Goal: Task Accomplishment & Management: Complete application form

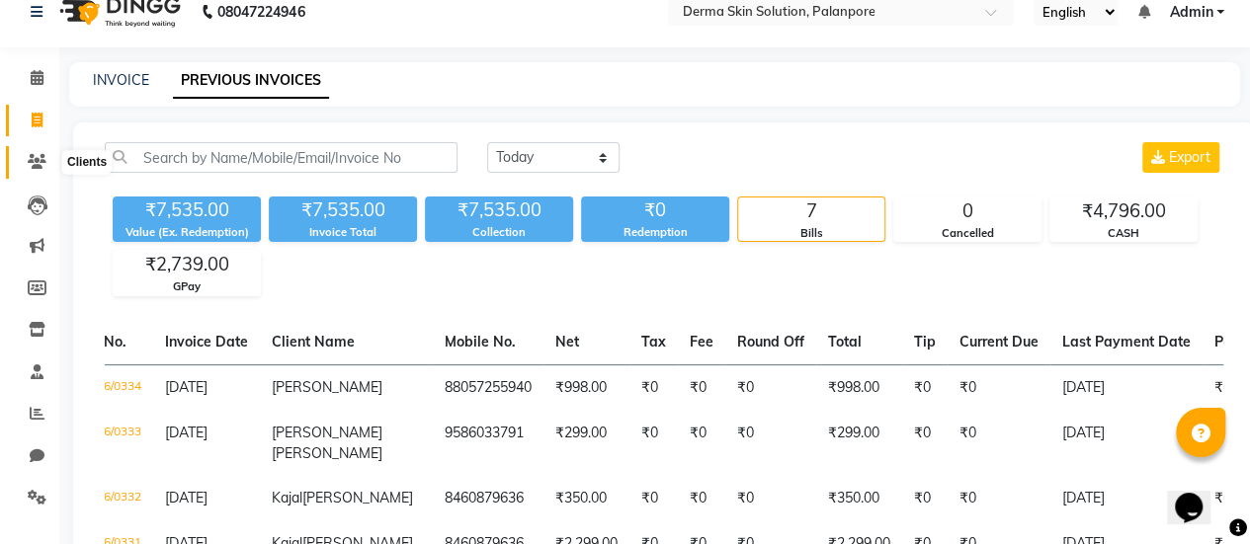
scroll to position [23, 0]
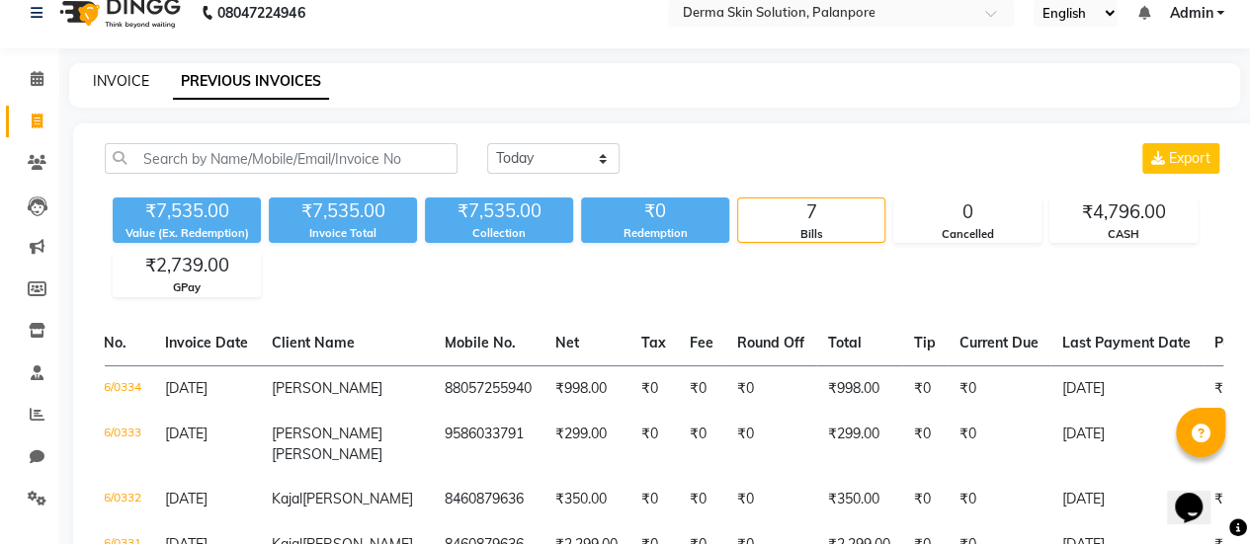
click at [97, 88] on link "INVOICE" at bounding box center [121, 81] width 56 height 18
select select "service"
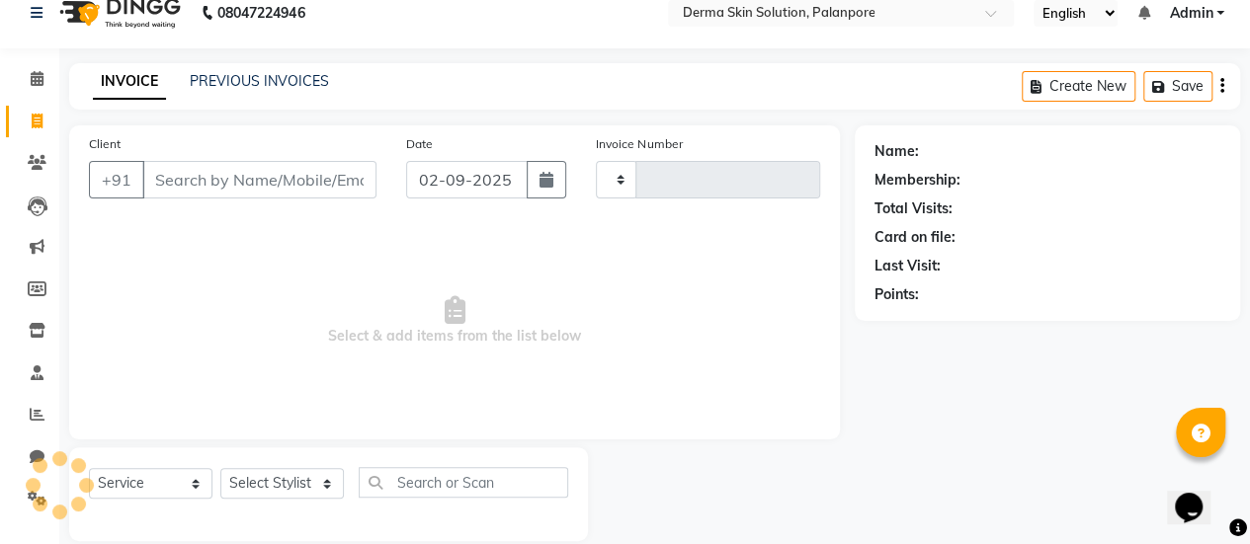
scroll to position [48, 0]
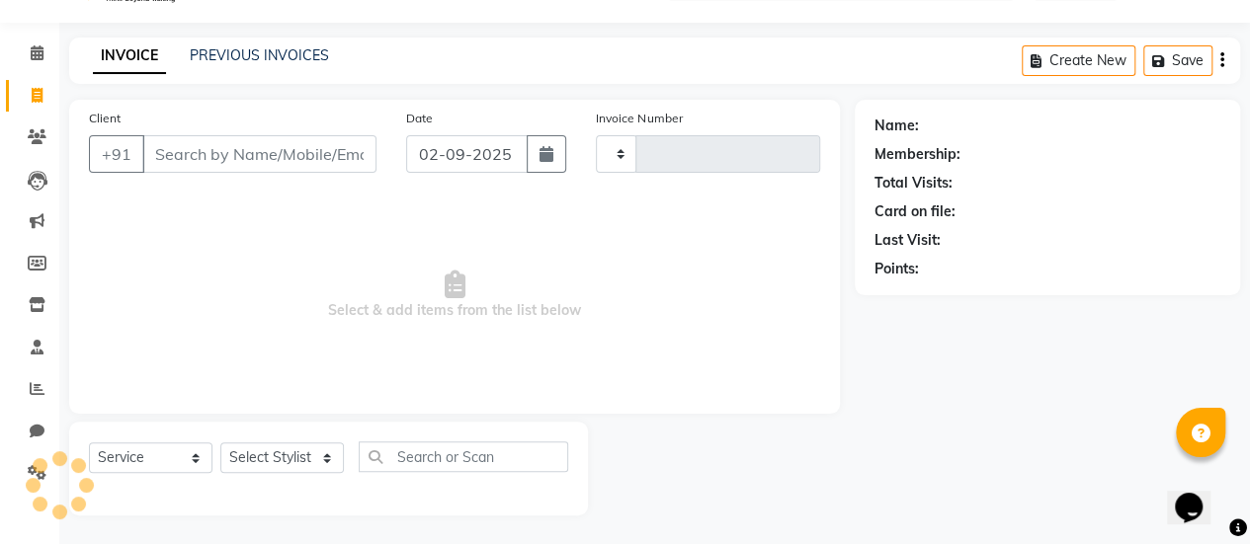
type input "0335"
select select "8167"
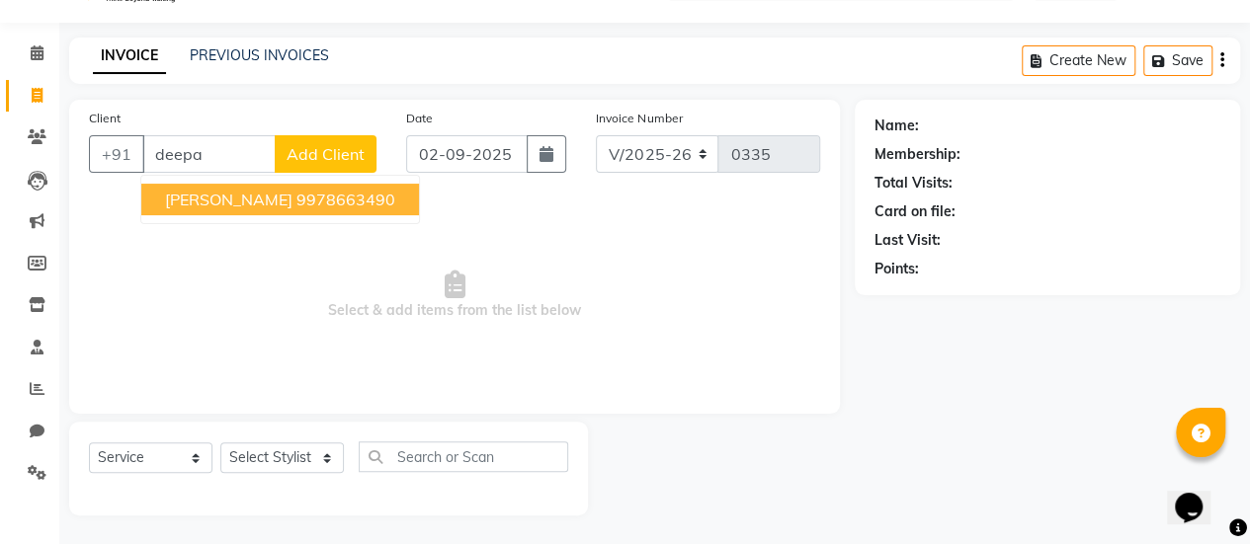
click at [245, 199] on span "[PERSON_NAME]" at bounding box center [228, 200] width 127 height 20
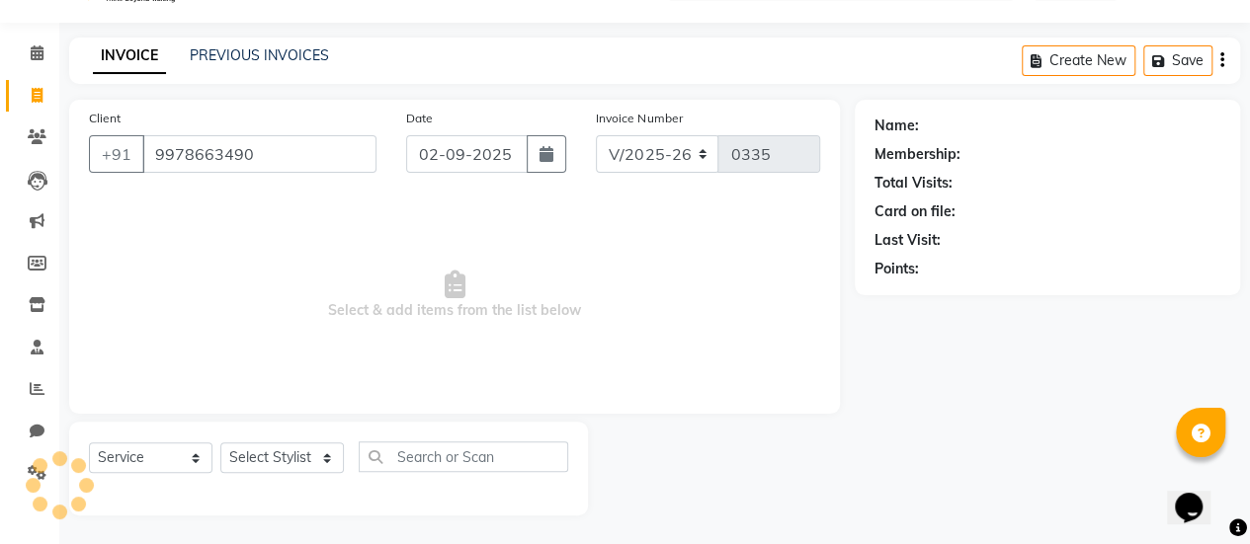
type input "9978663490"
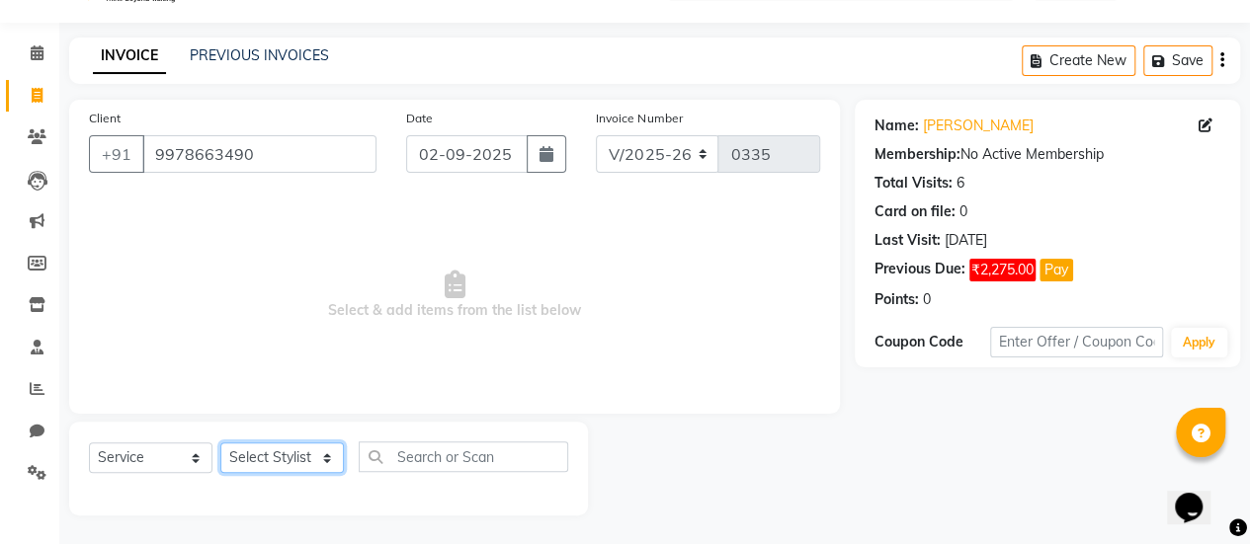
click at [239, 449] on select "Select Stylist Aum [PERSON_NAME] [PERSON_NAME] [PERSON_NAME] [PERSON_NAME] Meet…" at bounding box center [281, 458] width 123 height 31
select select "78167"
click at [220, 443] on select "Select Stylist Aum [PERSON_NAME] [PERSON_NAME] [PERSON_NAME] [PERSON_NAME] Meet…" at bounding box center [281, 458] width 123 height 31
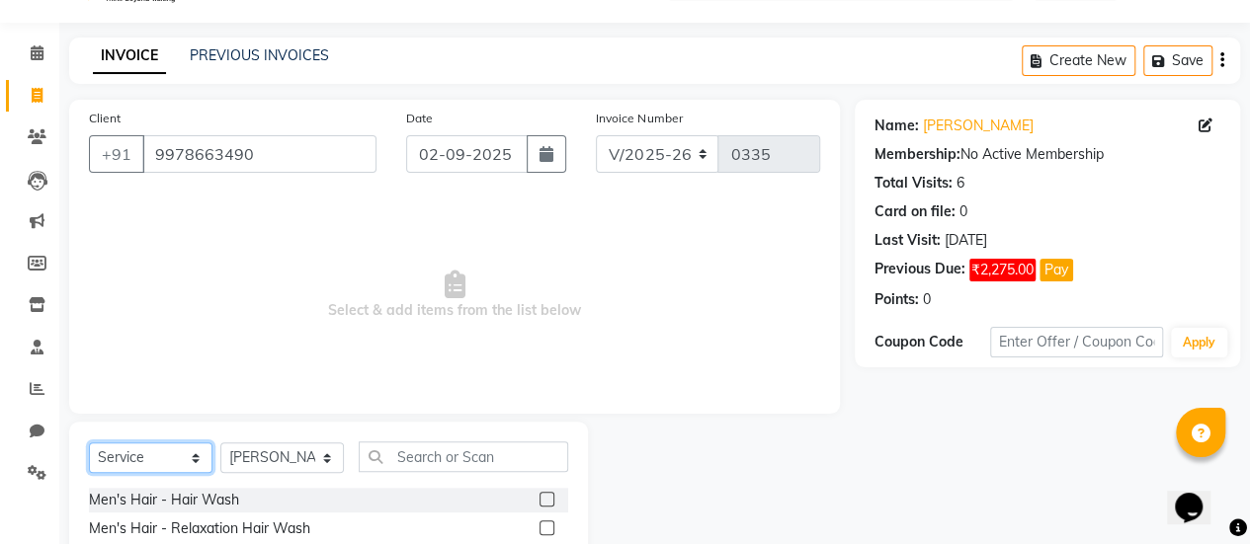
drag, startPoint x: 173, startPoint y: 449, endPoint x: 142, endPoint y: 303, distance: 149.4
click at [142, 303] on div "Client [PHONE_NUMBER] Date [DATE] Invoice Number V/2025 V/[PHONE_NUMBER] Select…" at bounding box center [454, 406] width 800 height 613
select select "product"
click at [89, 443] on select "Select Service Product Membership Package Voucher Prepaid Gift Card" at bounding box center [150, 458] width 123 height 31
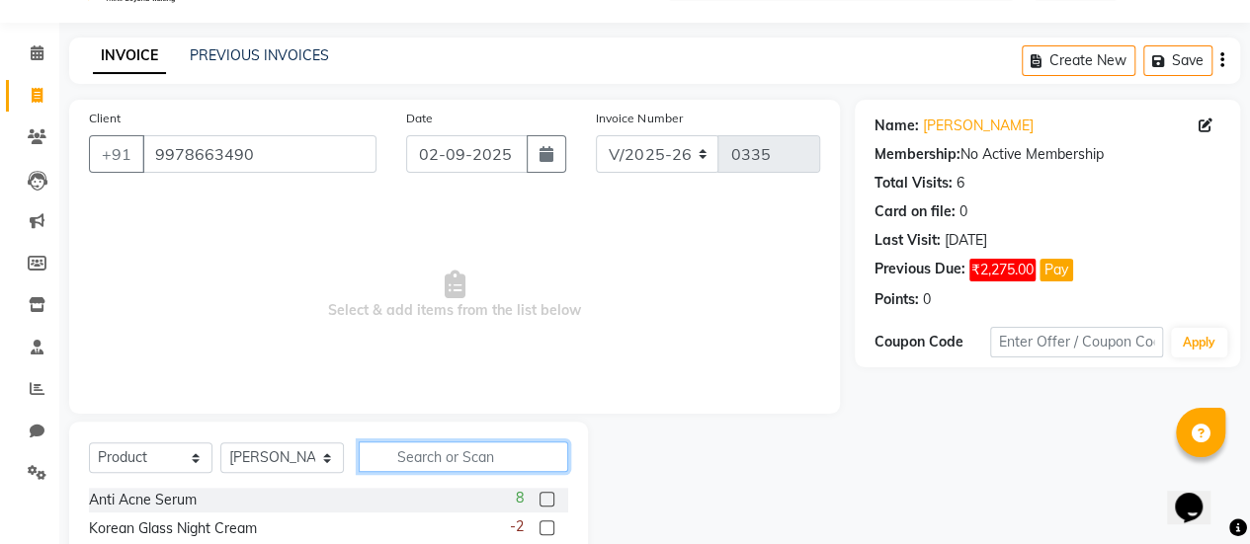
click at [433, 457] on input "text" at bounding box center [463, 457] width 209 height 31
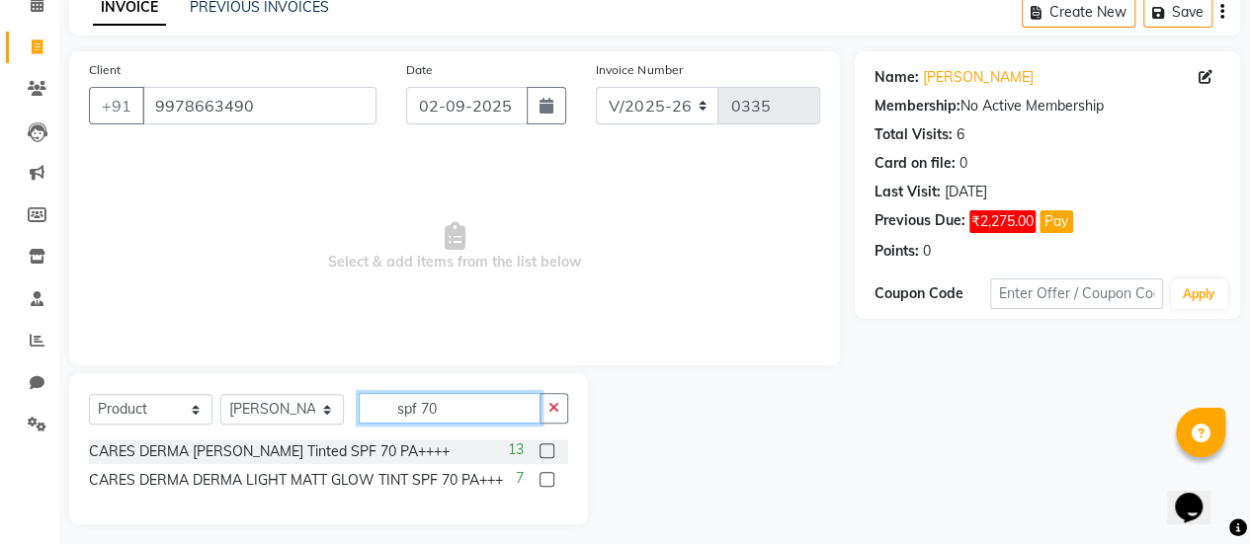
scroll to position [106, 0]
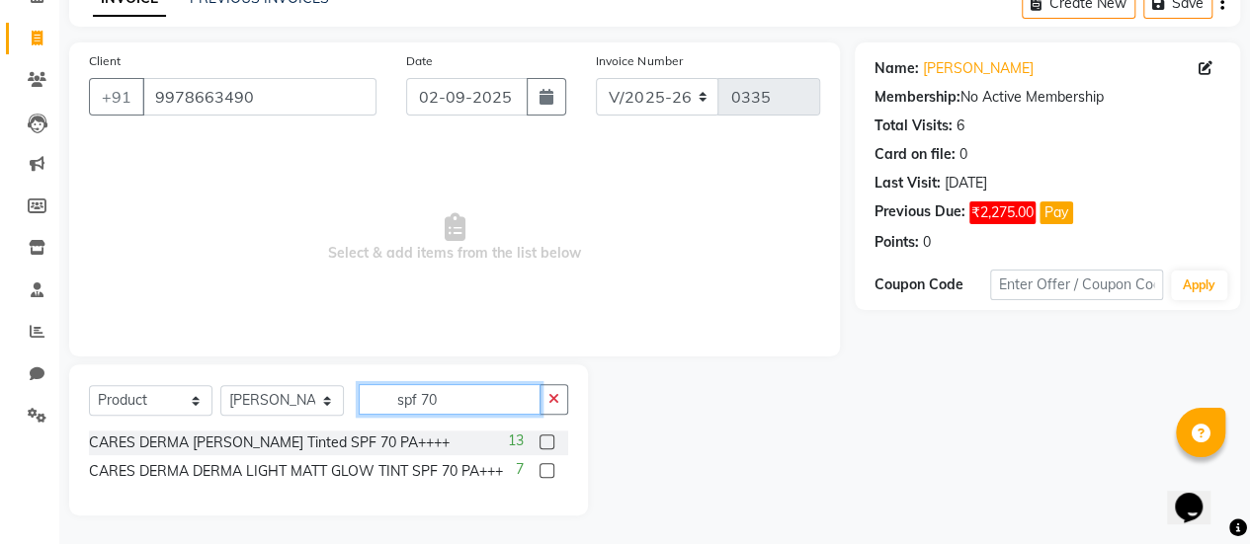
type input "spf 70"
click at [540, 465] on label at bounding box center [546, 470] width 15 height 15
click at [540, 465] on input "checkbox" at bounding box center [545, 471] width 13 height 13
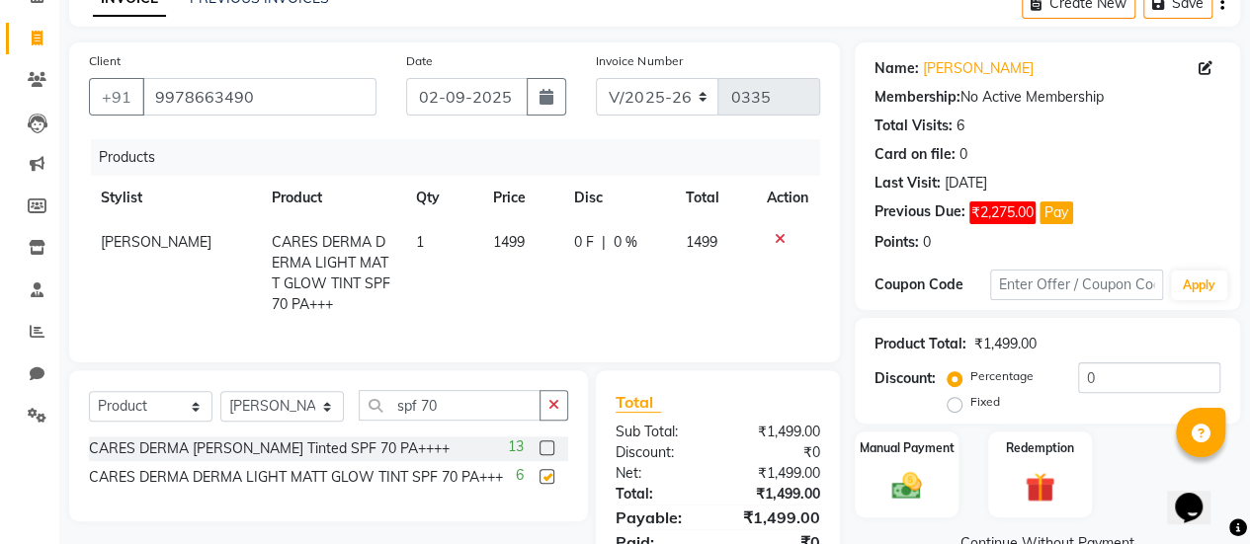
checkbox input "false"
click at [613, 242] on span "0 %" at bounding box center [625, 242] width 24 height 21
select select "78167"
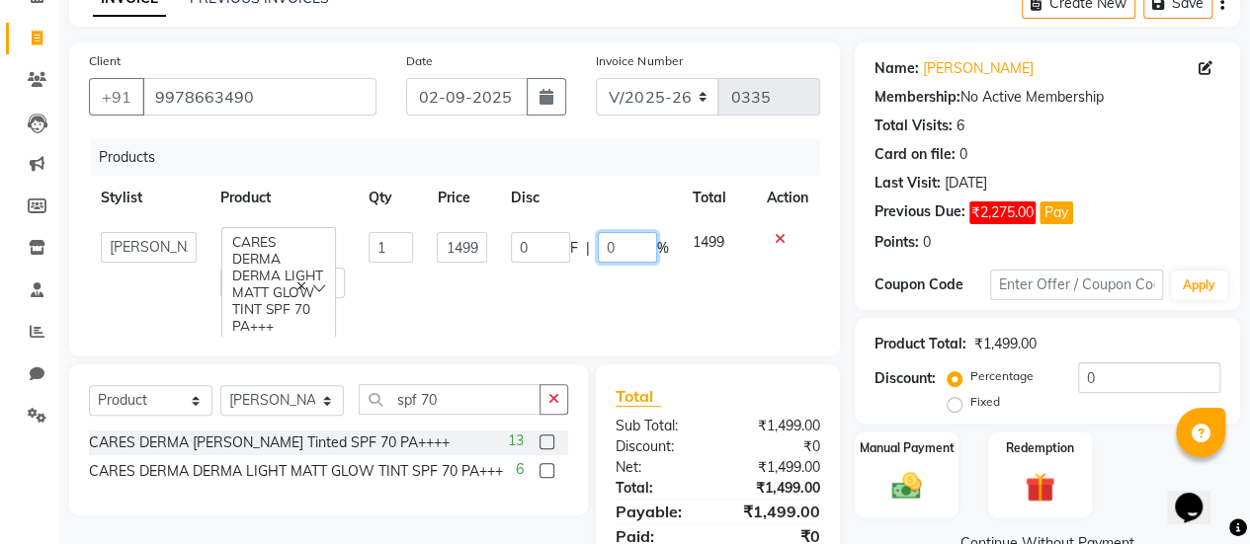
click at [610, 242] on input "0" at bounding box center [627, 247] width 59 height 31
type input "050"
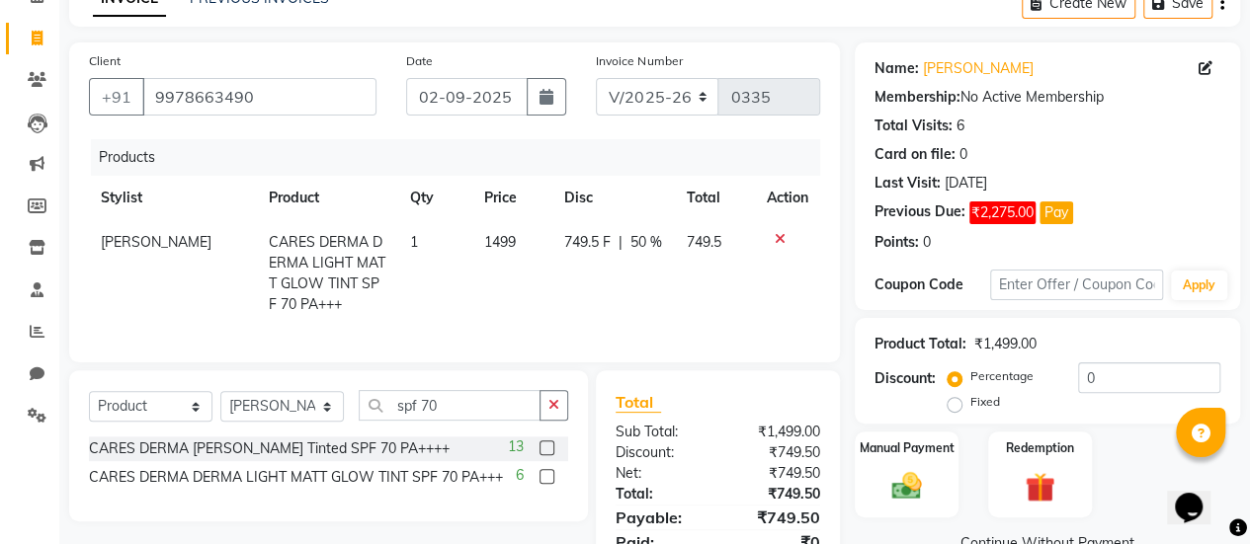
click at [592, 279] on td "749.5 F | 50 %" at bounding box center [612, 273] width 123 height 107
select select "78167"
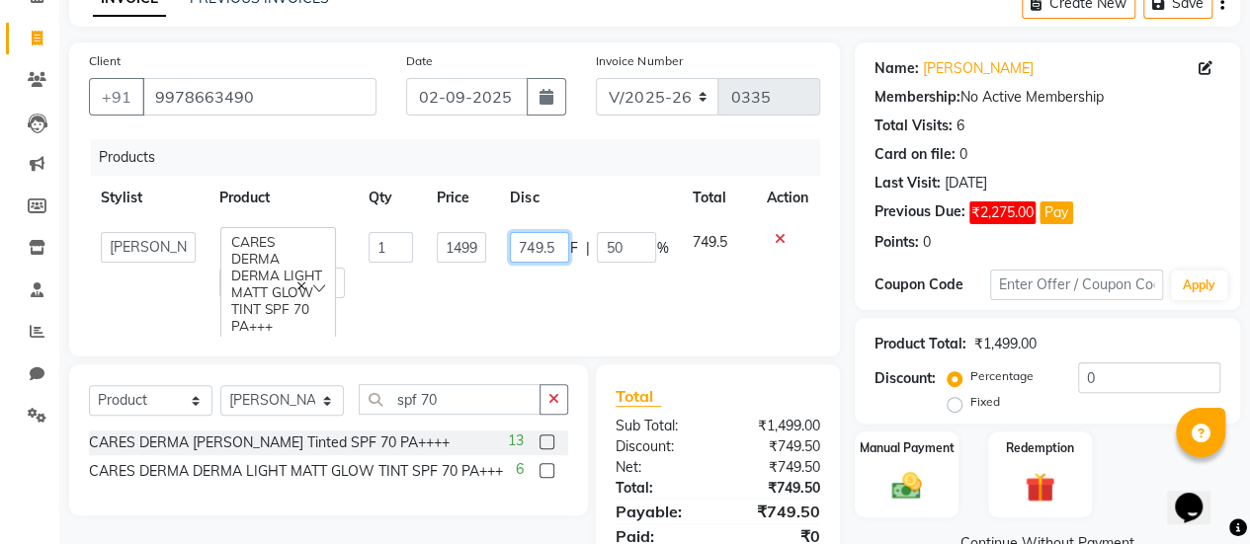
click at [551, 246] on input "749.5" at bounding box center [539, 247] width 59 height 31
type input "749"
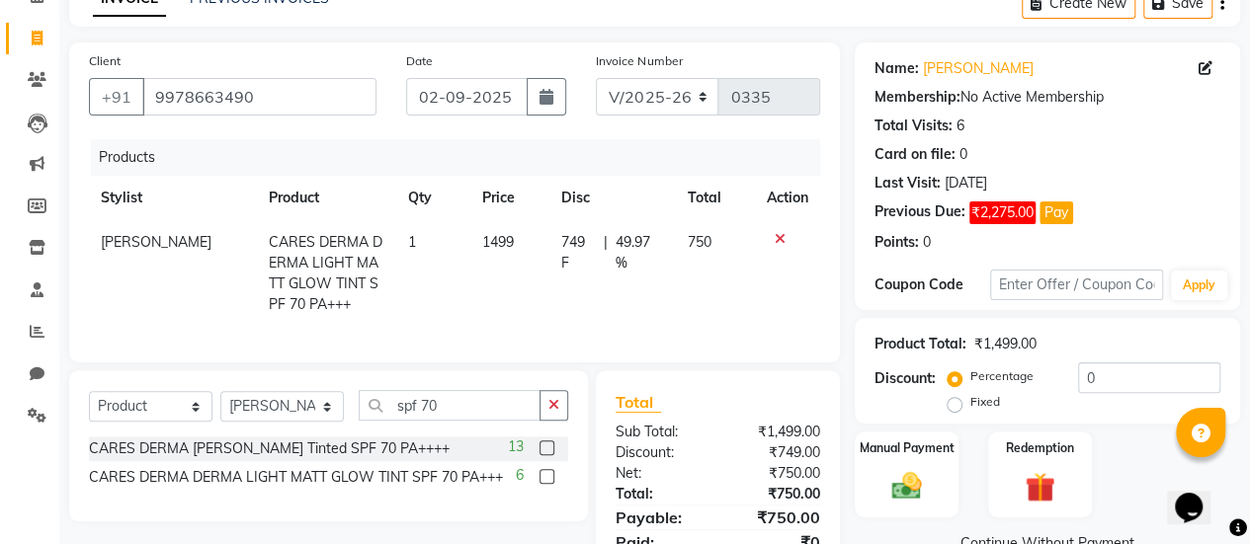
click at [484, 289] on td "1499" at bounding box center [509, 273] width 79 height 107
select select "78167"
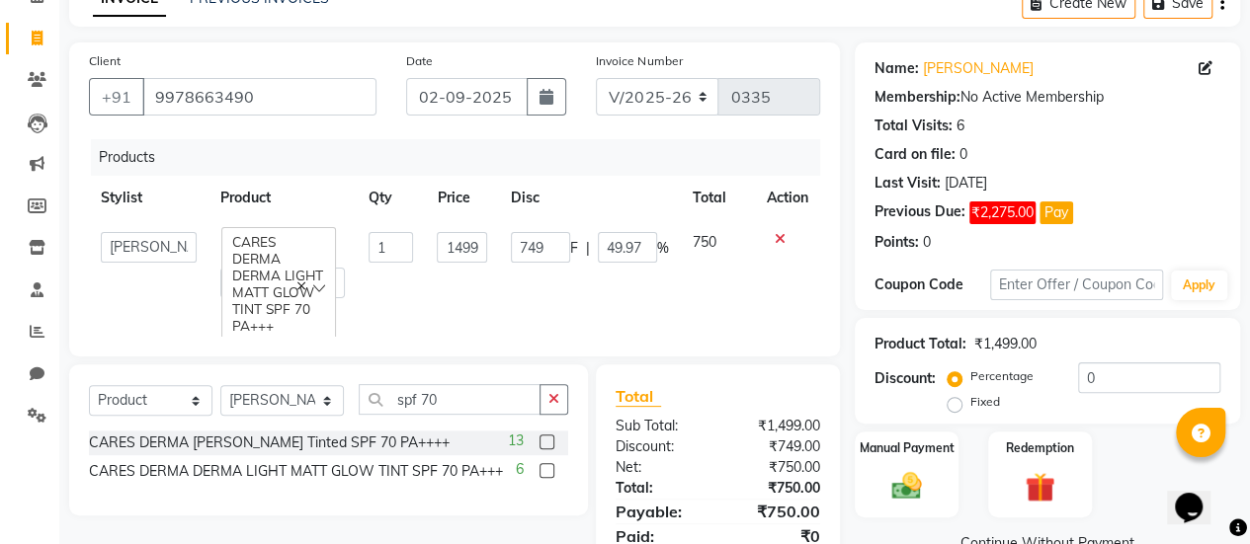
scroll to position [13, 0]
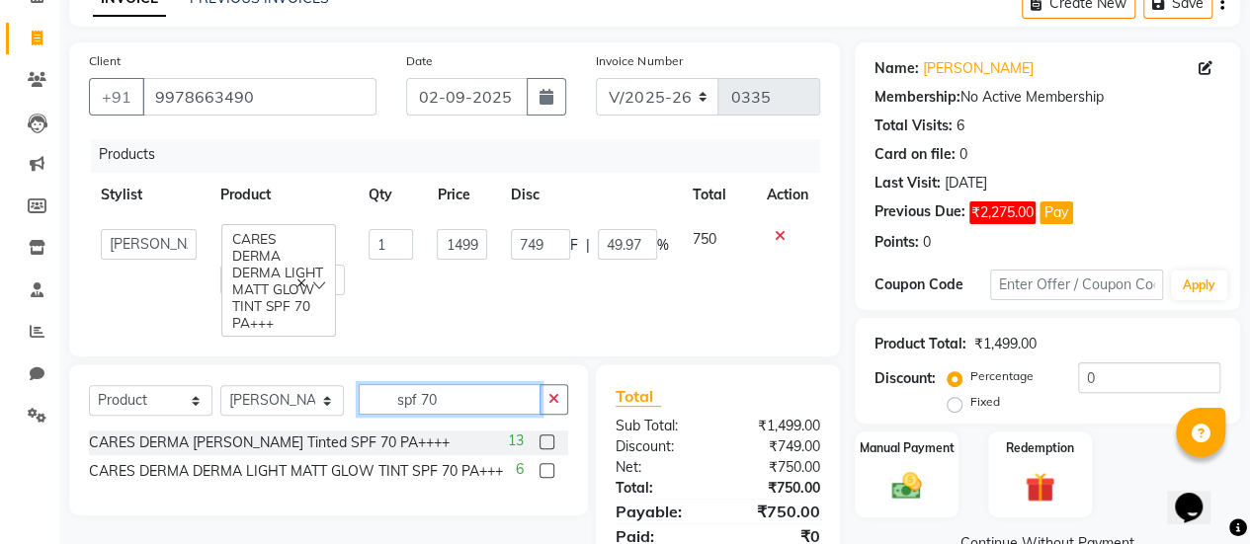
click at [461, 406] on input "spf 70" at bounding box center [450, 399] width 182 height 31
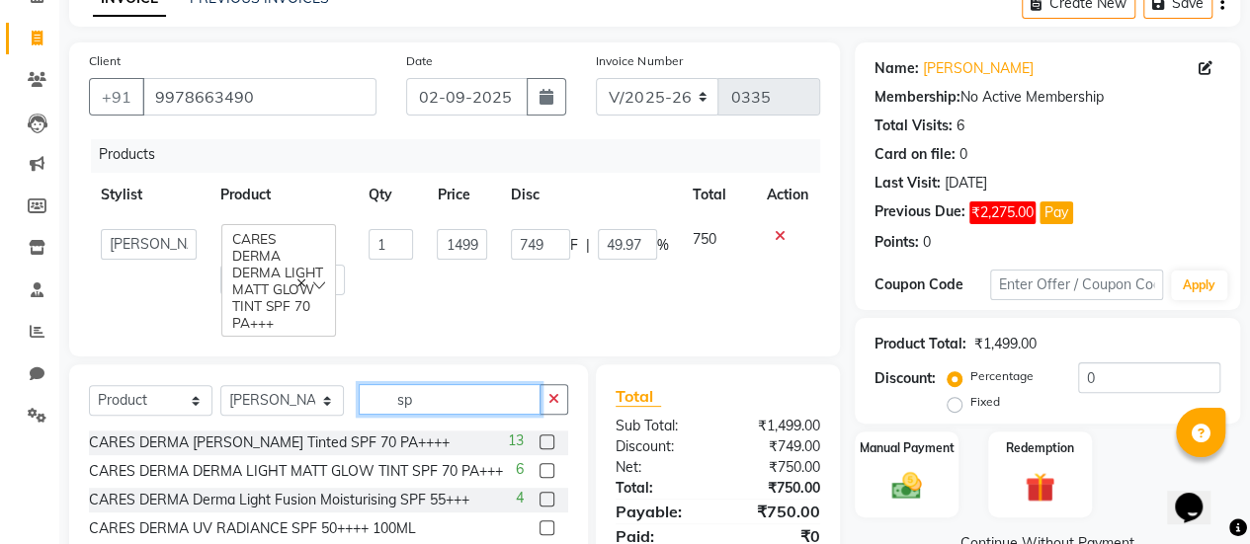
type input "s"
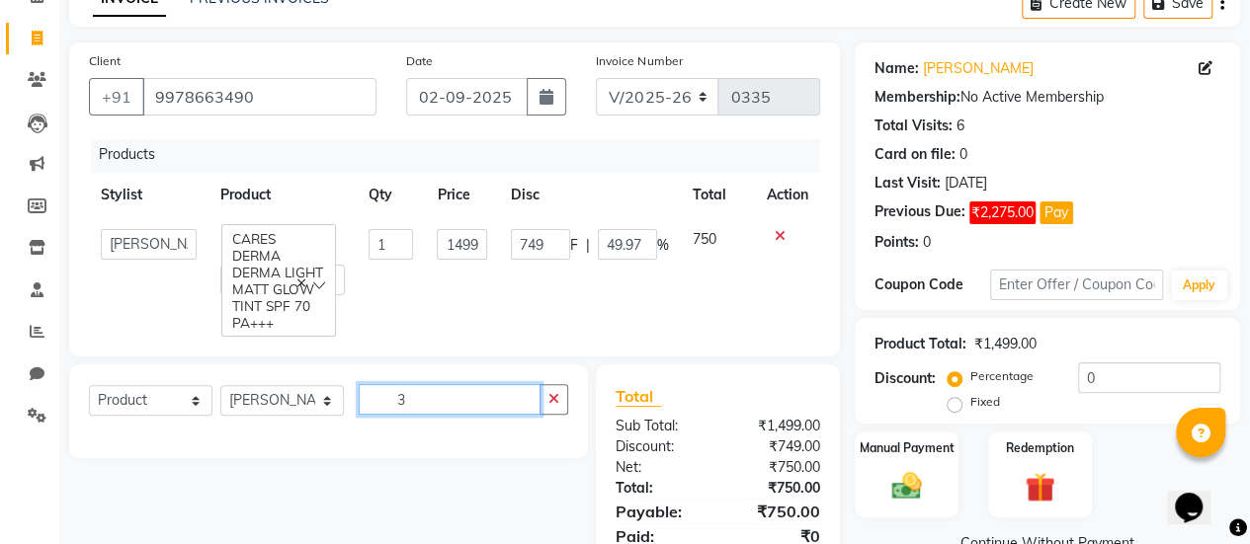
type input "3"
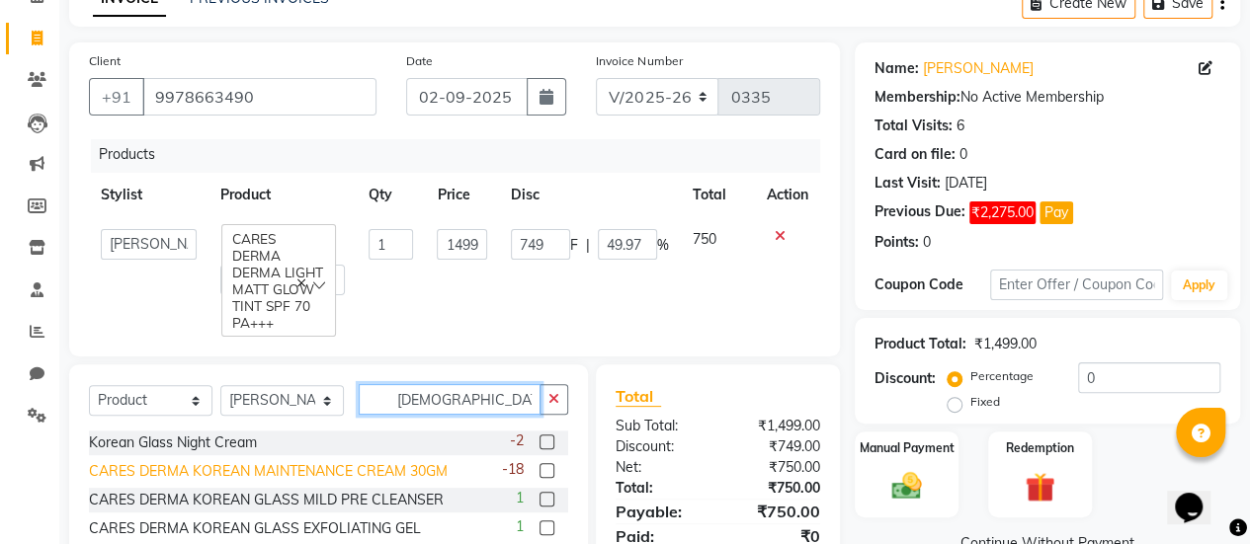
scroll to position [3, 0]
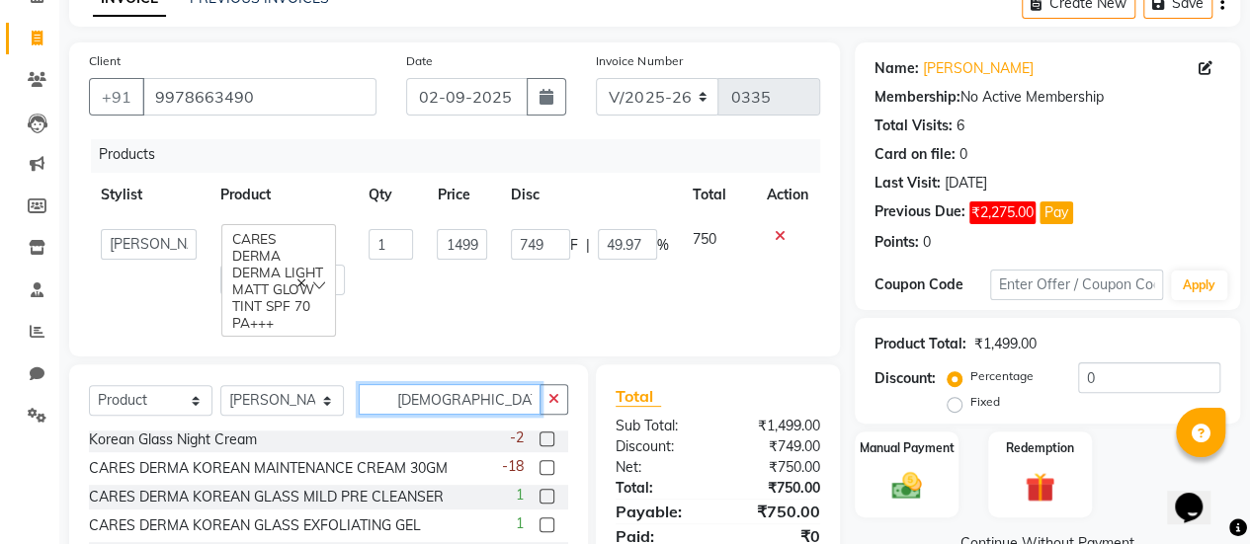
type input "korean"
click at [539, 500] on label at bounding box center [546, 496] width 15 height 15
click at [539, 500] on input "checkbox" at bounding box center [545, 497] width 13 height 13
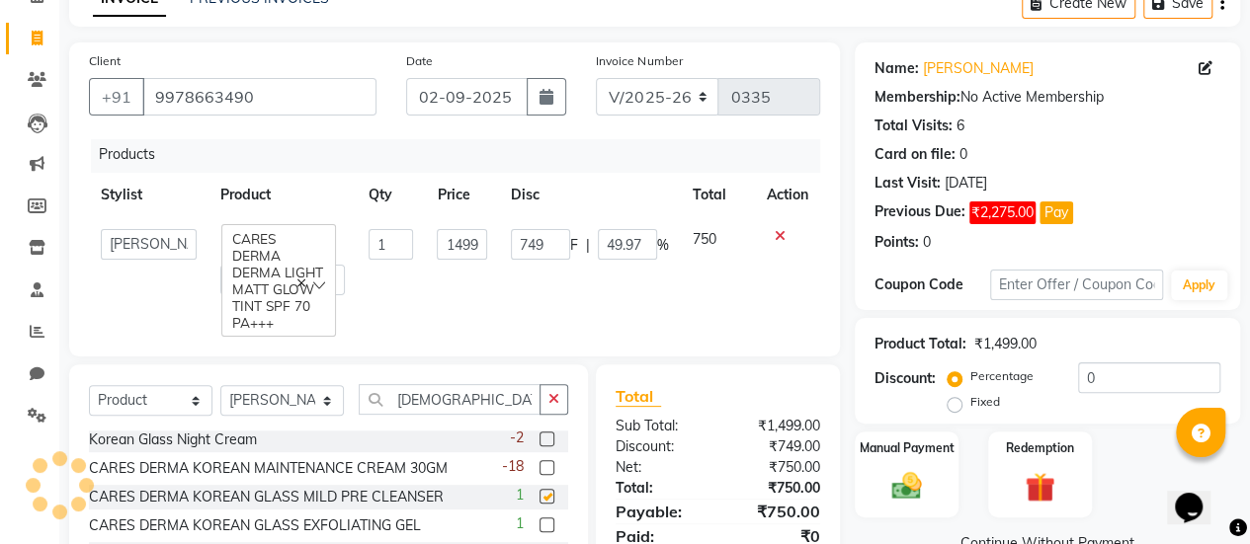
scroll to position [0, 0]
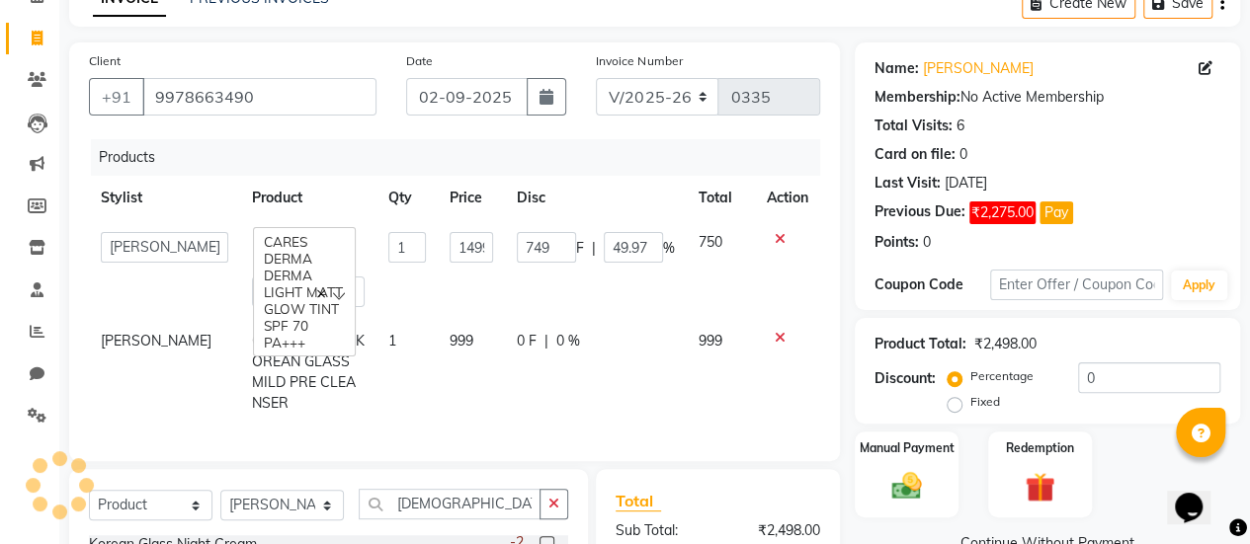
checkbox input "false"
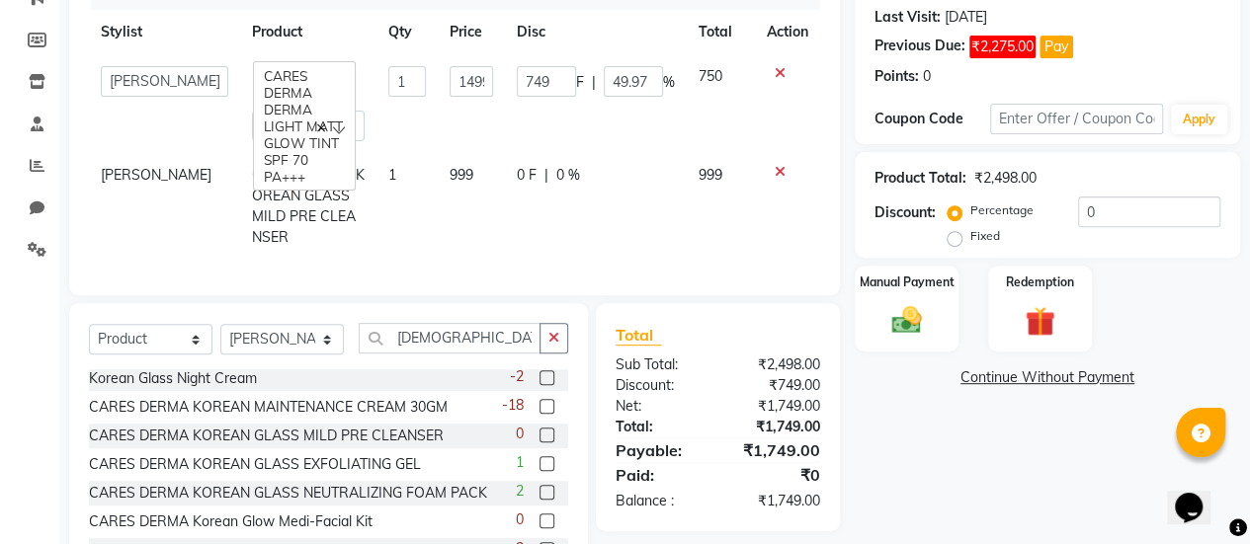
scroll to position [275, 0]
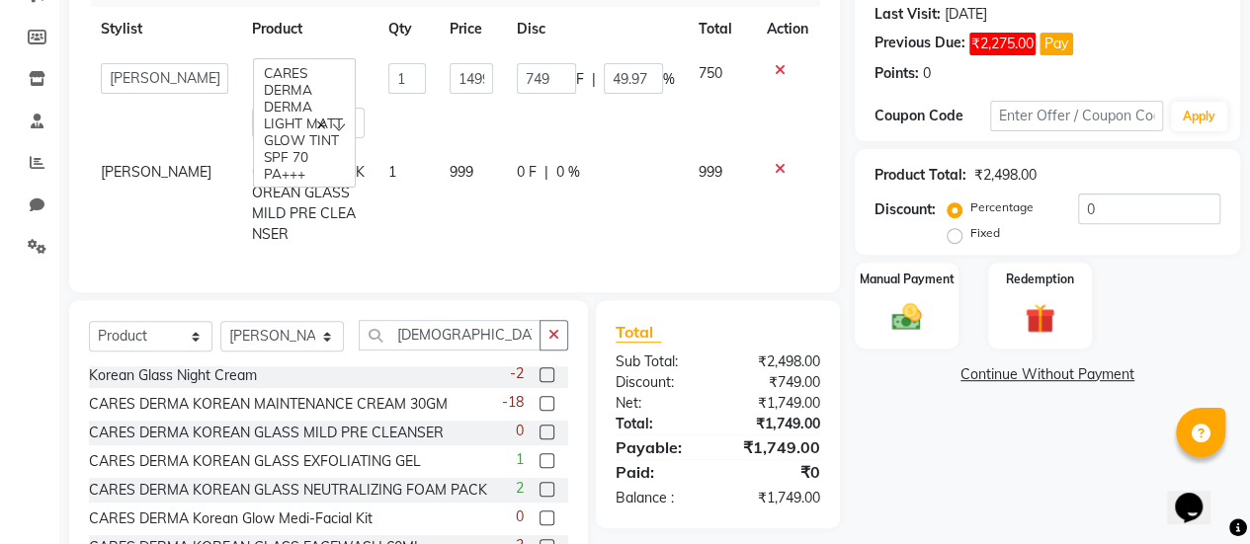
click at [539, 453] on label at bounding box center [546, 460] width 15 height 15
click at [539, 455] on input "checkbox" at bounding box center [545, 461] width 13 height 13
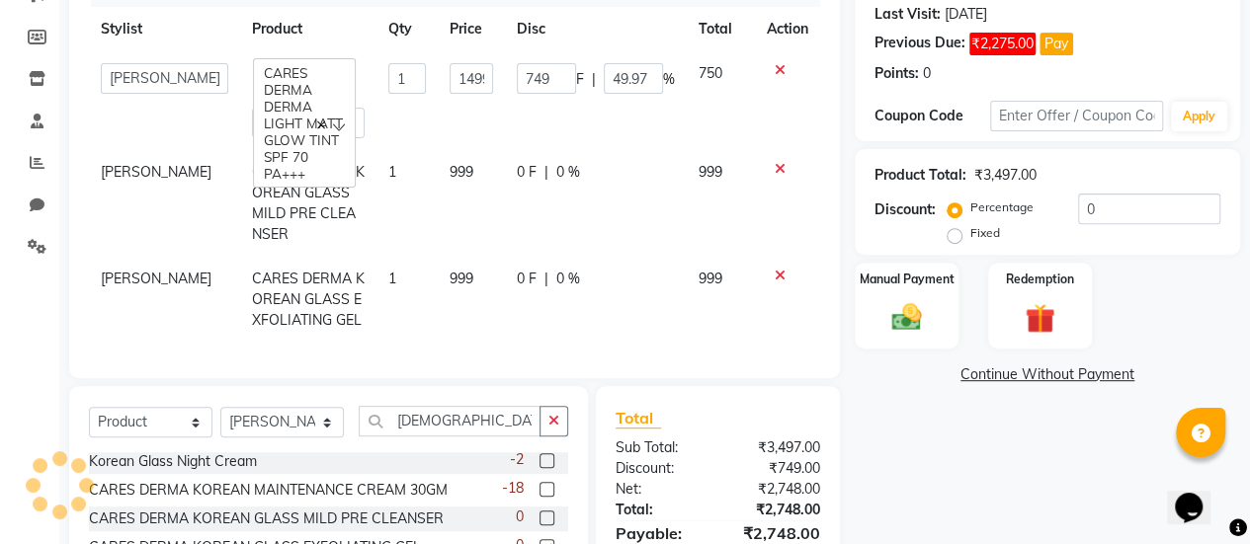
checkbox input "false"
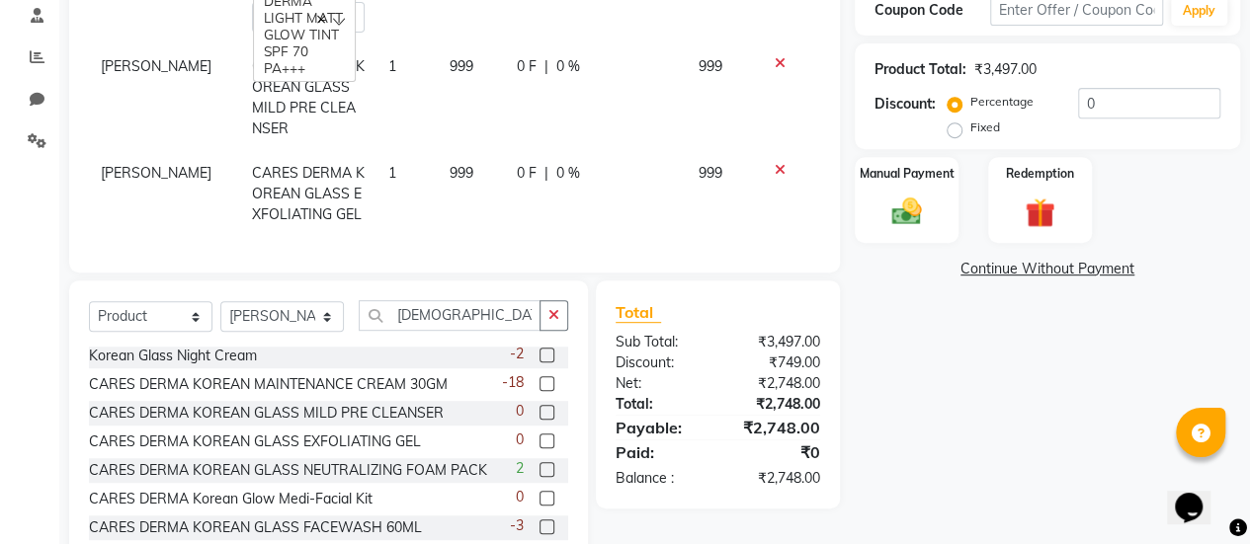
scroll to position [379, 0]
click at [539, 463] on label at bounding box center [546, 470] width 15 height 15
click at [539, 465] on input "checkbox" at bounding box center [545, 471] width 13 height 13
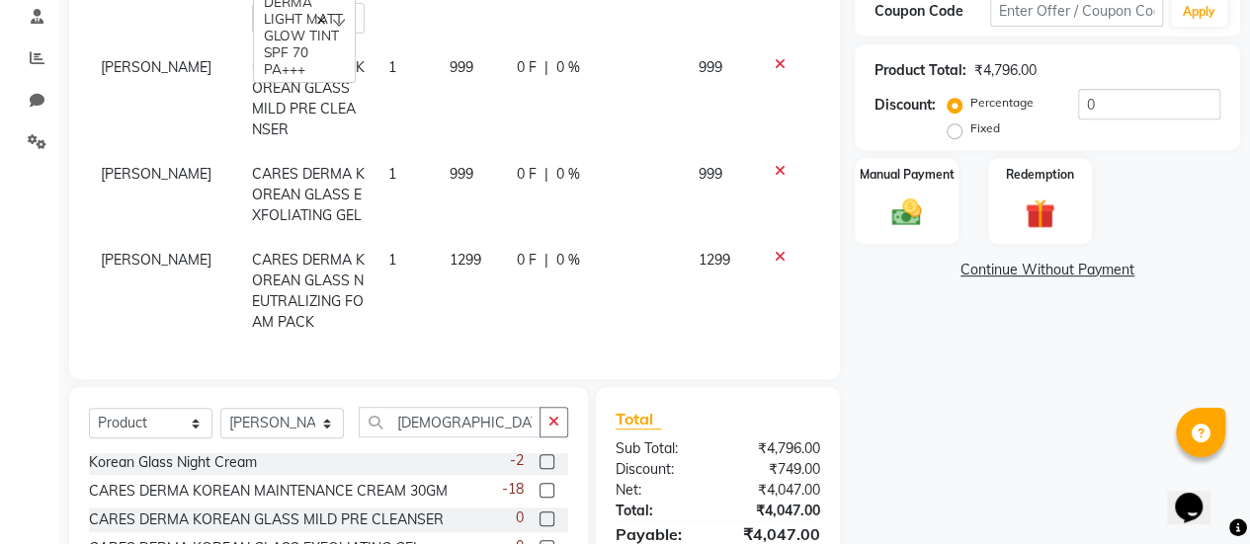
checkbox input "false"
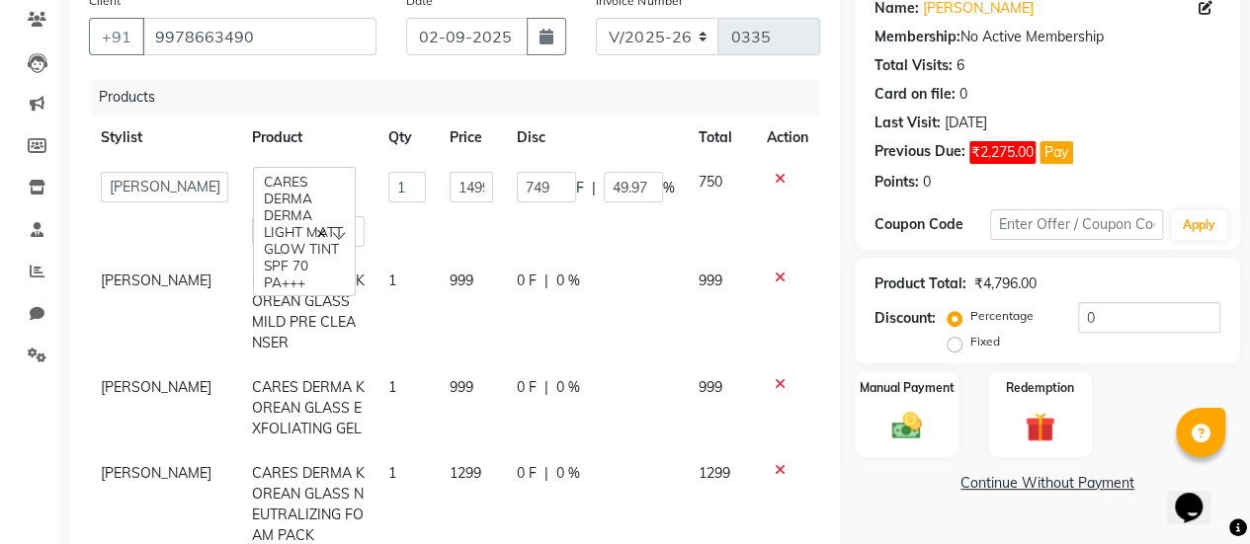
scroll to position [164, 0]
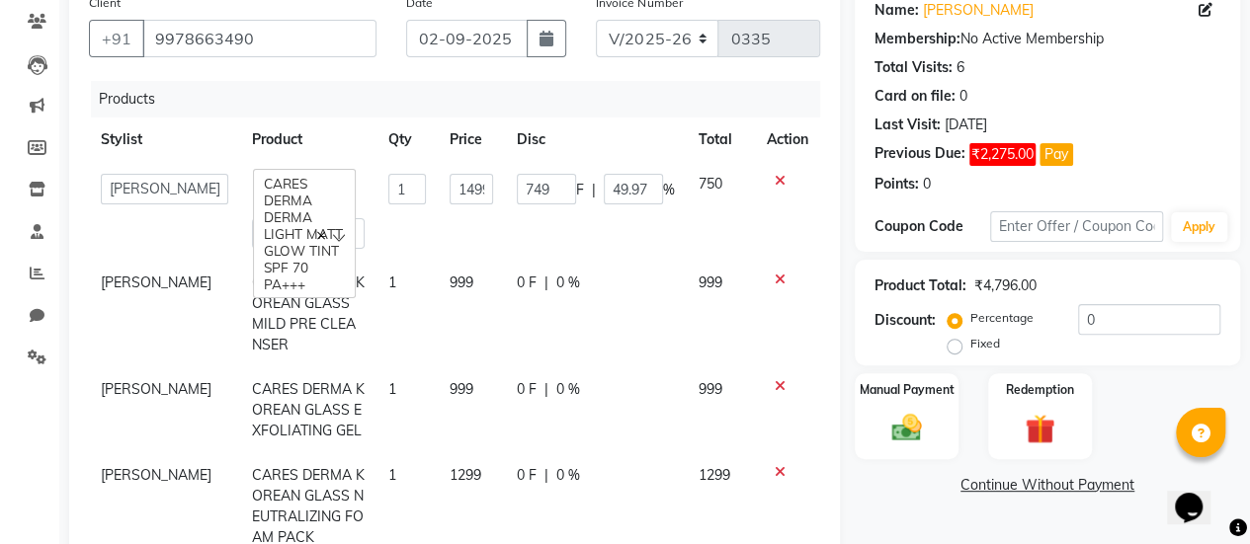
click at [557, 276] on span "0 %" at bounding box center [568, 283] width 24 height 21
select select "78167"
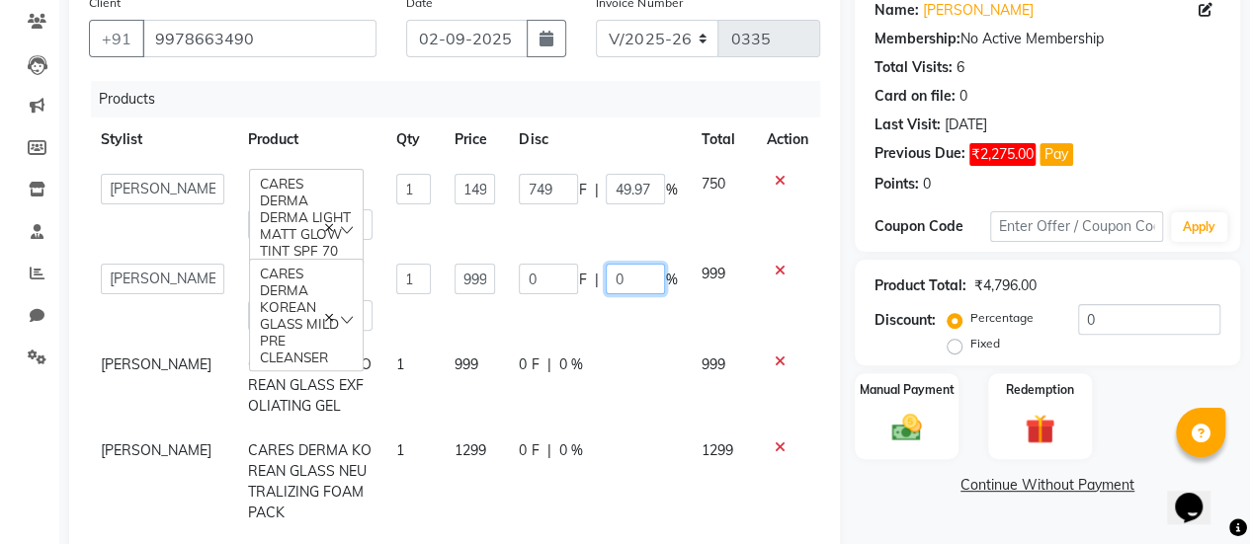
click at [624, 275] on input "0" at bounding box center [634, 279] width 59 height 31
type input "040"
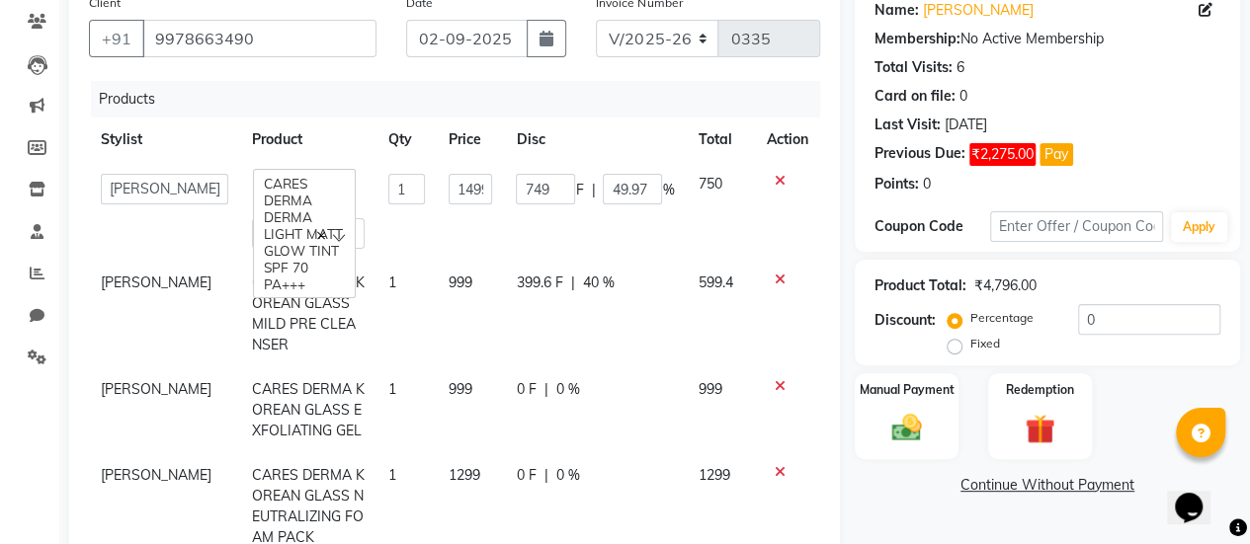
click at [567, 367] on td "0 F | 0 %" at bounding box center [595, 410] width 182 height 86
select select "78167"
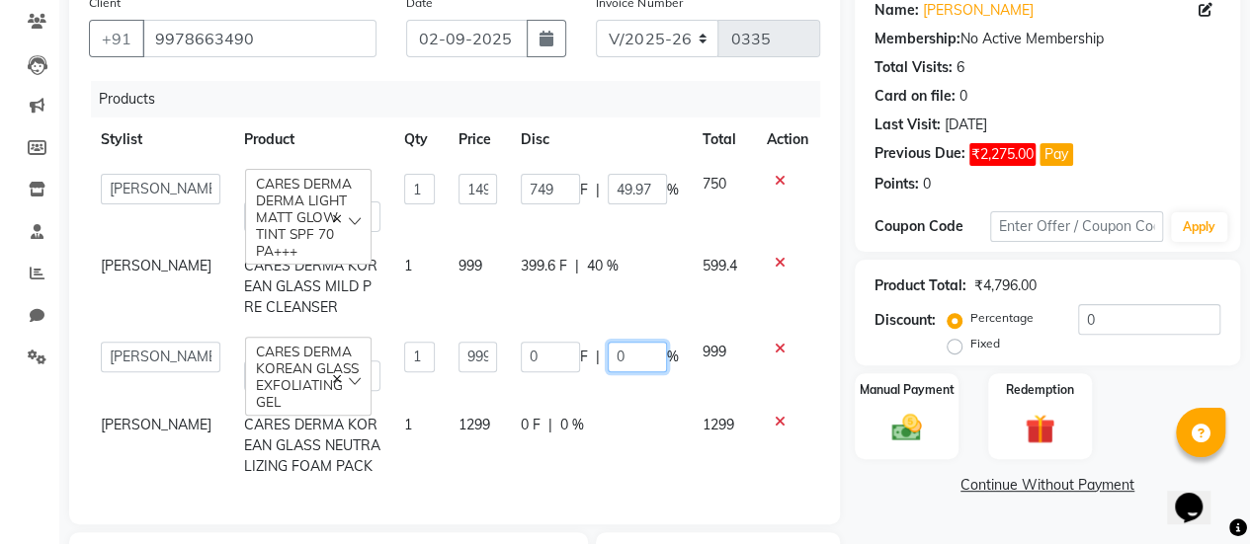
click at [636, 363] on input "0" at bounding box center [636, 357] width 59 height 31
type input "040"
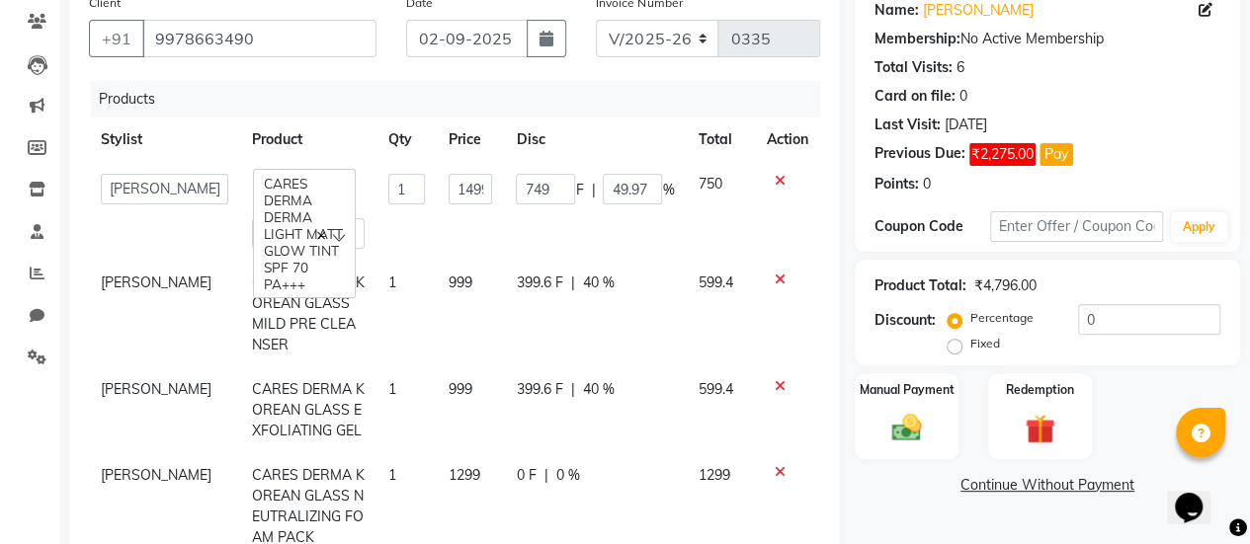
click at [555, 453] on td "0 F | 0 %" at bounding box center [595, 506] width 182 height 107
select select "78167"
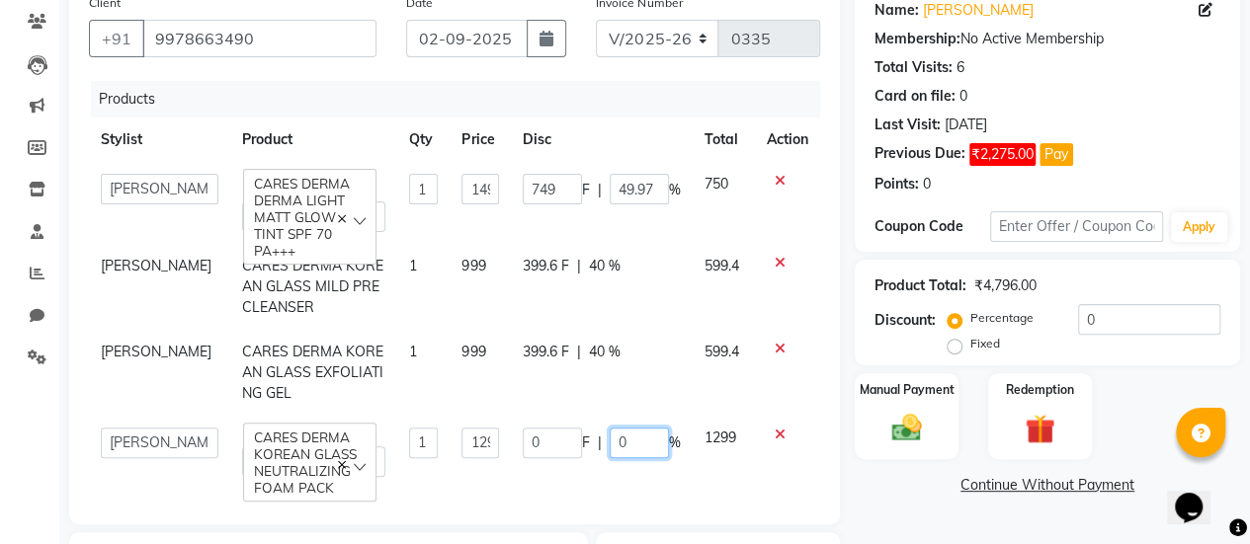
click at [621, 440] on input "0" at bounding box center [638, 443] width 59 height 31
type input "040"
click at [579, 474] on td "0 F | 040 %" at bounding box center [602, 452] width 182 height 73
select select "78167"
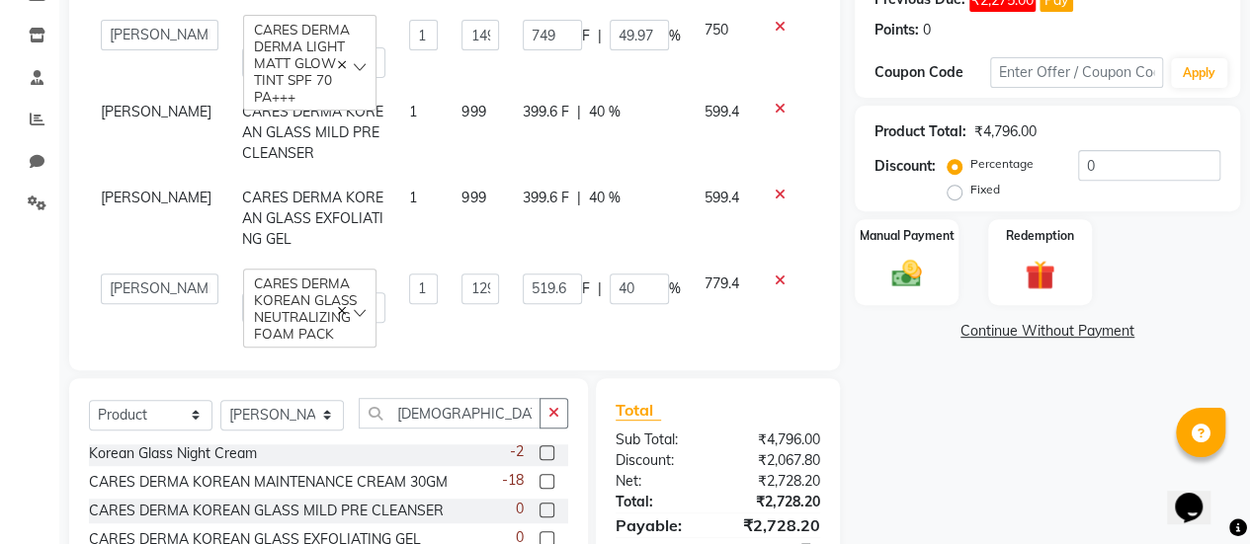
scroll to position [328, 0]
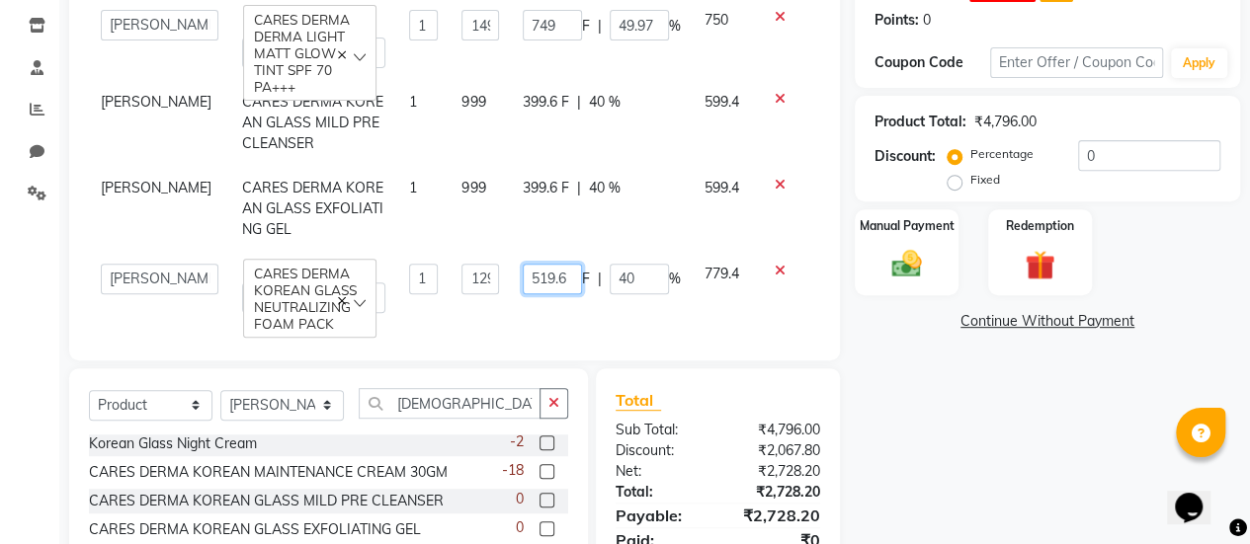
click at [557, 269] on input "519.6" at bounding box center [552, 279] width 59 height 31
type input "519"
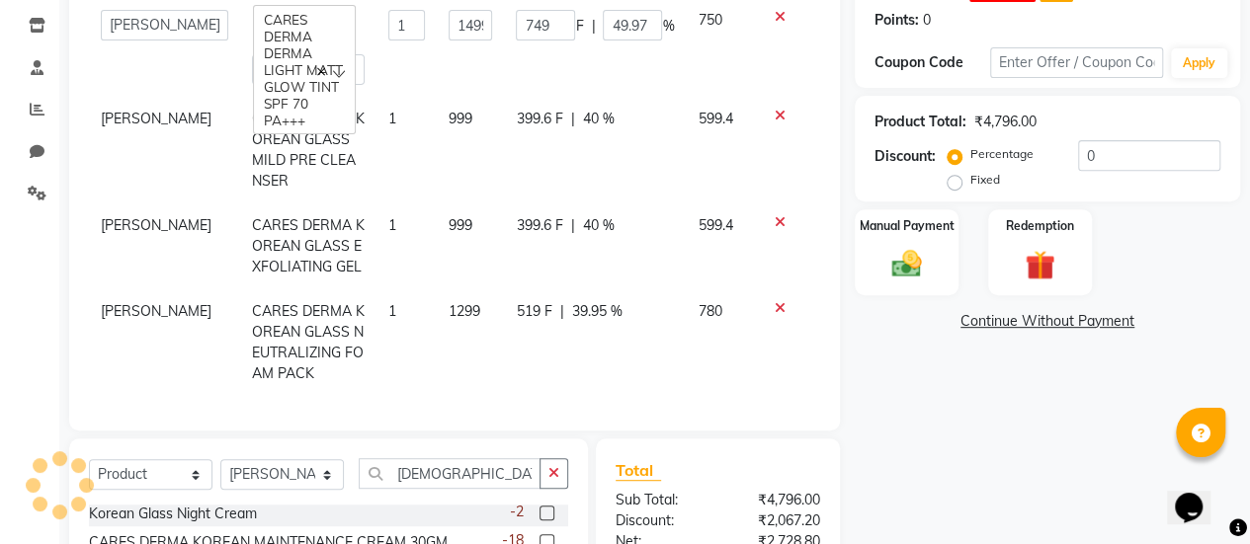
click at [541, 203] on td "399.6 F | 40 %" at bounding box center [595, 246] width 182 height 86
select select "78167"
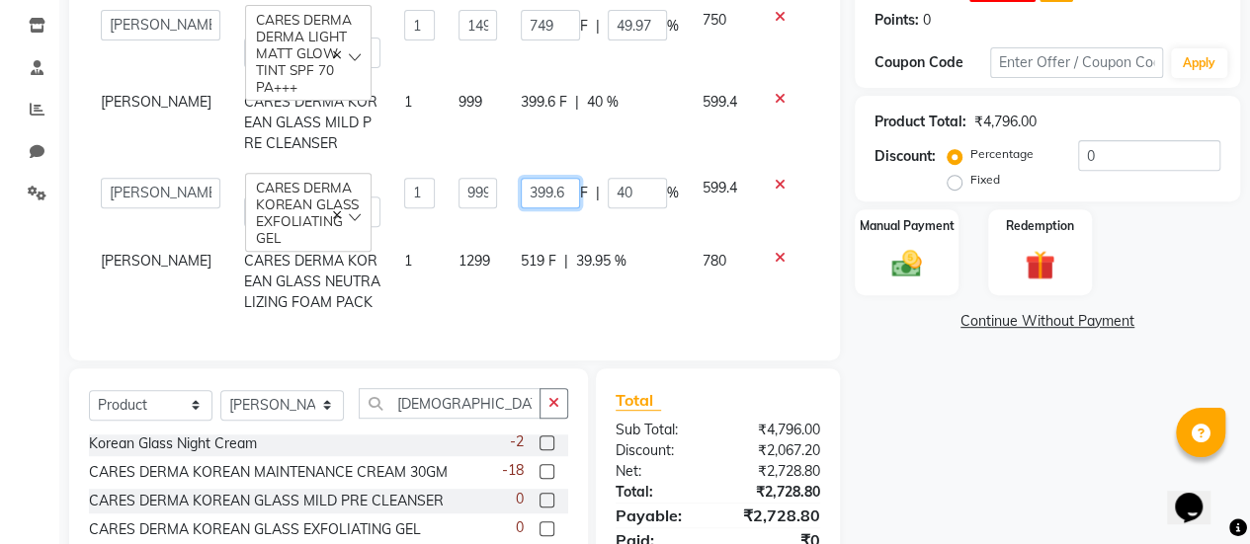
click at [559, 195] on input "399.6" at bounding box center [550, 193] width 59 height 31
type input "399"
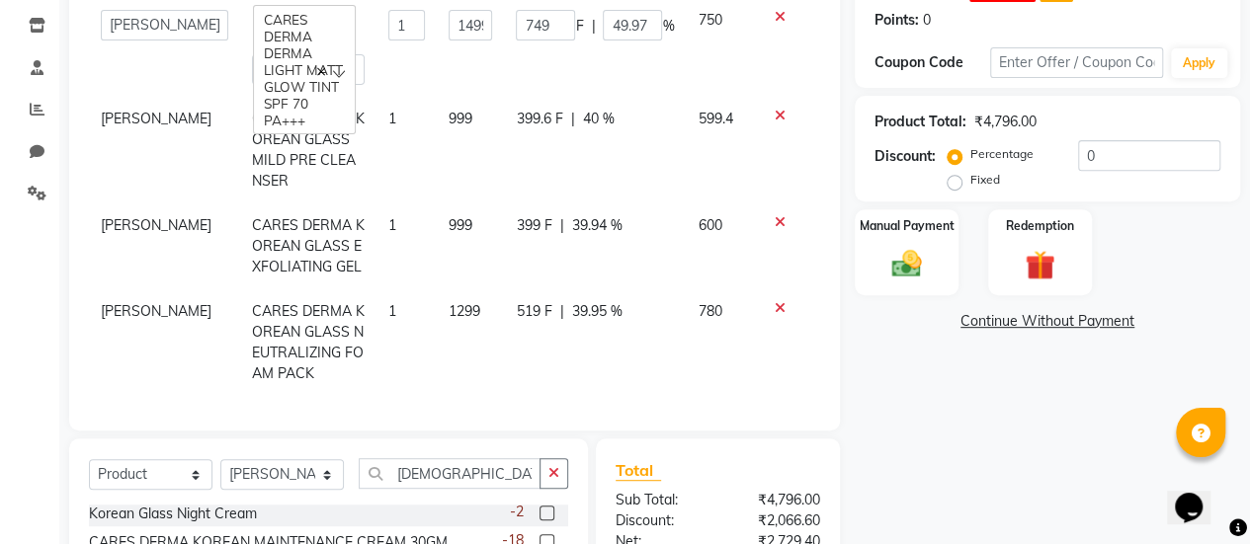
click at [533, 289] on td "519 F | 39.95 %" at bounding box center [595, 342] width 182 height 107
select select "78167"
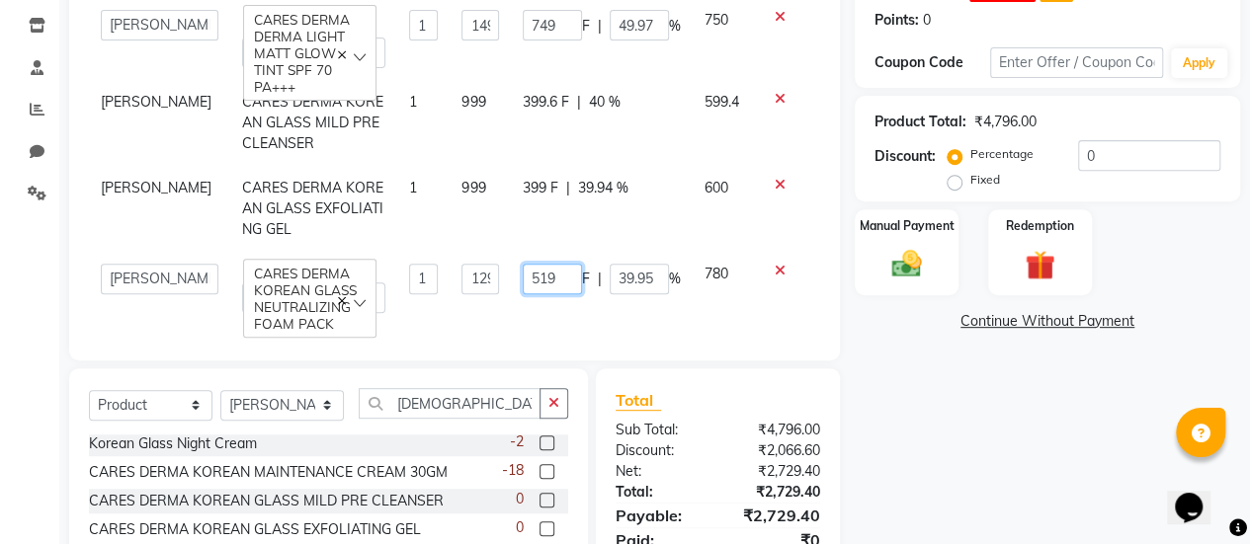
click at [542, 273] on input "519" at bounding box center [552, 279] width 59 height 31
type input "520"
click at [532, 177] on td "399 F | 39.94 %" at bounding box center [602, 209] width 182 height 86
select select "78167"
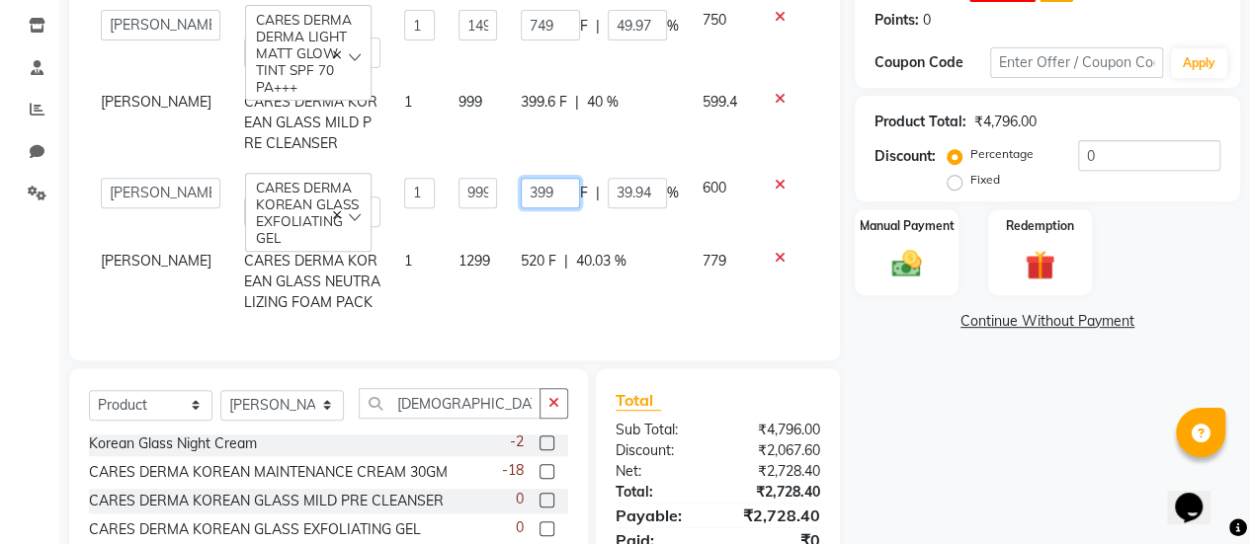
click at [546, 191] on input "399" at bounding box center [550, 193] width 59 height 31
type input "3"
type input "400"
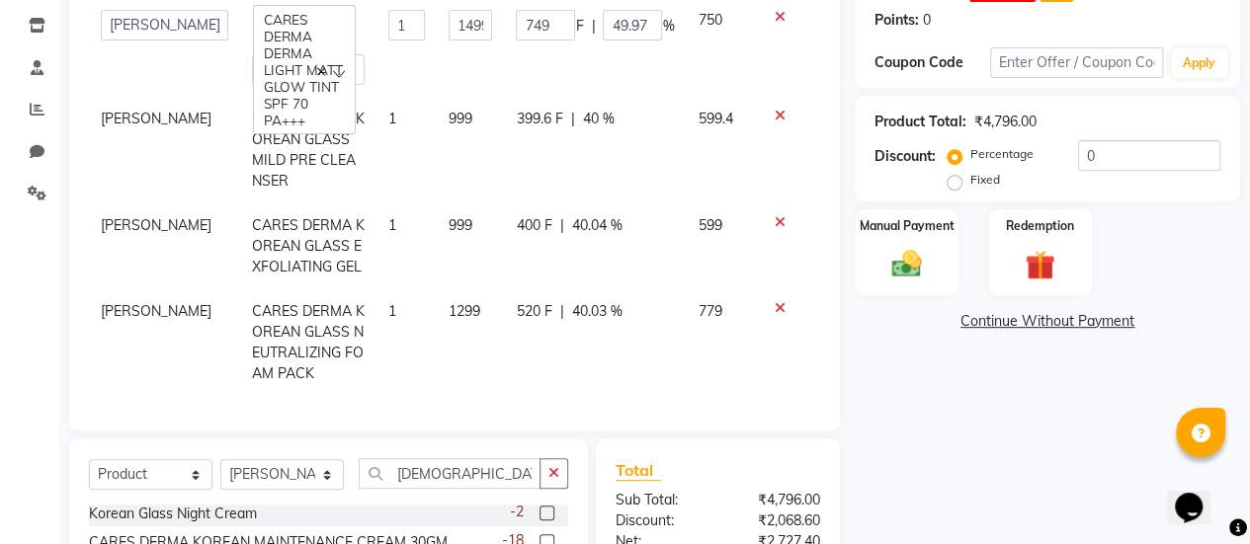
drag, startPoint x: 555, startPoint y: 147, endPoint x: 484, endPoint y: 137, distance: 71.8
click at [484, 137] on td "999" at bounding box center [470, 150] width 67 height 107
select select "78167"
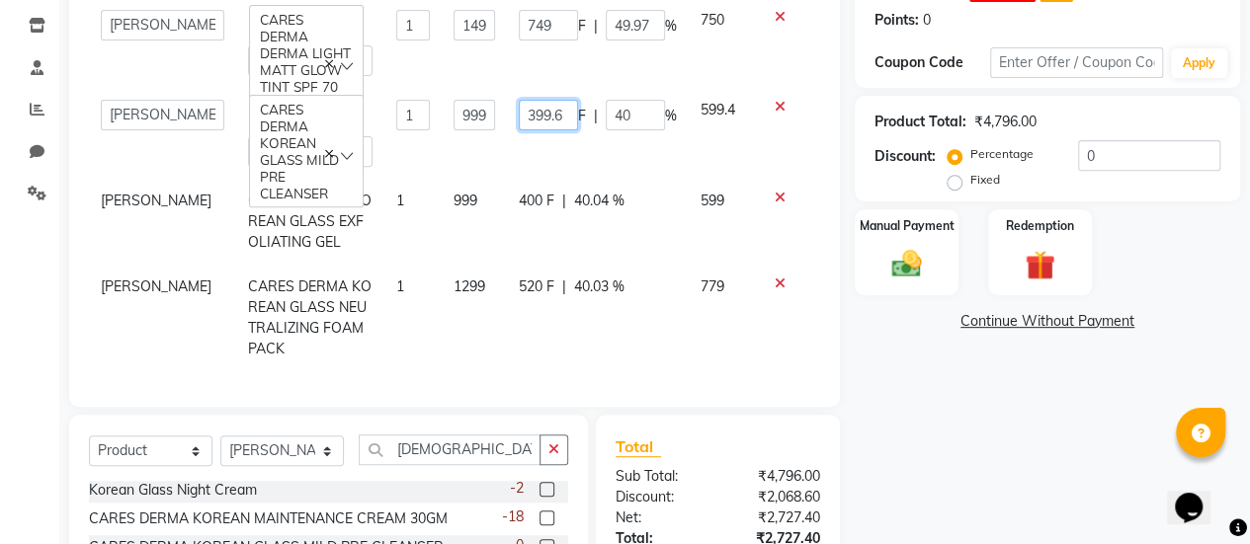
click at [562, 107] on input "399.6" at bounding box center [548, 115] width 59 height 31
type input "3"
type input "400"
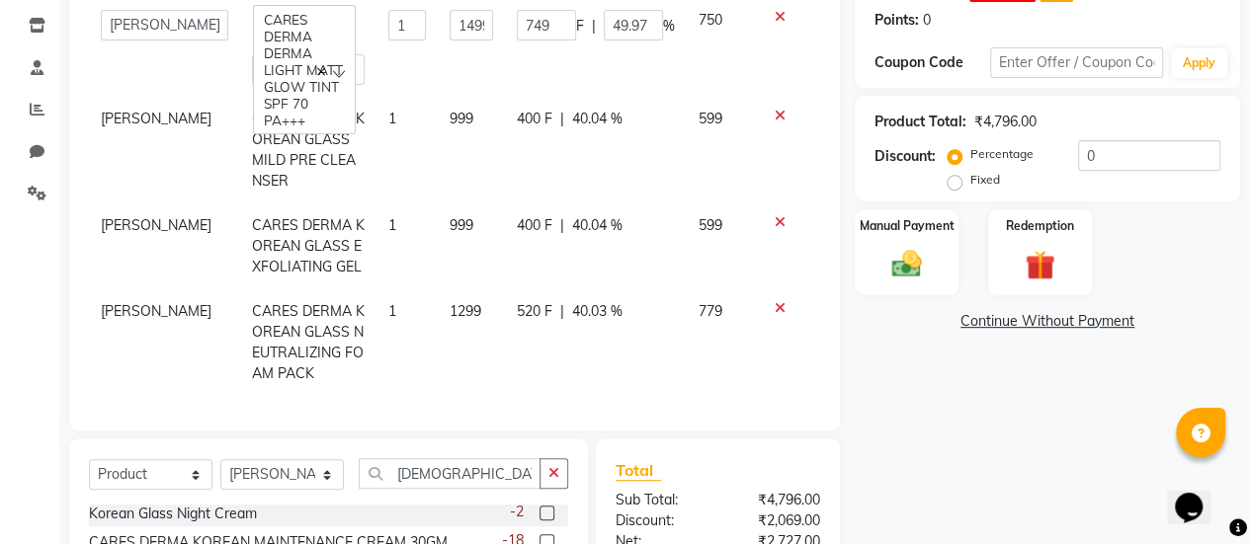
click at [506, 206] on td "400 F | 40.04 %" at bounding box center [596, 246] width 182 height 86
select select "78167"
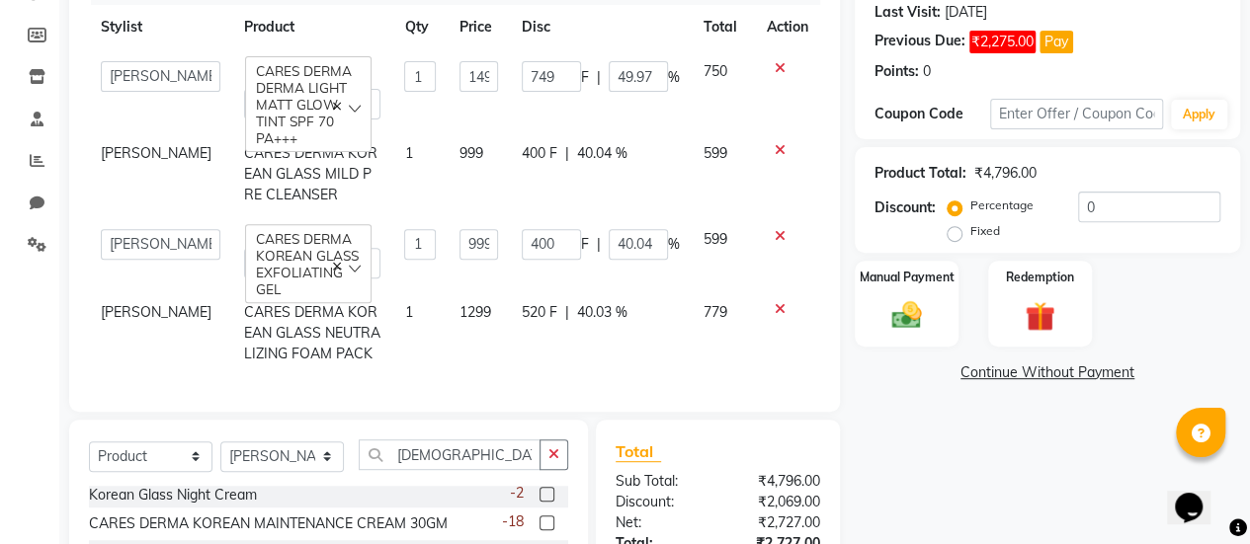
scroll to position [279, 0]
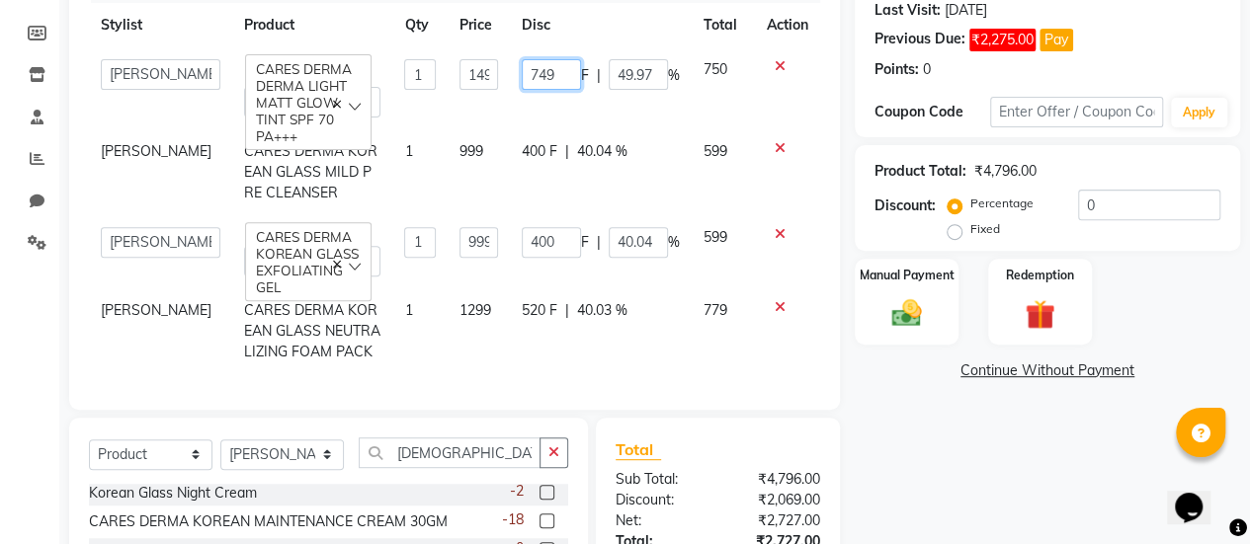
click at [563, 79] on input "749" at bounding box center [551, 74] width 59 height 31
type input "750"
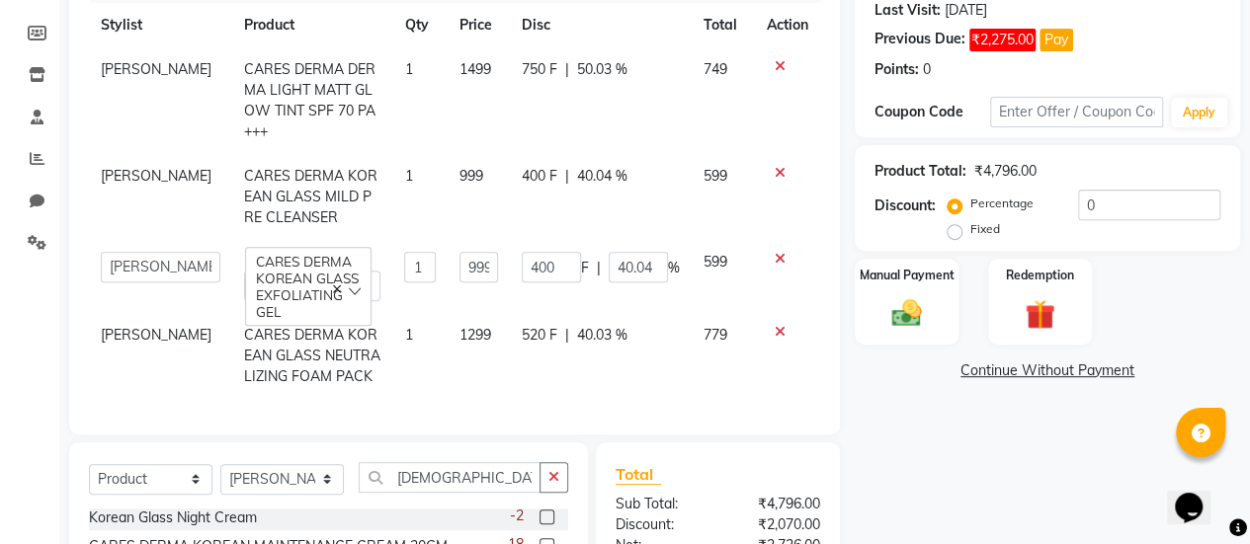
click at [515, 183] on td "400 F | 40.04 %" at bounding box center [601, 197] width 182 height 86
select select "78167"
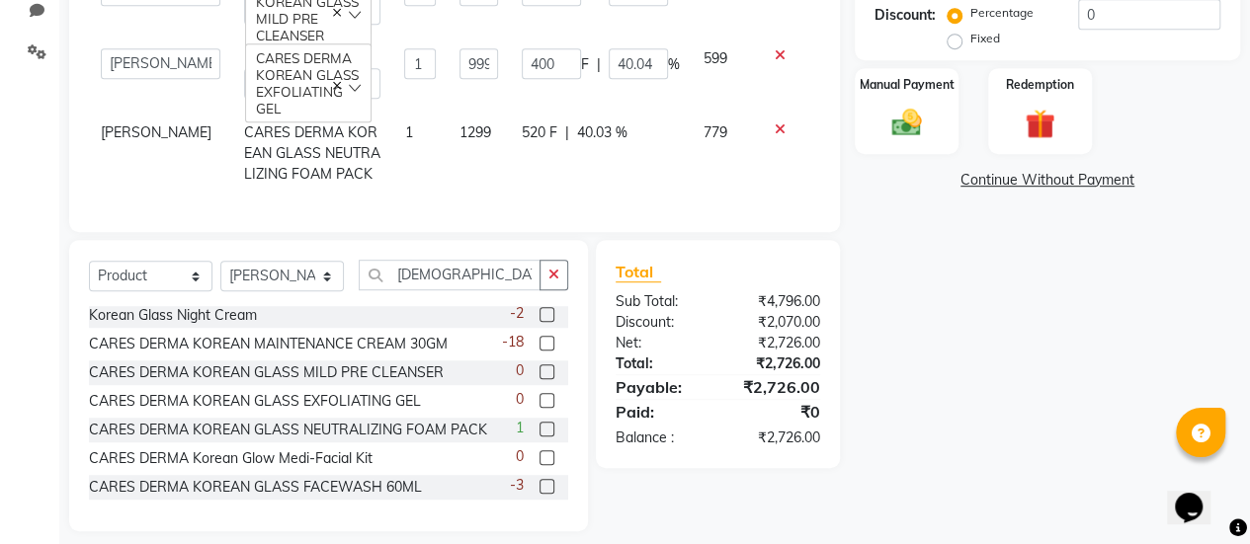
scroll to position [481, 0]
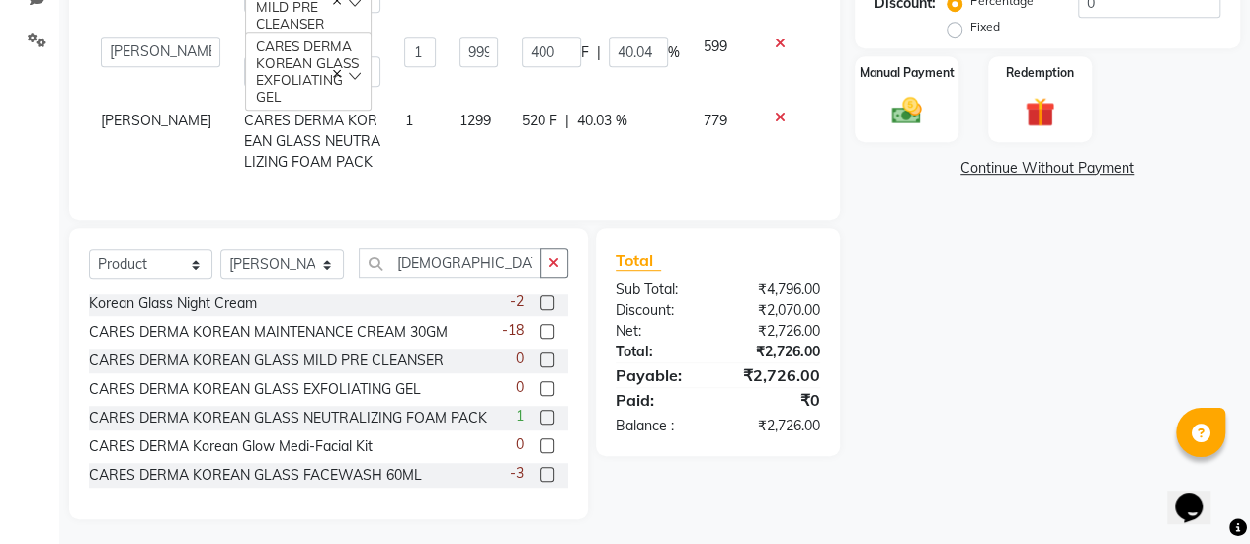
click at [971, 169] on link "Continue Without Payment" at bounding box center [1046, 168] width 377 height 21
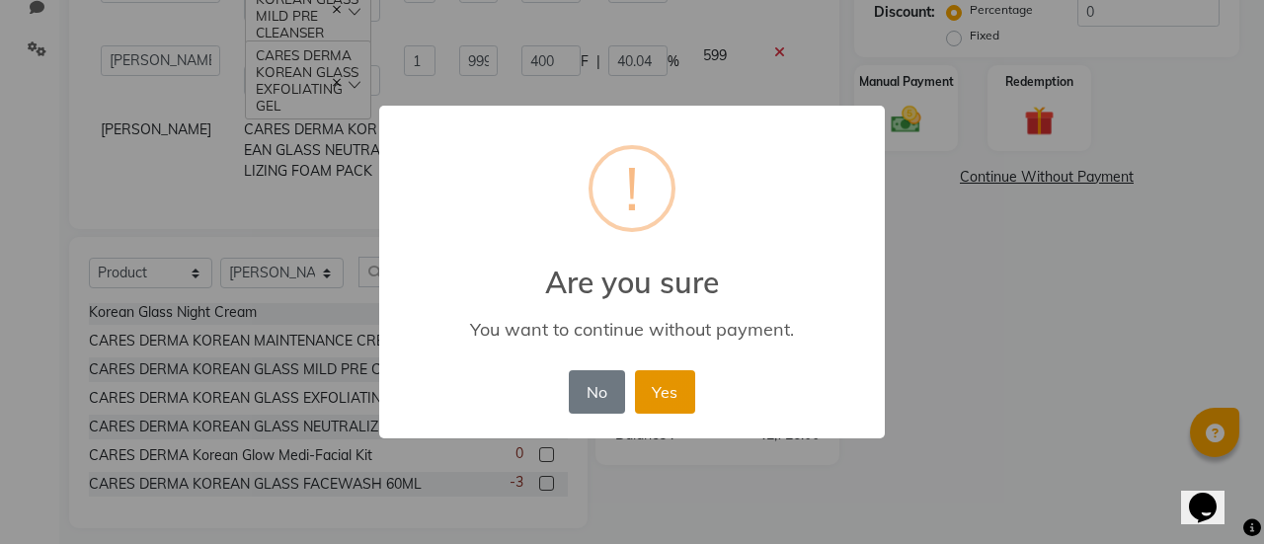
click at [688, 394] on button "Yes" at bounding box center [665, 391] width 60 height 43
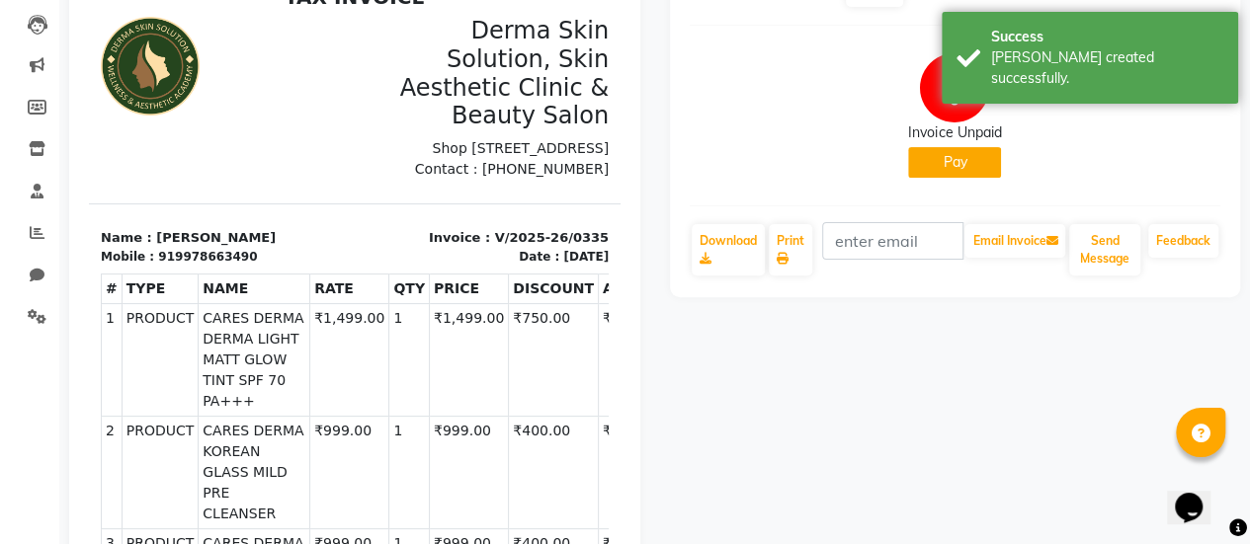
scroll to position [200, 0]
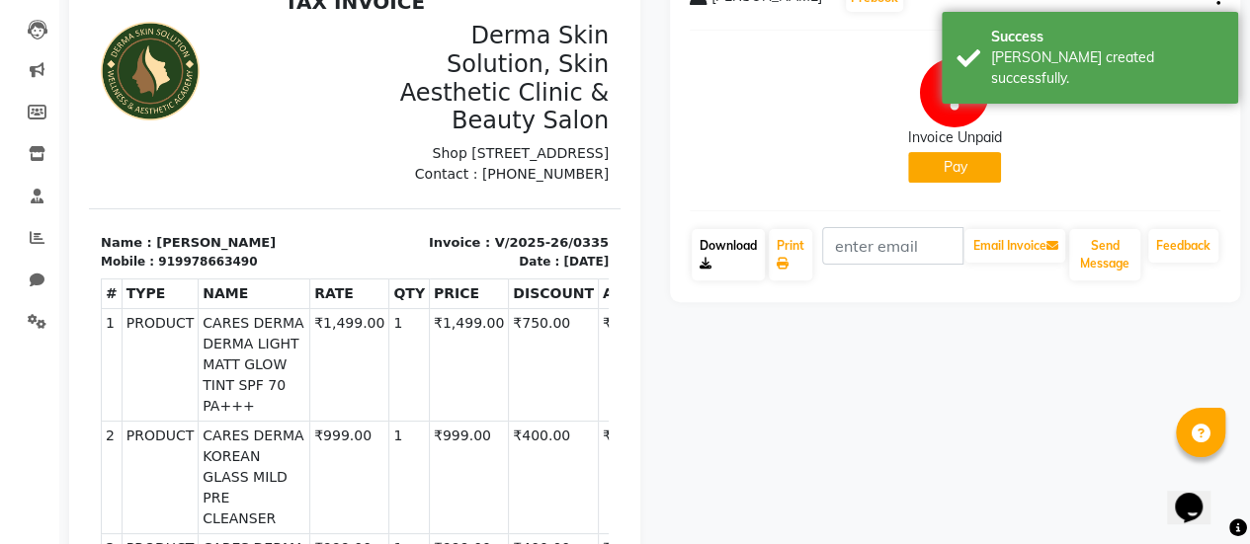
click at [706, 258] on icon at bounding box center [705, 264] width 12 height 12
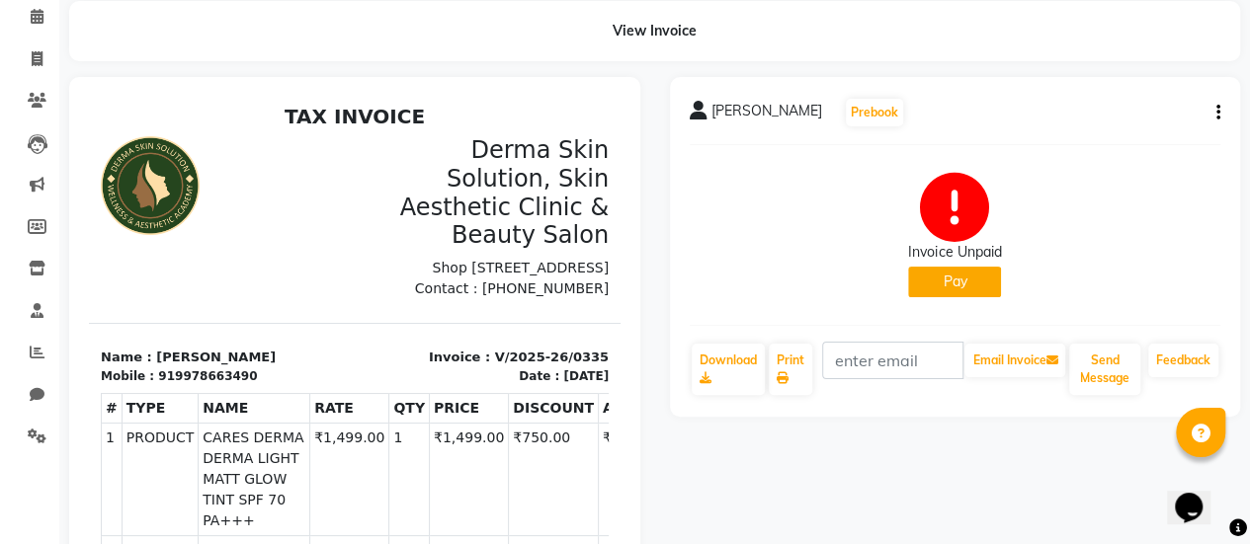
scroll to position [0, 0]
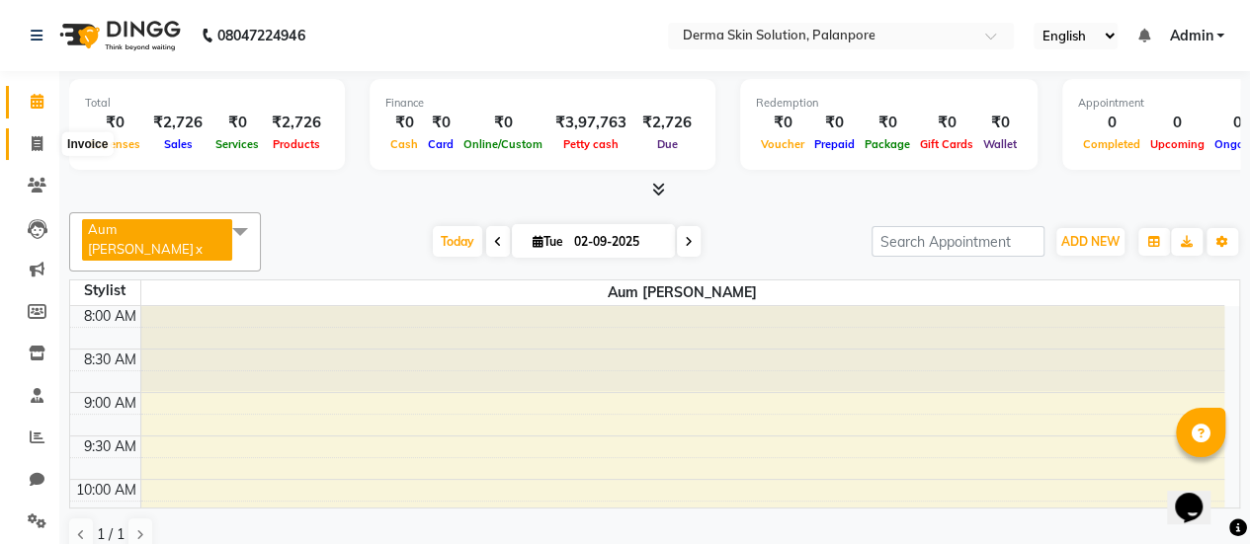
click at [30, 141] on span at bounding box center [37, 144] width 35 height 23
select select "8167"
select select "service"
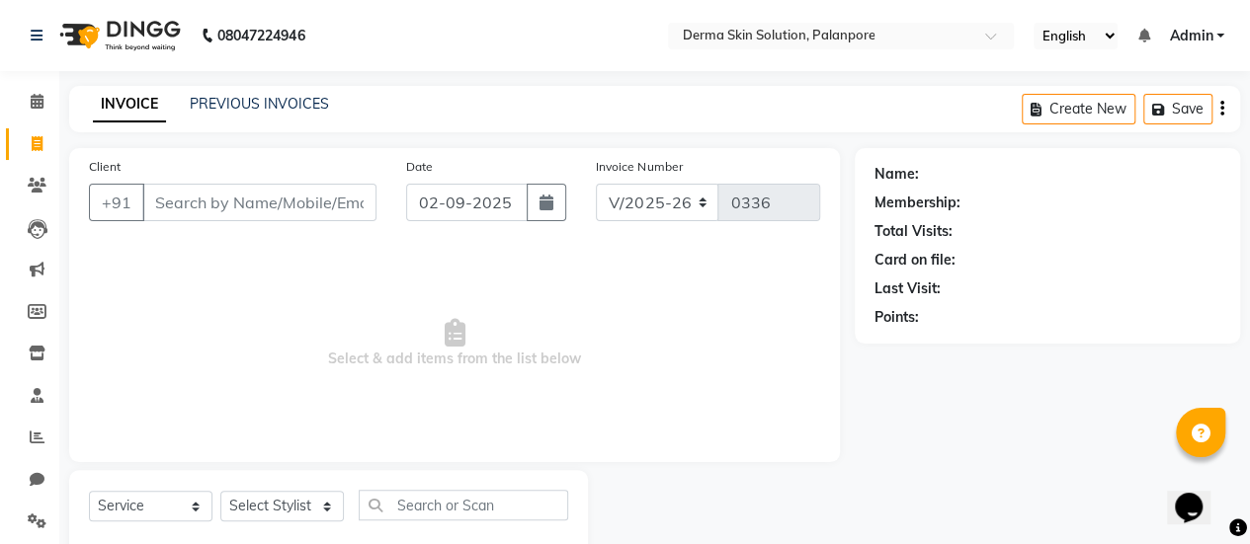
click at [152, 195] on input "Client" at bounding box center [259, 203] width 234 height 38
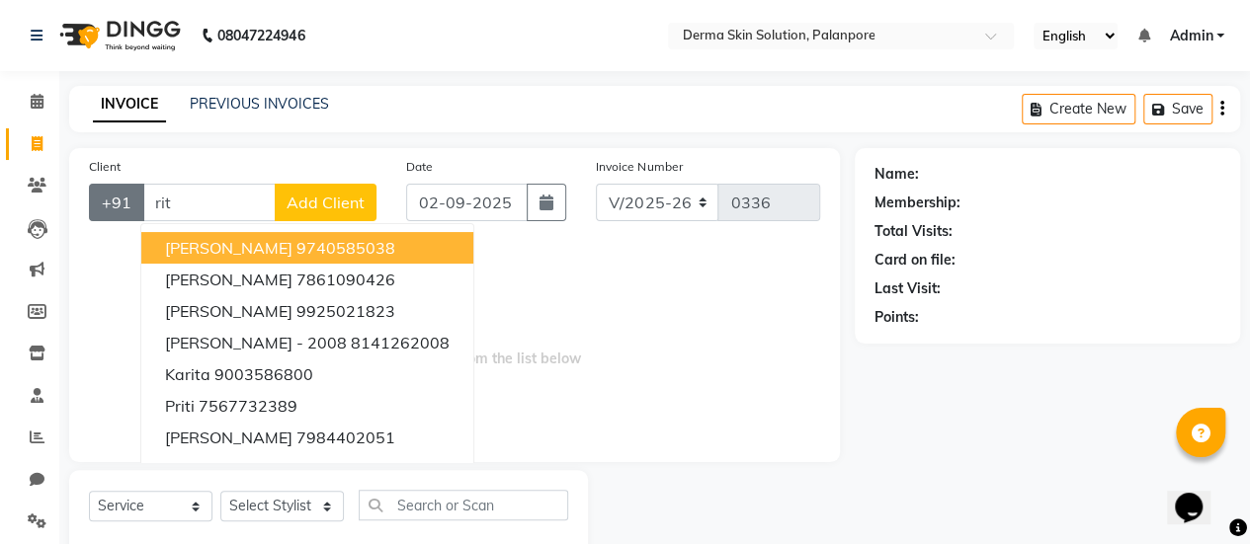
type input "rit"
click at [130, 189] on button "+91" at bounding box center [116, 203] width 55 height 38
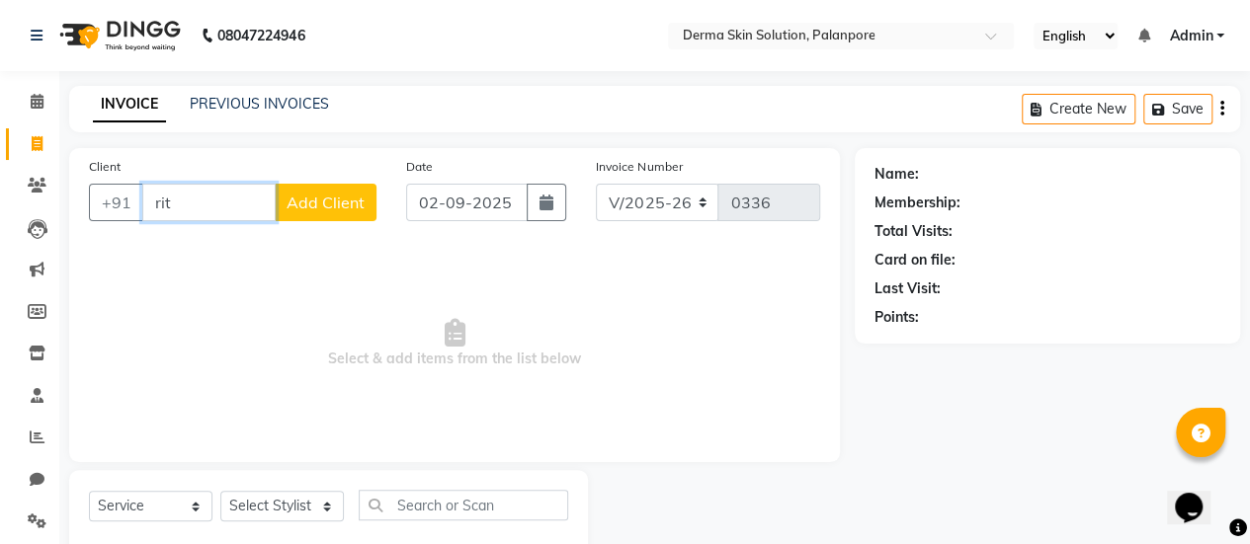
click at [178, 209] on input "rit" at bounding box center [208, 203] width 133 height 38
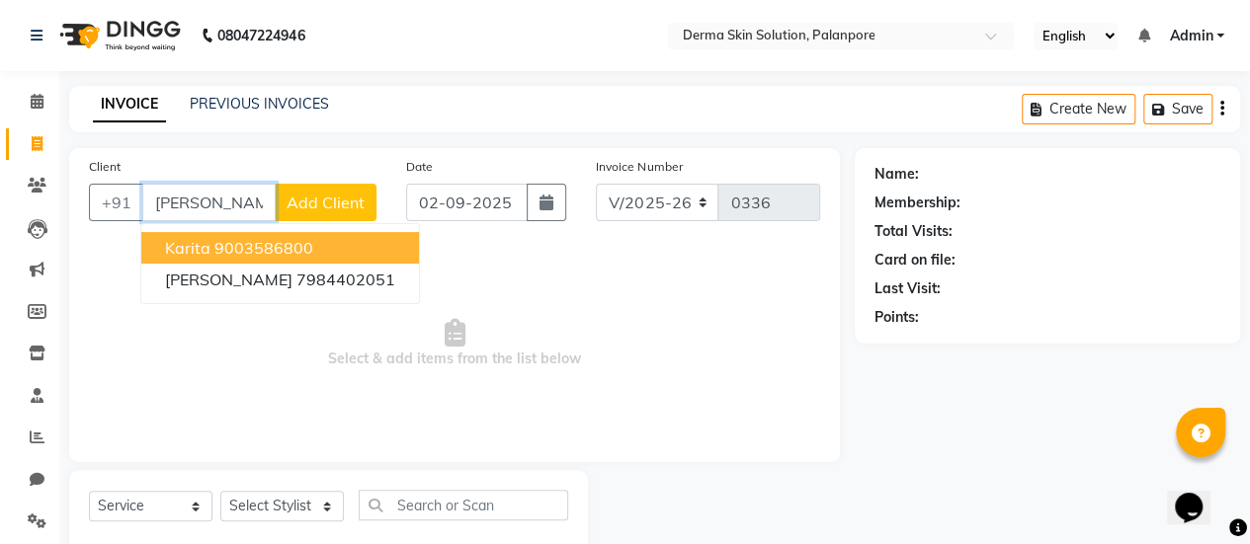
type input "[PERSON_NAME]"
click at [319, 211] on span "Add Client" at bounding box center [325, 203] width 78 height 20
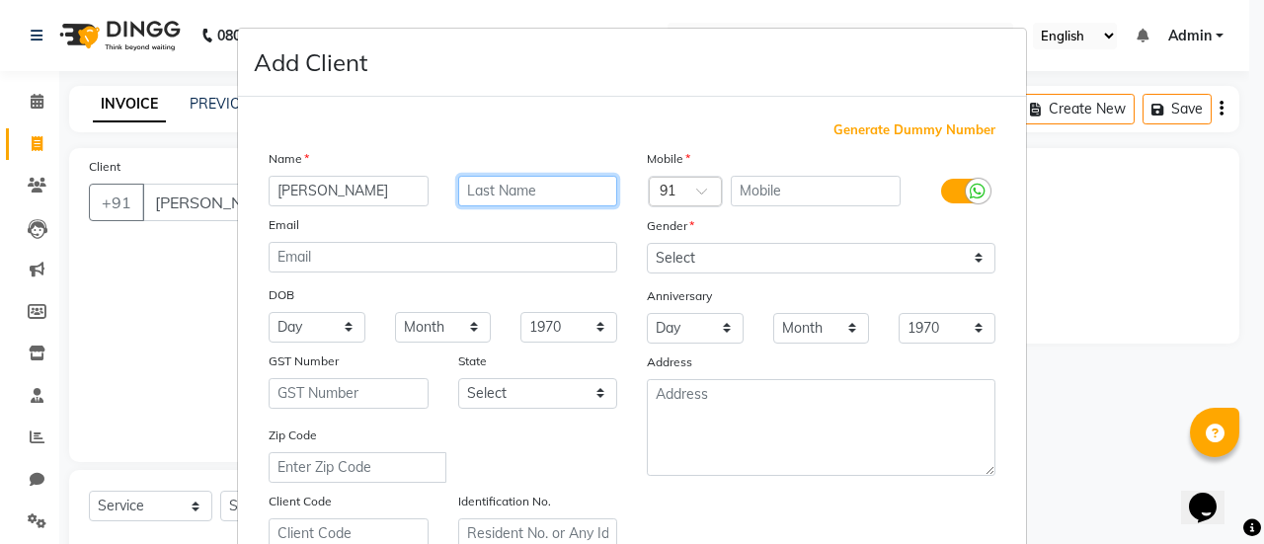
click at [480, 198] on input "text" at bounding box center [538, 191] width 160 height 31
type input "lilawala"
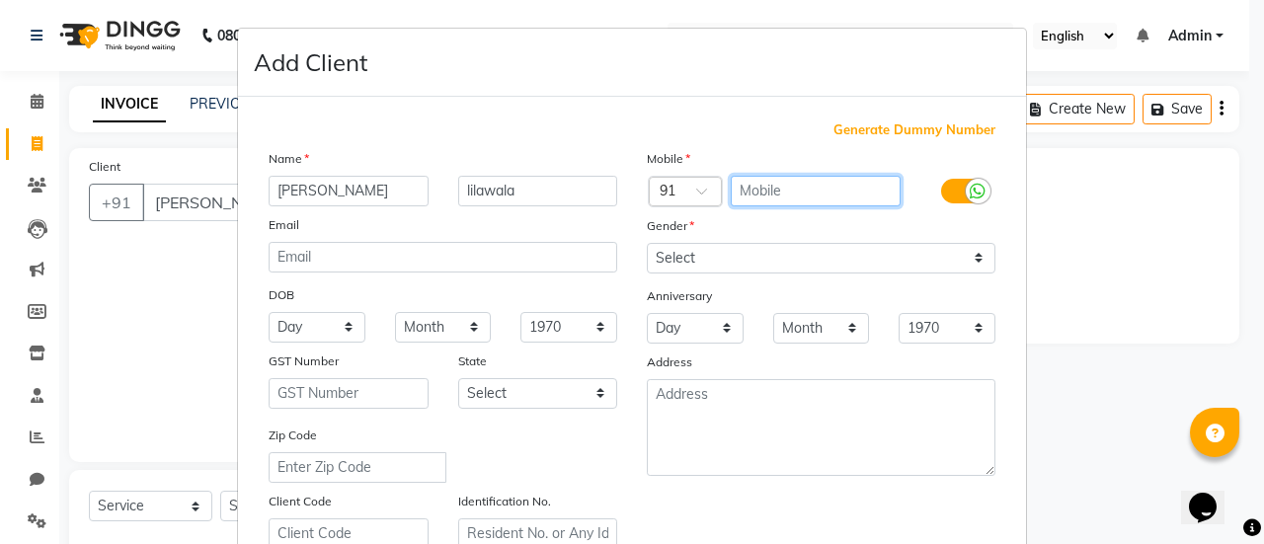
click at [778, 188] on input "text" at bounding box center [816, 191] width 171 height 31
type input "9909244162"
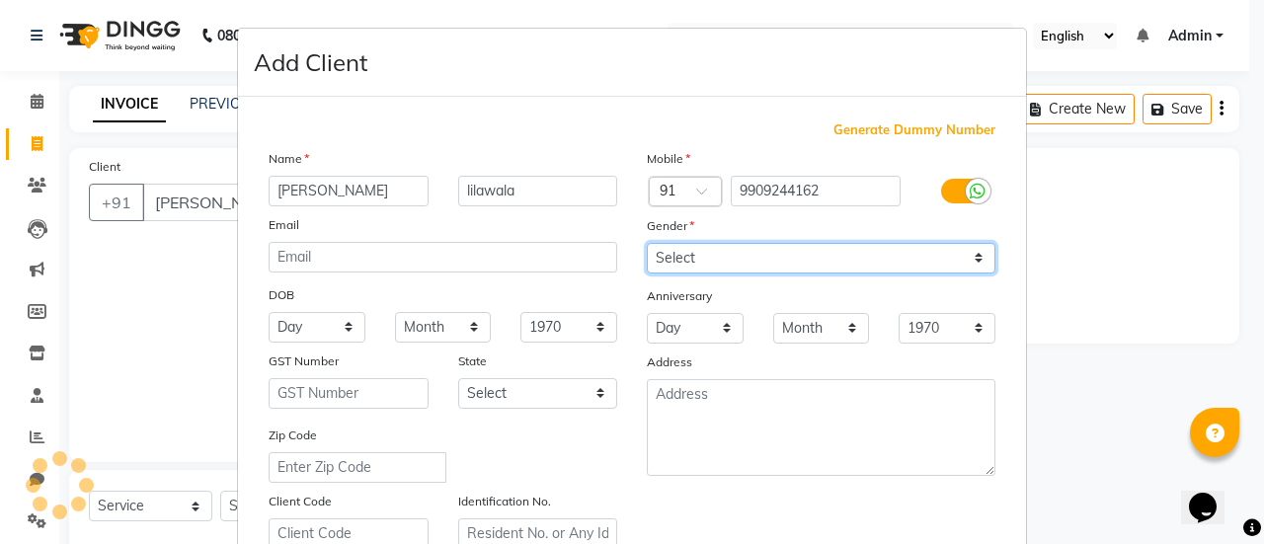
click at [770, 262] on select "Select [DEMOGRAPHIC_DATA] [DEMOGRAPHIC_DATA] Other Prefer Not To Say" at bounding box center [821, 258] width 349 height 31
select select "[DEMOGRAPHIC_DATA]"
click at [647, 243] on select "Select [DEMOGRAPHIC_DATA] [DEMOGRAPHIC_DATA] Other Prefer Not To Say" at bounding box center [821, 258] width 349 height 31
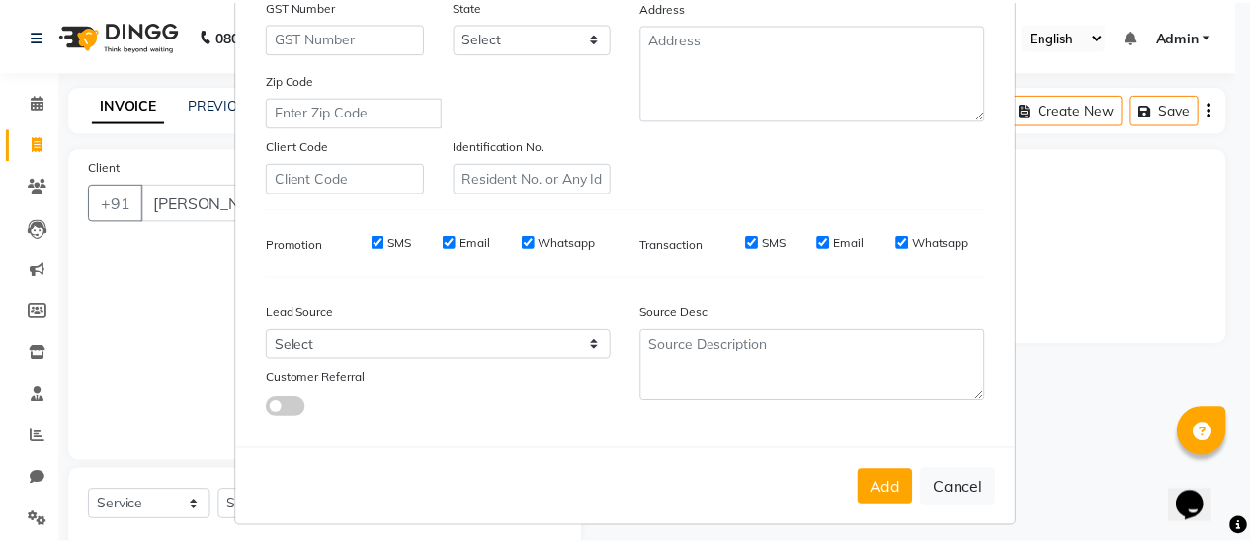
scroll to position [363, 0]
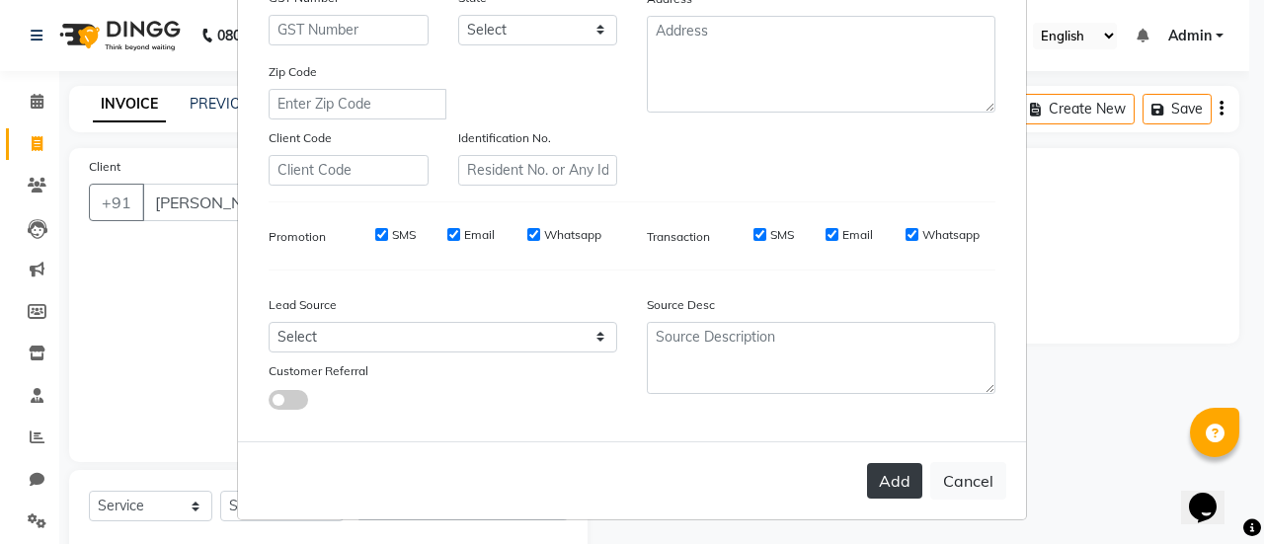
click at [899, 484] on button "Add" at bounding box center [894, 481] width 55 height 36
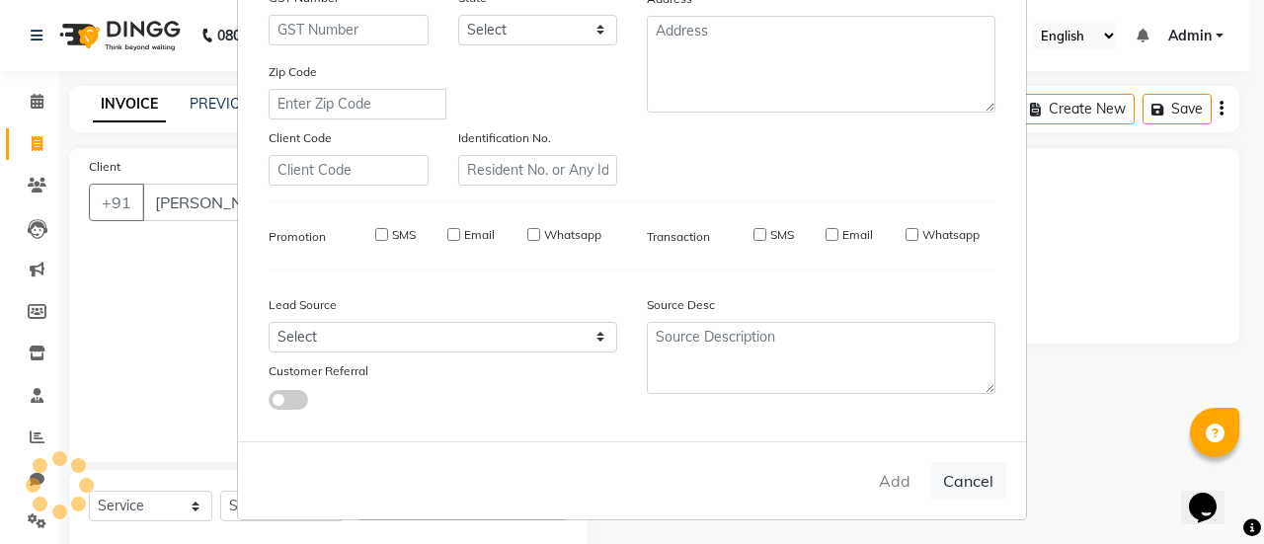
type input "9909244162"
select select
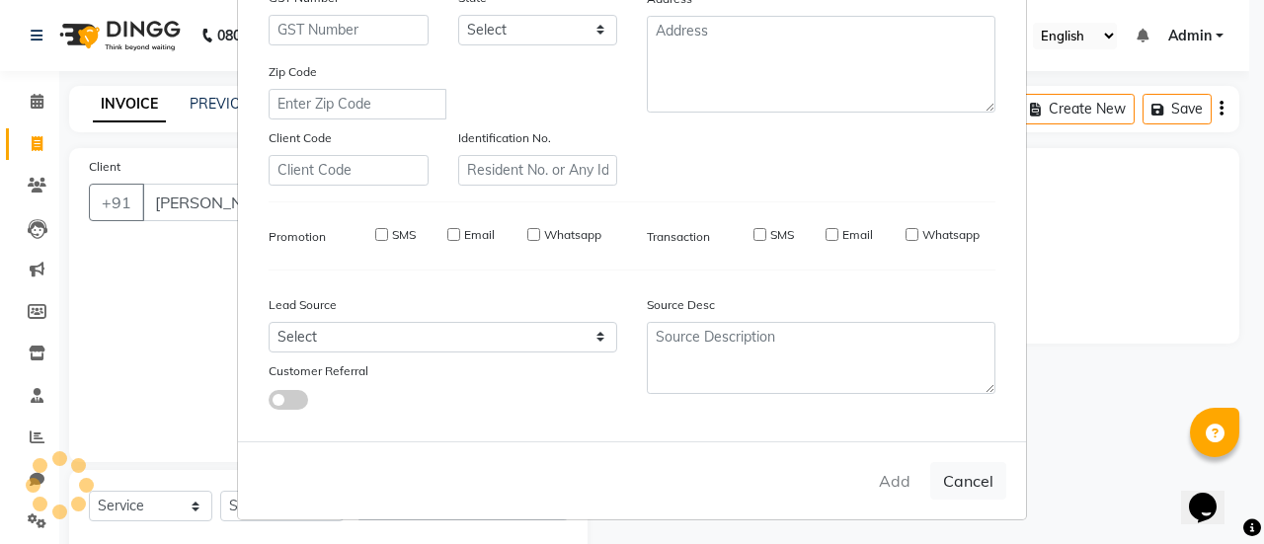
select select
checkbox input "false"
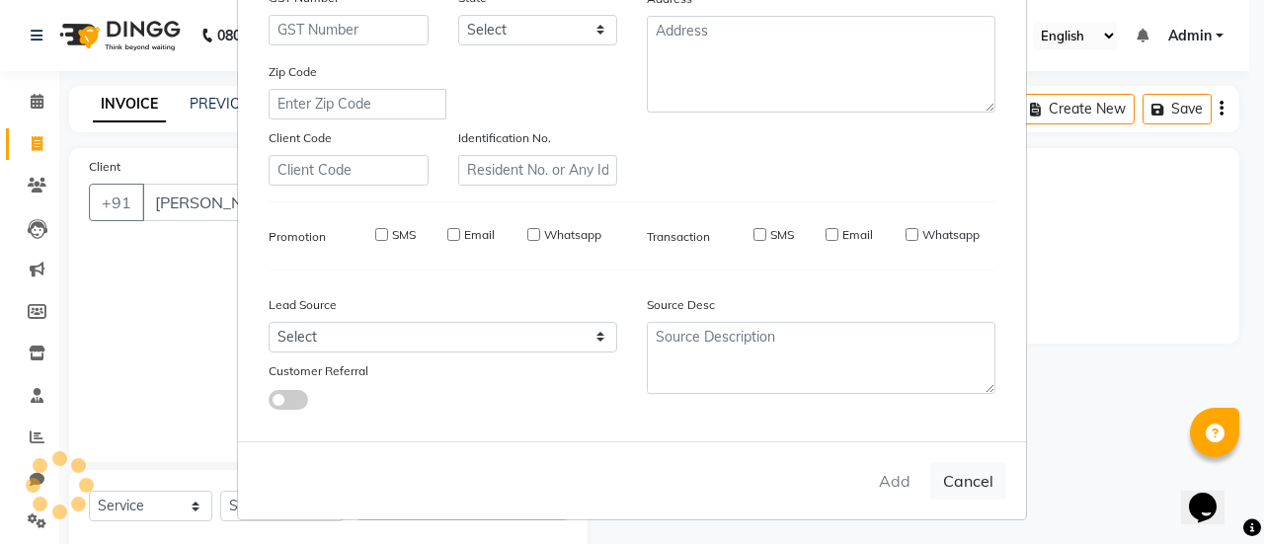
checkbox input "false"
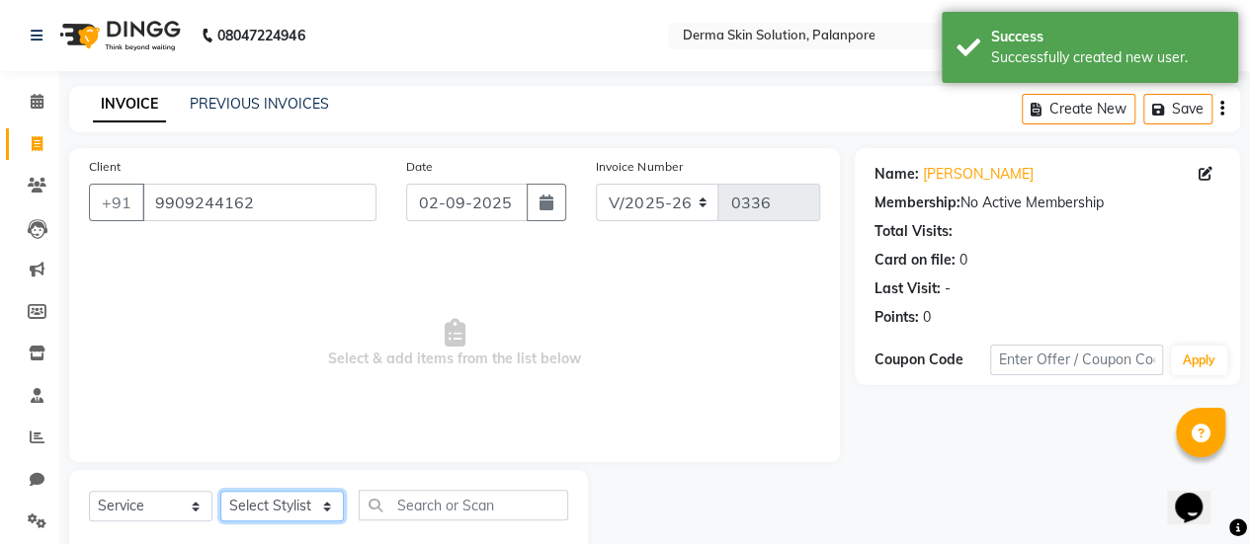
click at [310, 514] on select "Select Stylist Aum [PERSON_NAME] [PERSON_NAME] [PERSON_NAME] [PERSON_NAME] Meet…" at bounding box center [281, 506] width 123 height 31
select select "77000"
click at [220, 491] on select "Select Stylist Aum [PERSON_NAME] [PERSON_NAME] [PERSON_NAME] [PERSON_NAME] Meet…" at bounding box center [281, 506] width 123 height 31
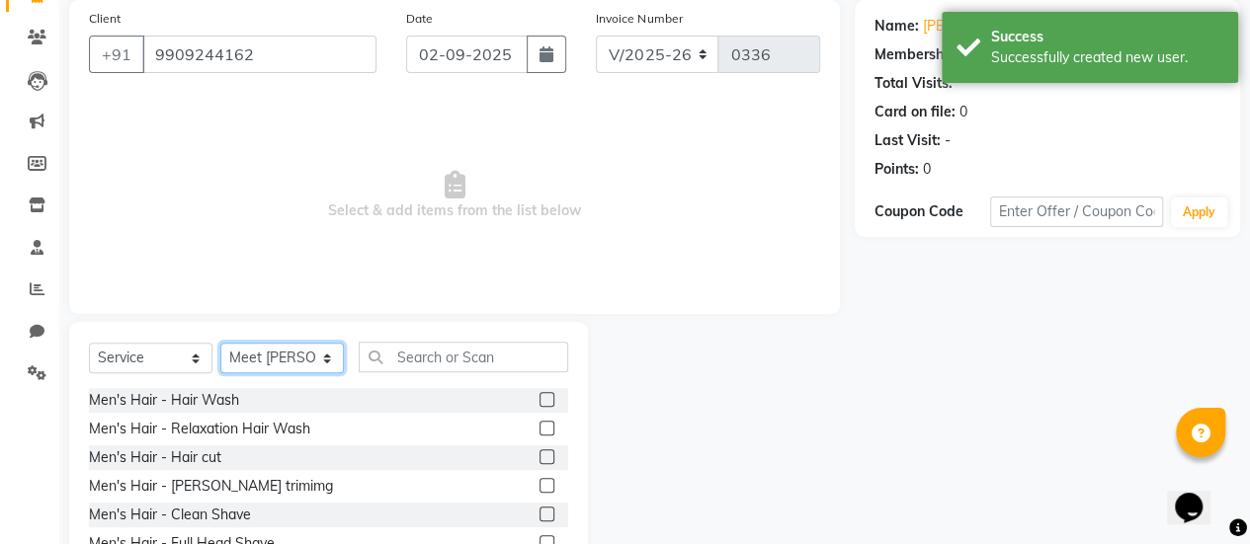
scroll to position [153, 0]
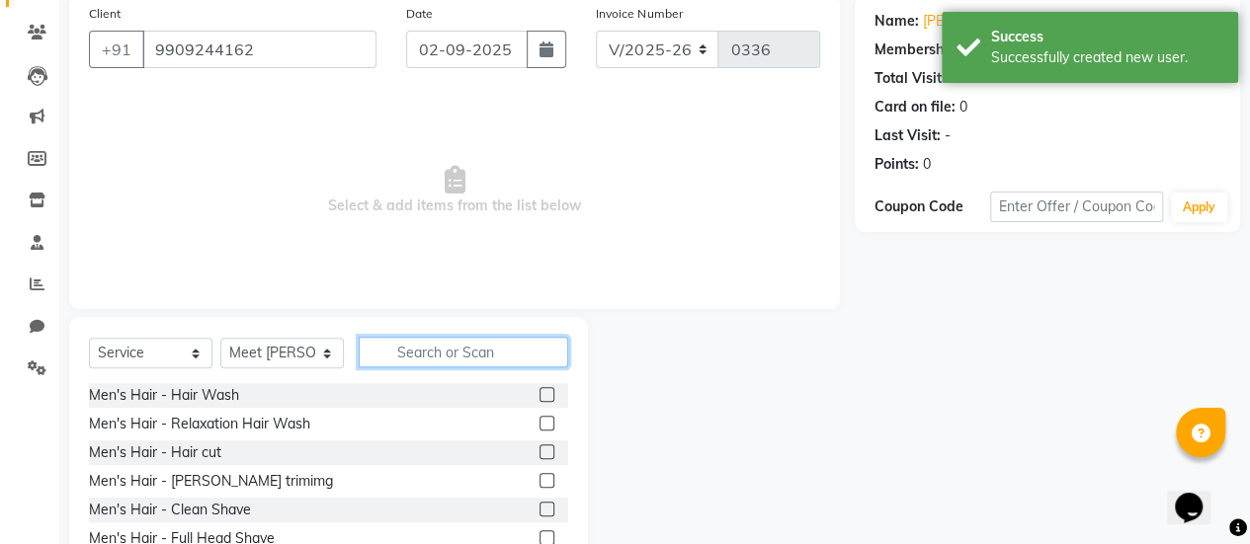
click at [395, 352] on input "text" at bounding box center [463, 352] width 209 height 31
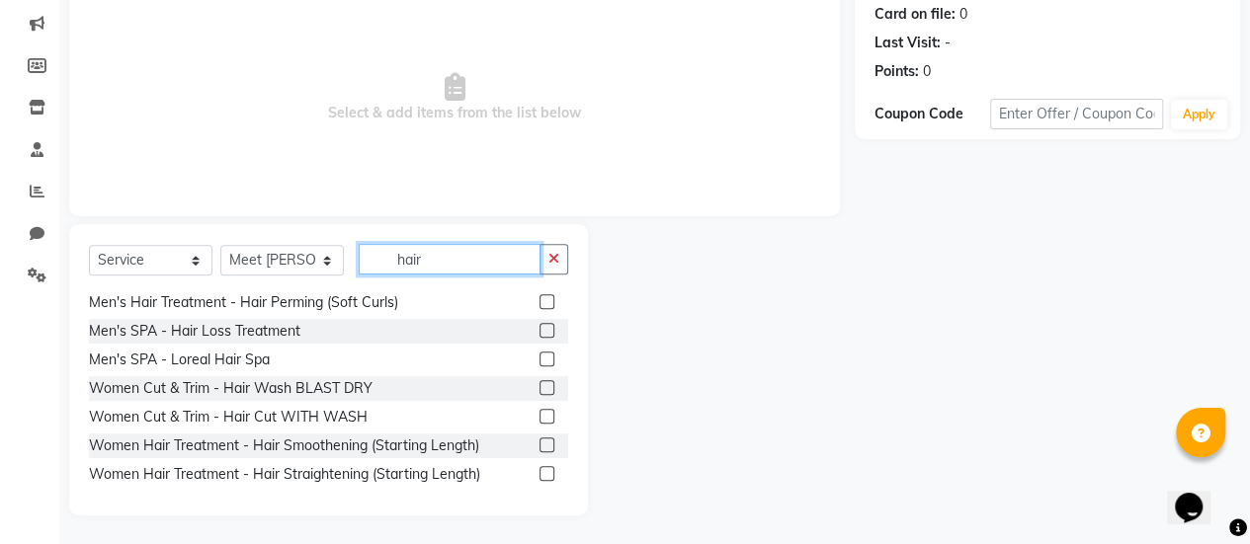
scroll to position [562, 0]
type input "hair"
click at [539, 387] on label at bounding box center [546, 386] width 15 height 15
click at [539, 387] on input "checkbox" at bounding box center [545, 387] width 13 height 13
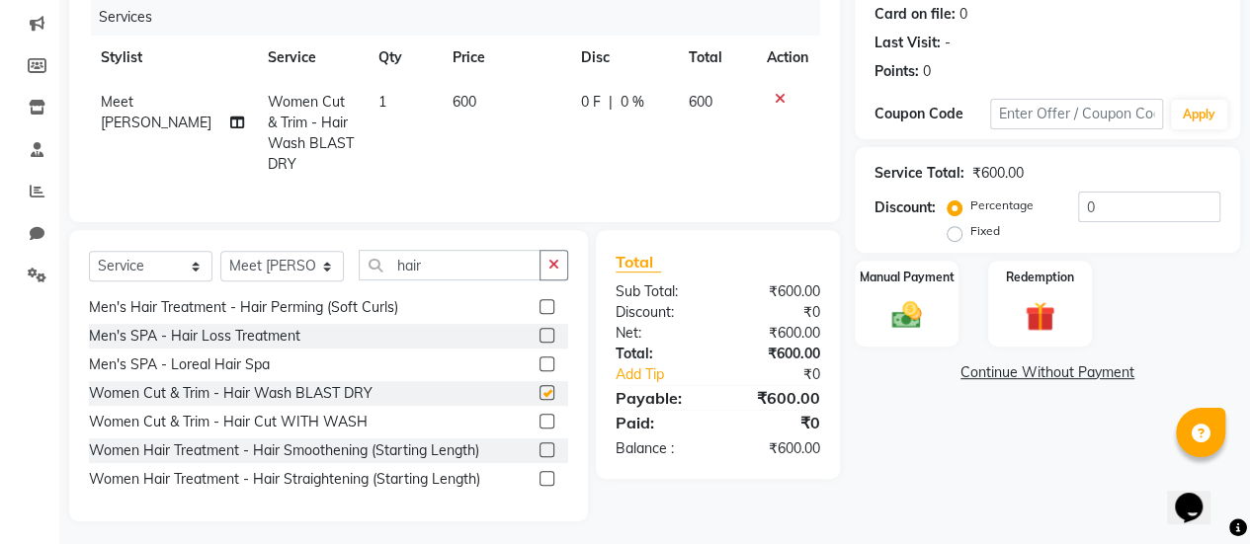
checkbox input "false"
click at [539, 429] on label at bounding box center [546, 421] width 15 height 15
click at [539, 429] on input "checkbox" at bounding box center [545, 422] width 13 height 13
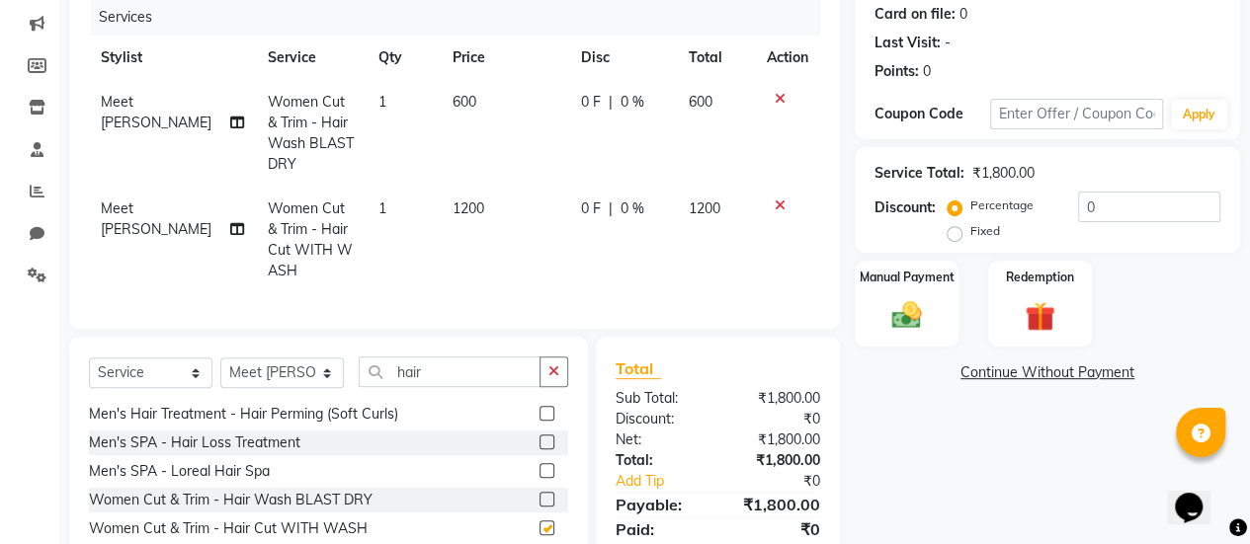
checkbox input "false"
click at [780, 96] on icon at bounding box center [779, 99] width 11 height 14
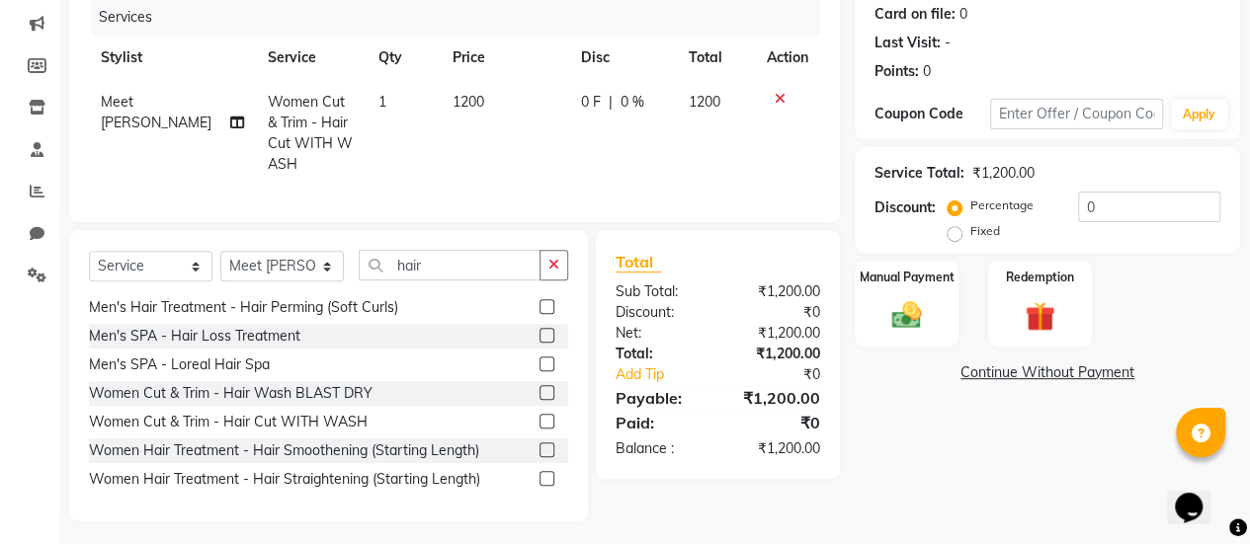
click at [591, 102] on span "0 F" at bounding box center [591, 102] width 20 height 21
select select "77000"
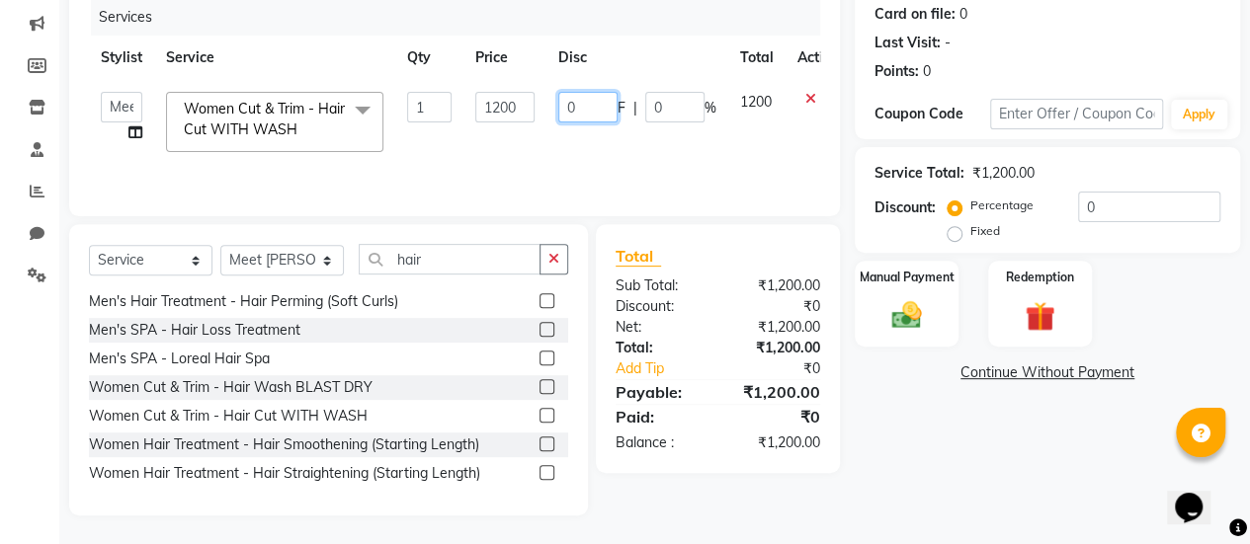
click at [582, 106] on input "0" at bounding box center [587, 107] width 59 height 31
type input "0901"
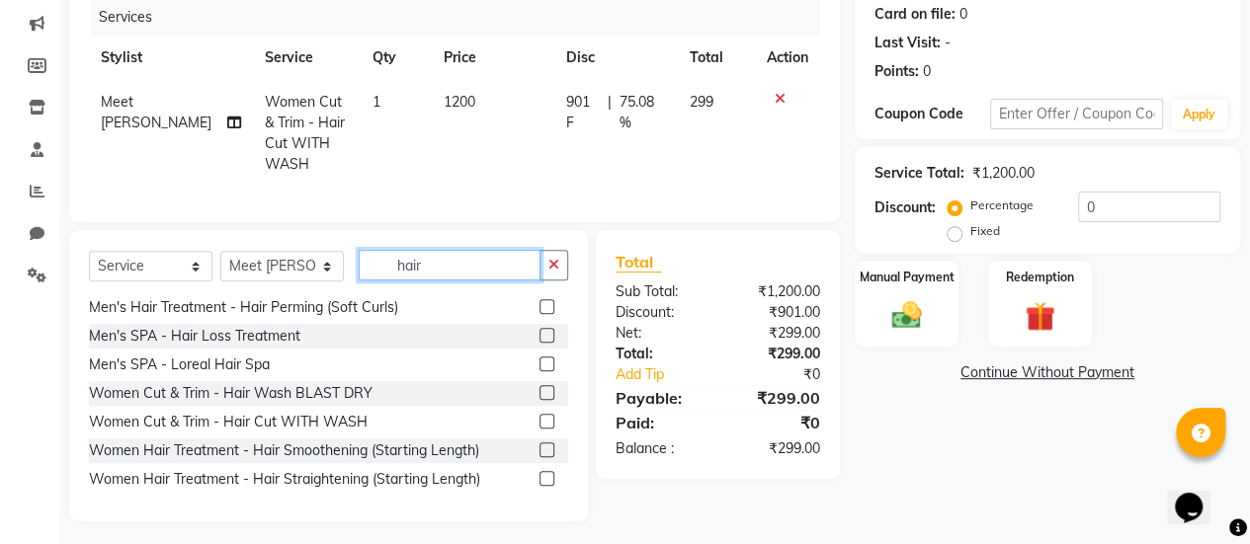
click at [454, 268] on input "hair" at bounding box center [450, 265] width 182 height 31
type input "h"
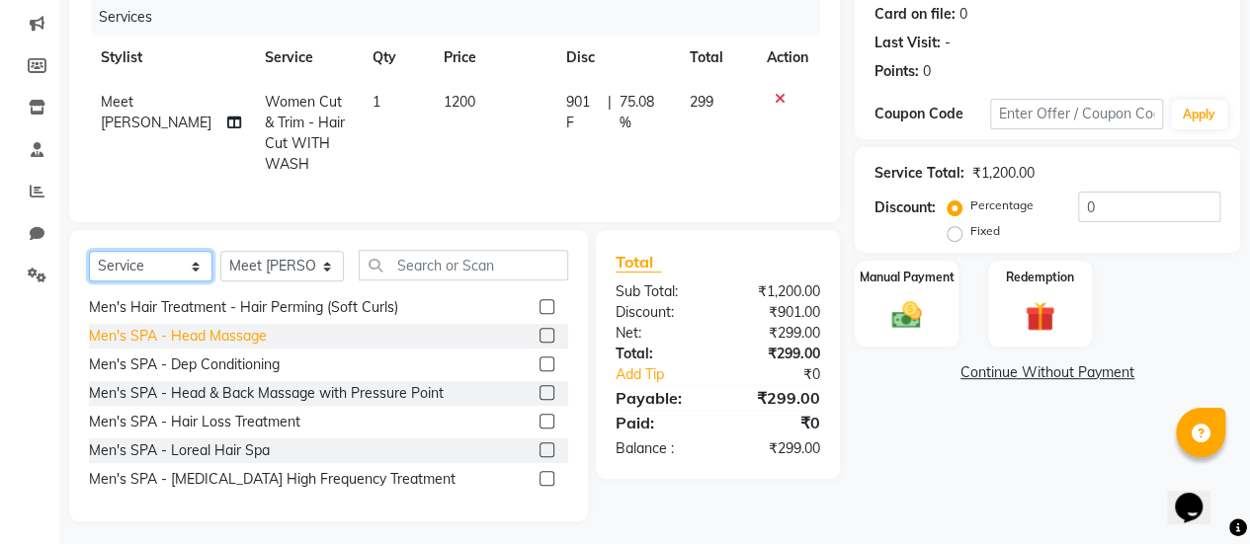
drag, startPoint x: 149, startPoint y: 272, endPoint x: 138, endPoint y: 353, distance: 81.7
click at [138, 353] on div "Select Service Product Membership Package Voucher Prepaid Gift Card Select Styl…" at bounding box center [328, 375] width 519 height 291
select select "product"
click at [89, 266] on select "Select Service Product Membership Package Voucher Prepaid Gift Card" at bounding box center [150, 266] width 123 height 31
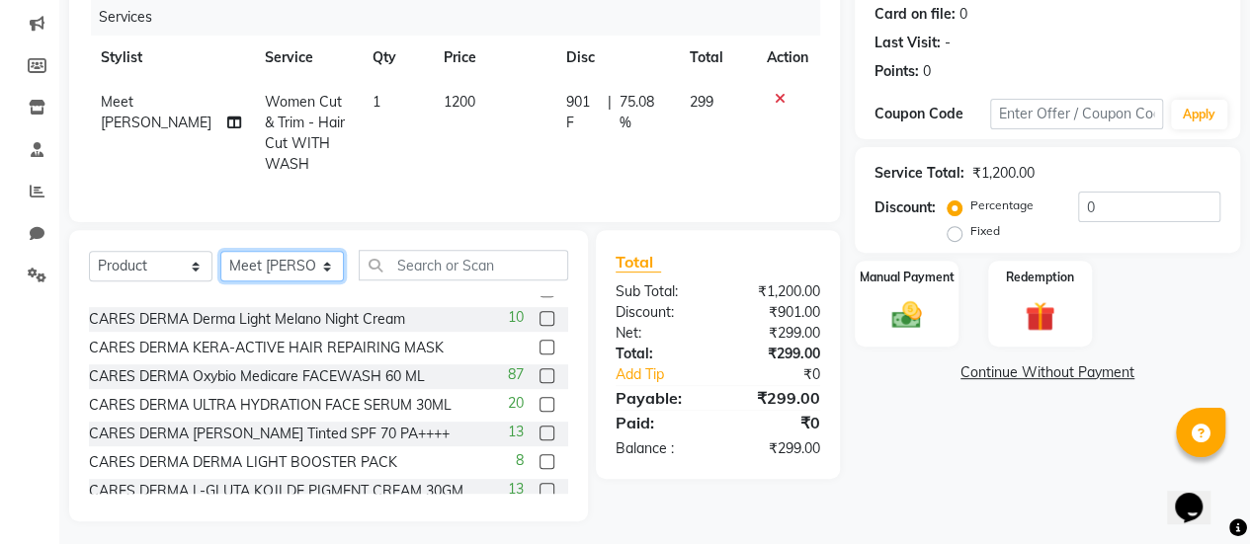
click at [258, 277] on select "Select Stylist Aum [PERSON_NAME] [PERSON_NAME] [PERSON_NAME] [PERSON_NAME] Meet…" at bounding box center [281, 266] width 123 height 31
select select "80159"
click at [220, 266] on select "Select Stylist Aum [PERSON_NAME] [PERSON_NAME] [PERSON_NAME] [PERSON_NAME] Meet…" at bounding box center [281, 266] width 123 height 31
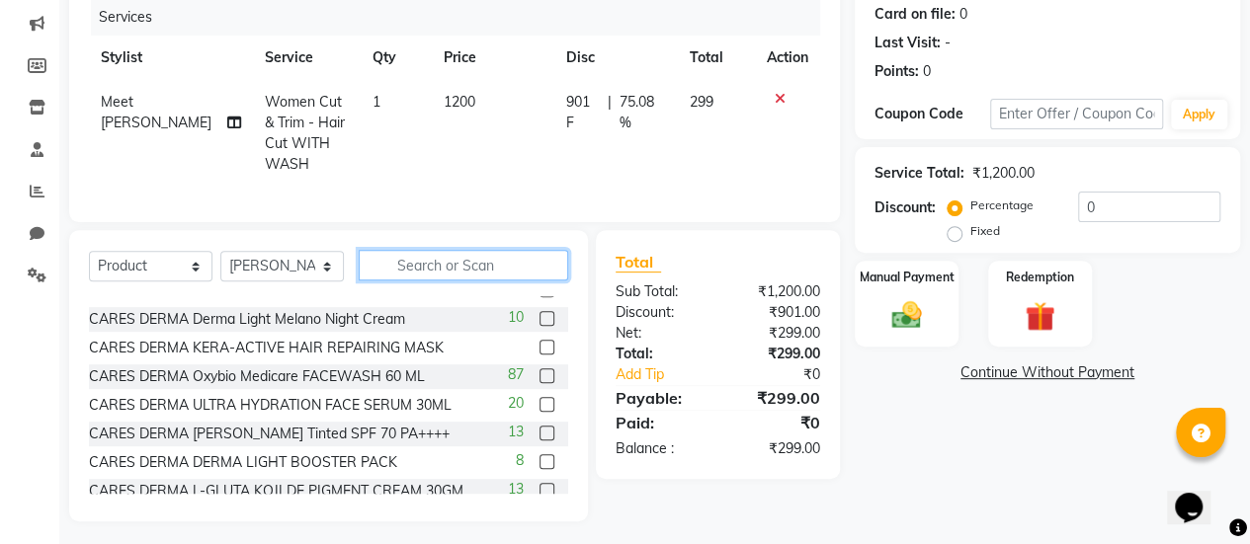
click at [405, 274] on input "text" at bounding box center [463, 265] width 209 height 31
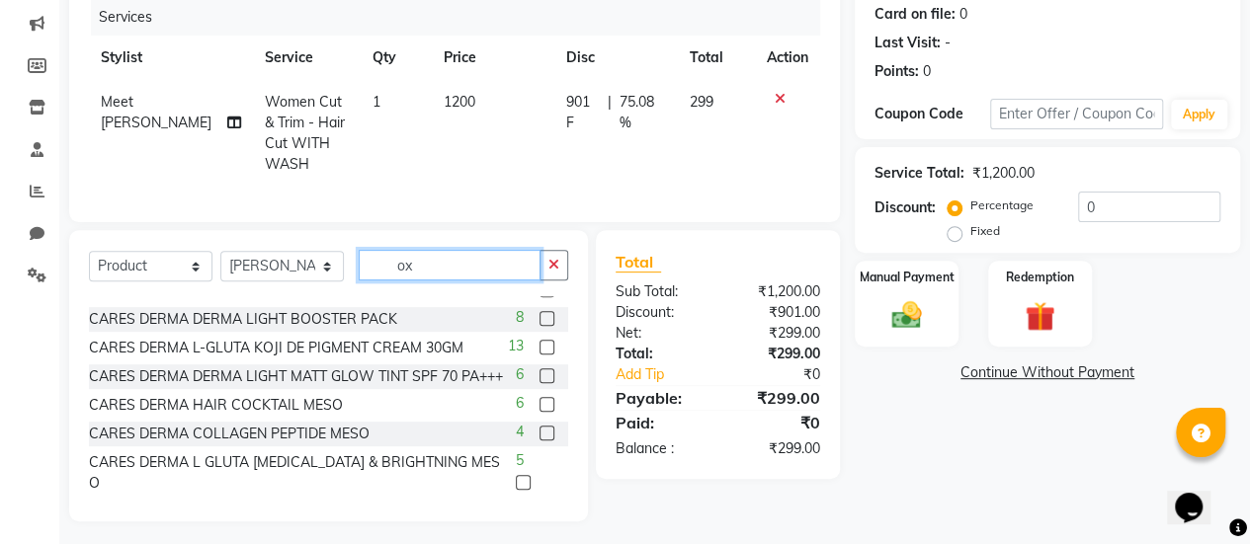
scroll to position [223, 0]
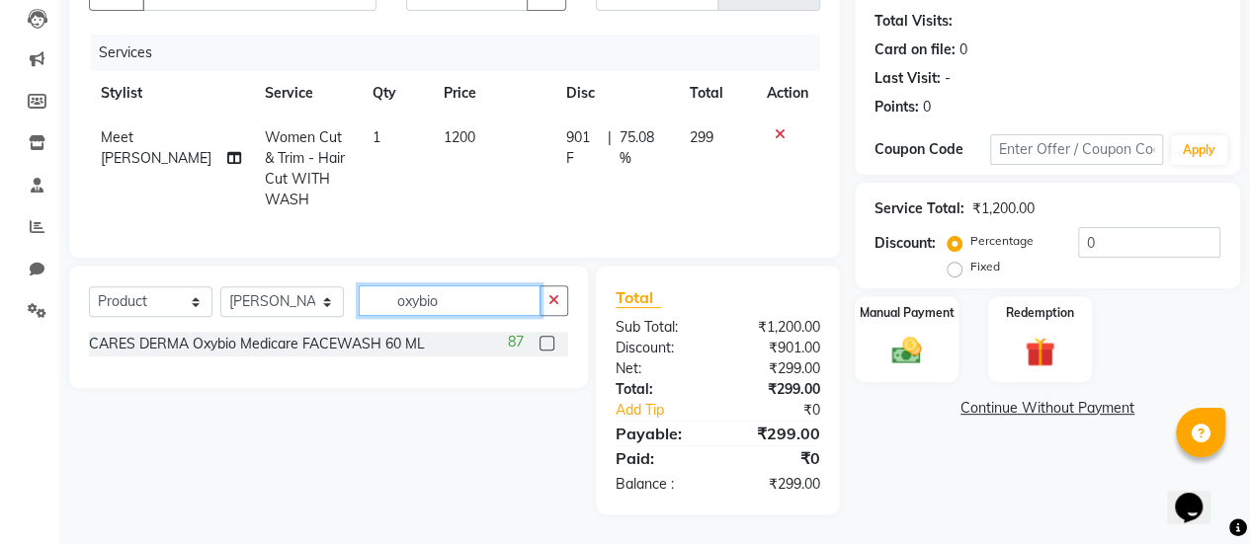
type input "oxybio"
click at [547, 341] on label at bounding box center [546, 343] width 15 height 15
click at [547, 341] on input "checkbox" at bounding box center [545, 344] width 13 height 13
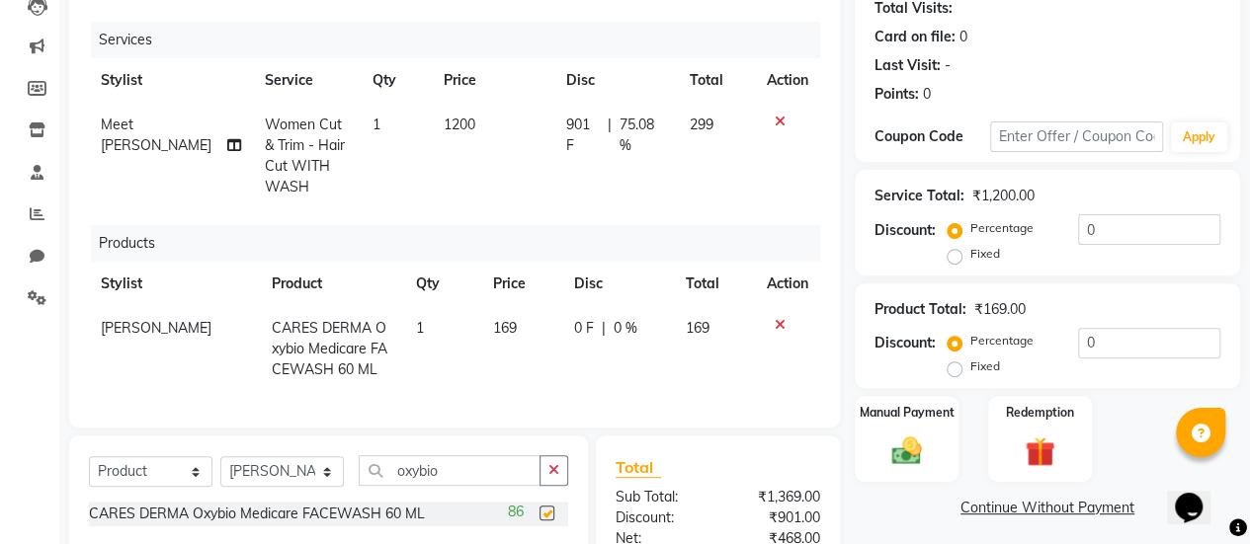
checkbox input "false"
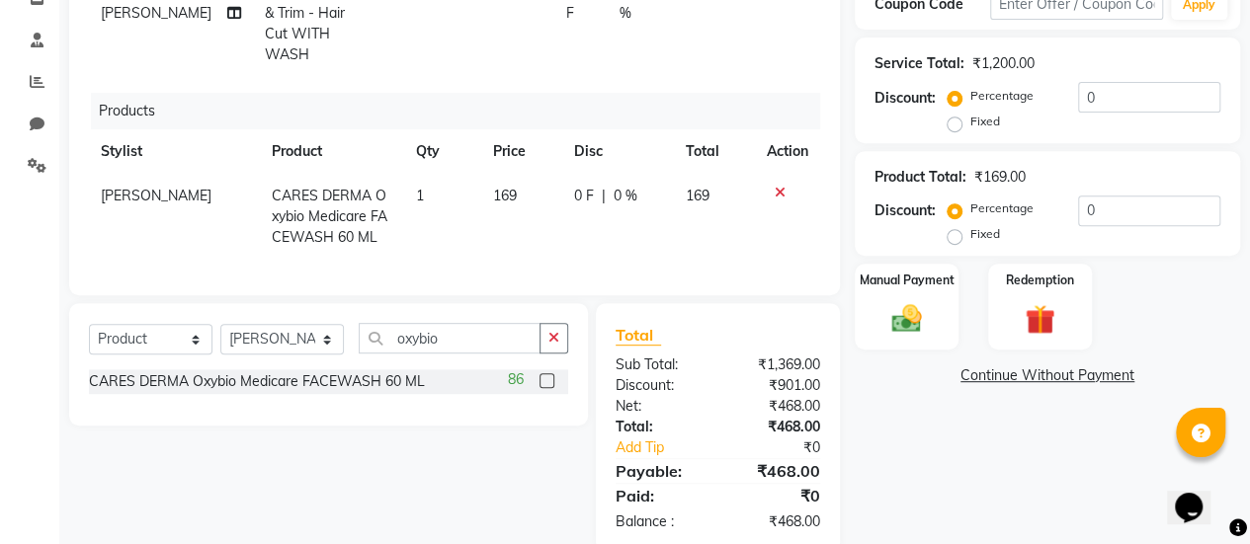
scroll to position [407, 0]
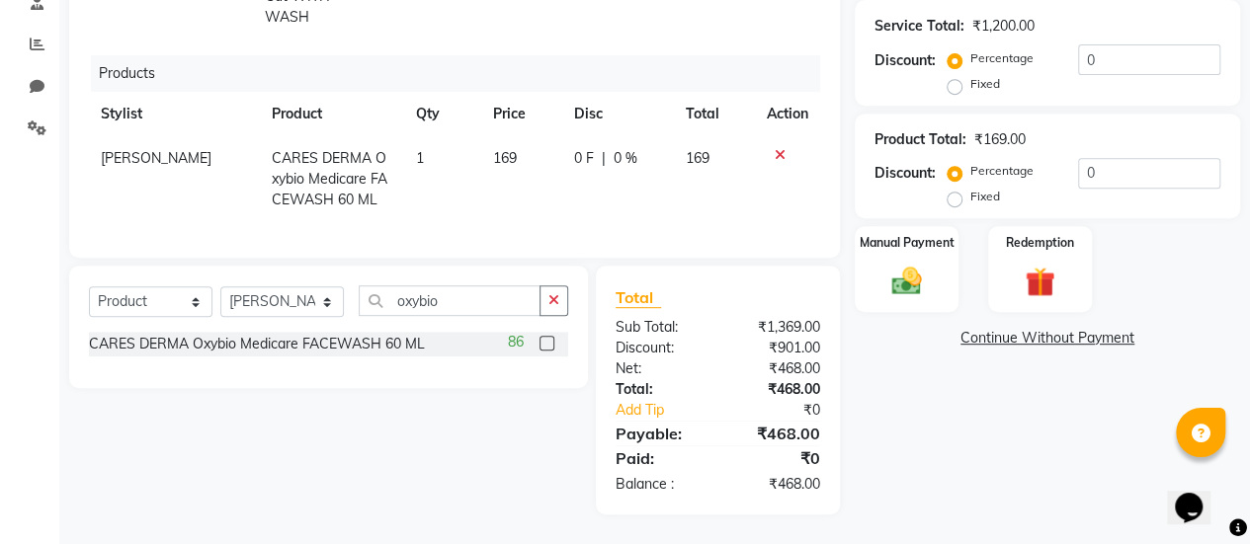
click at [1003, 328] on link "Continue Without Payment" at bounding box center [1046, 338] width 377 height 21
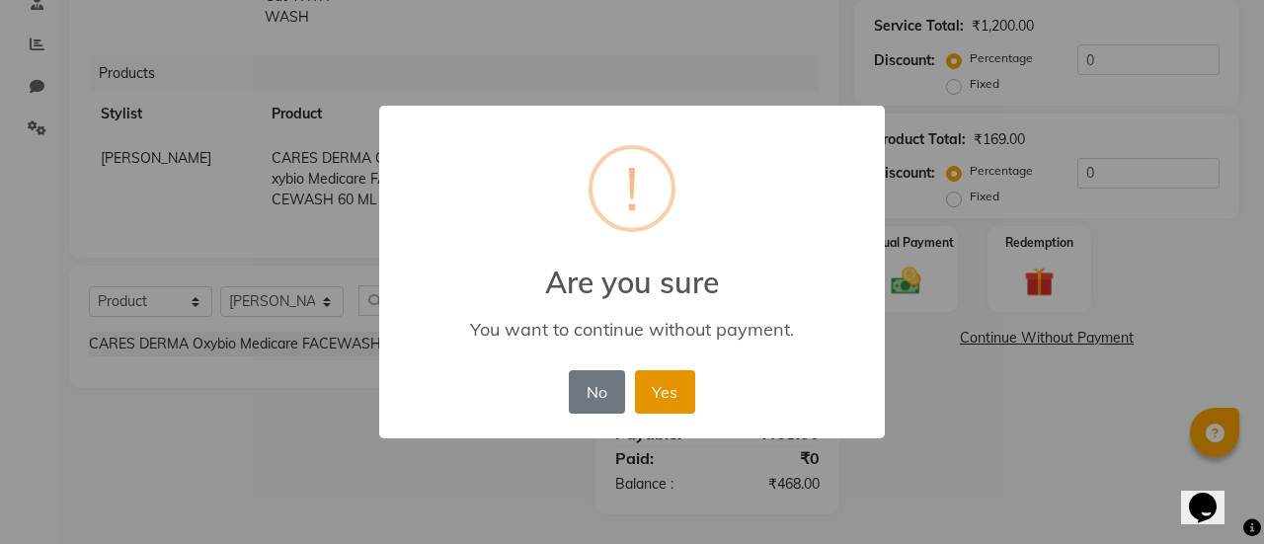
click at [678, 393] on button "Yes" at bounding box center [665, 391] width 60 height 43
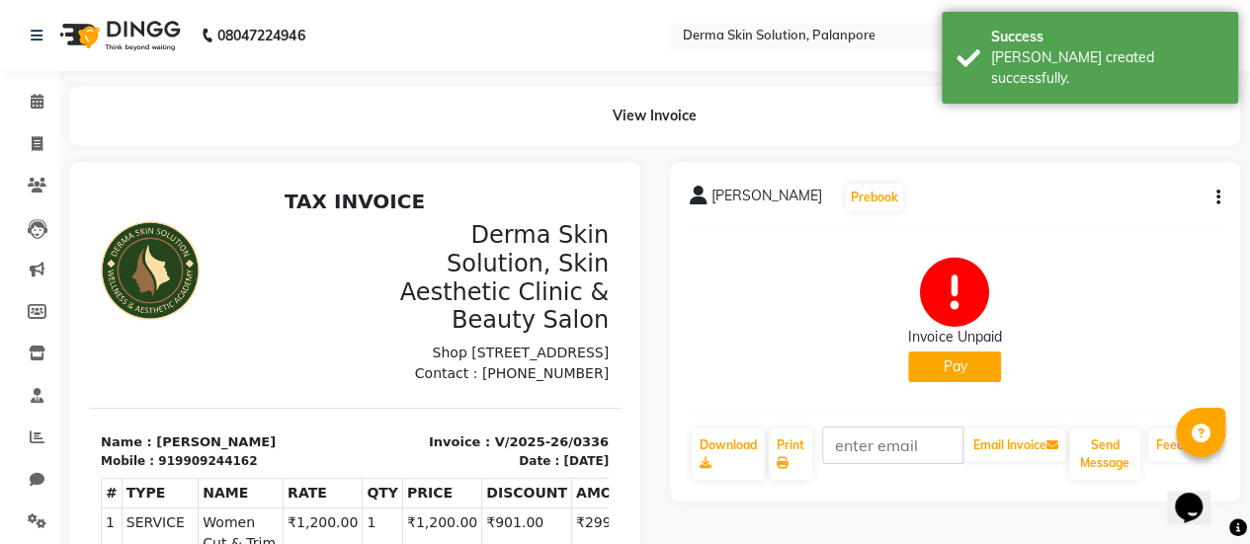
click at [917, 367] on button "Pay" at bounding box center [954, 367] width 93 height 31
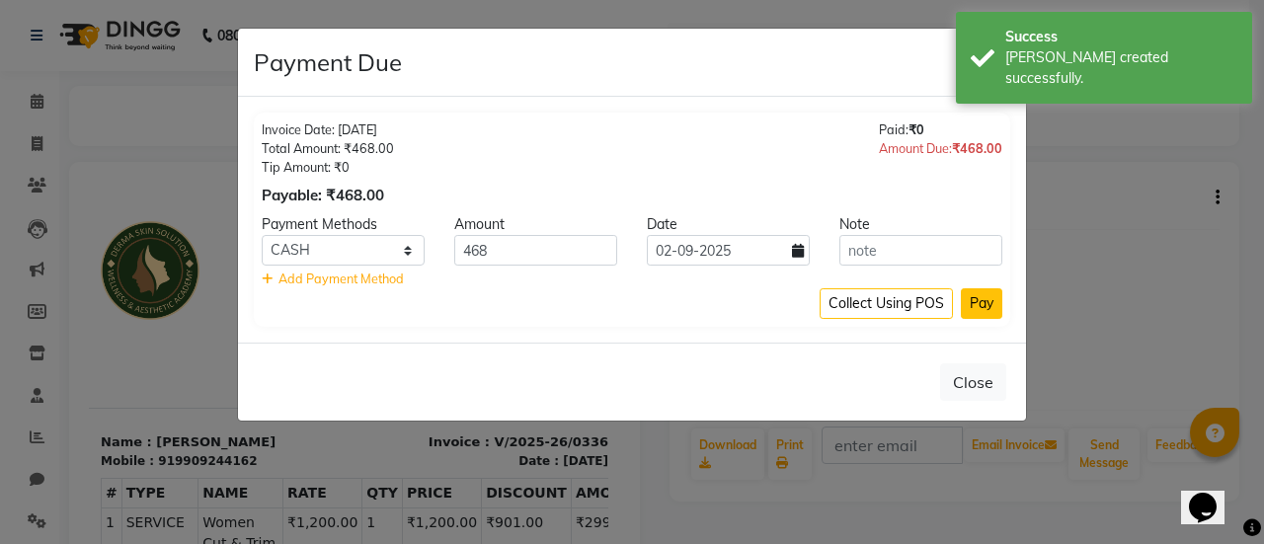
click at [976, 306] on button "Pay" at bounding box center [981, 303] width 41 height 31
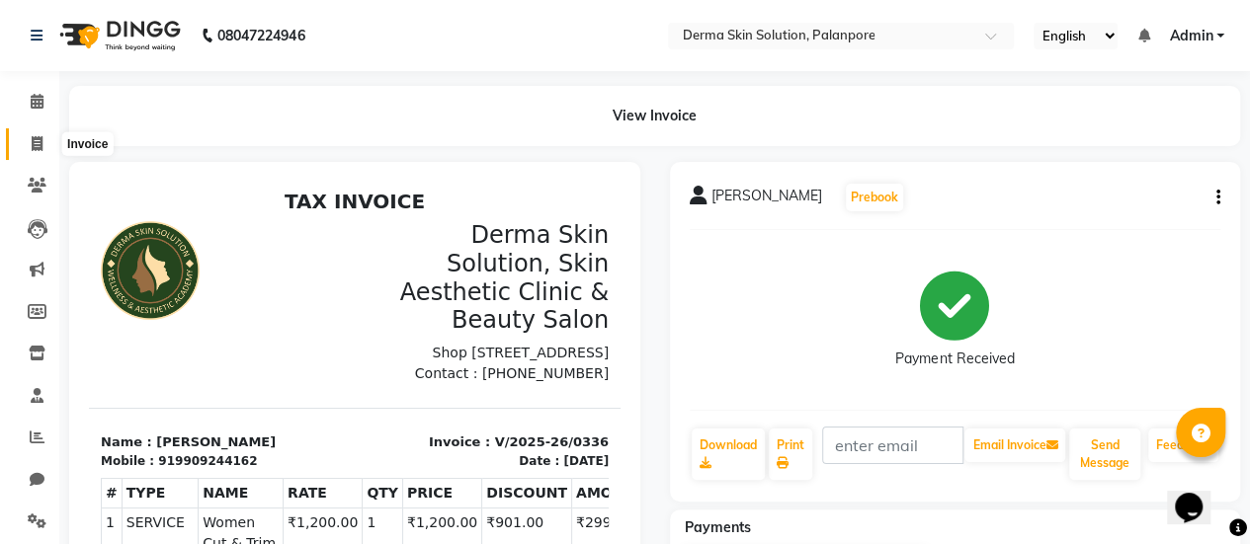
click at [32, 138] on icon at bounding box center [37, 143] width 11 height 15
select select "service"
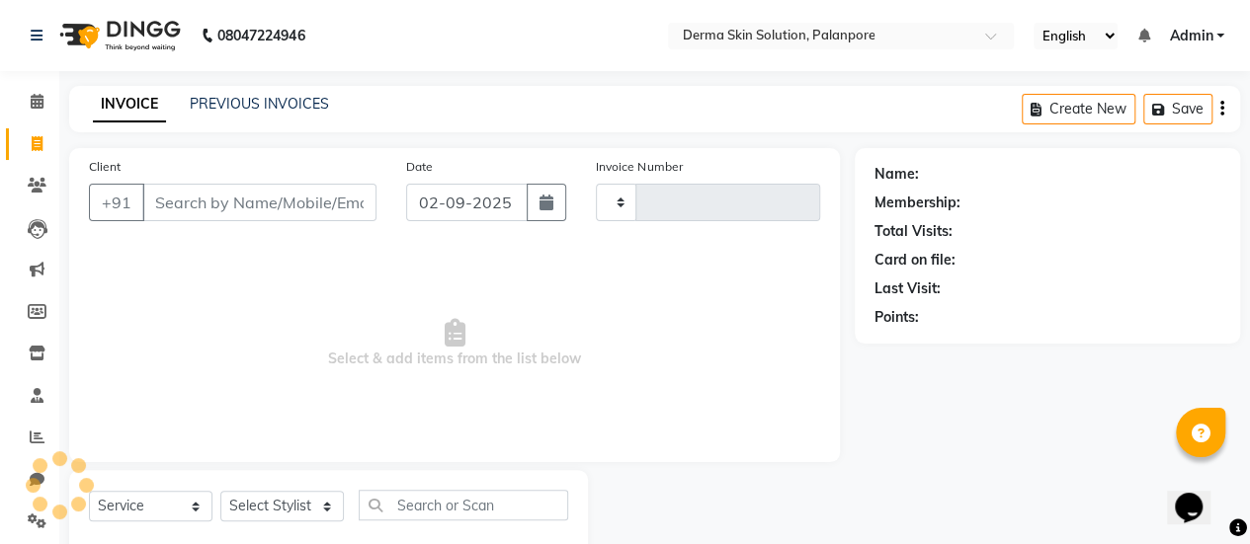
scroll to position [48, 0]
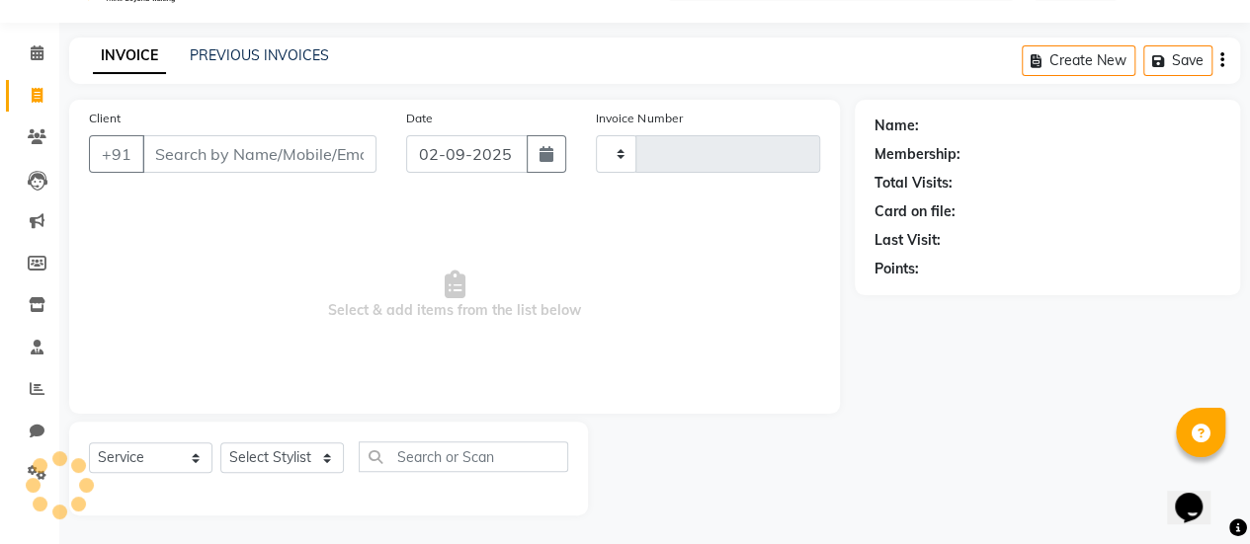
type input "0337"
select select "8167"
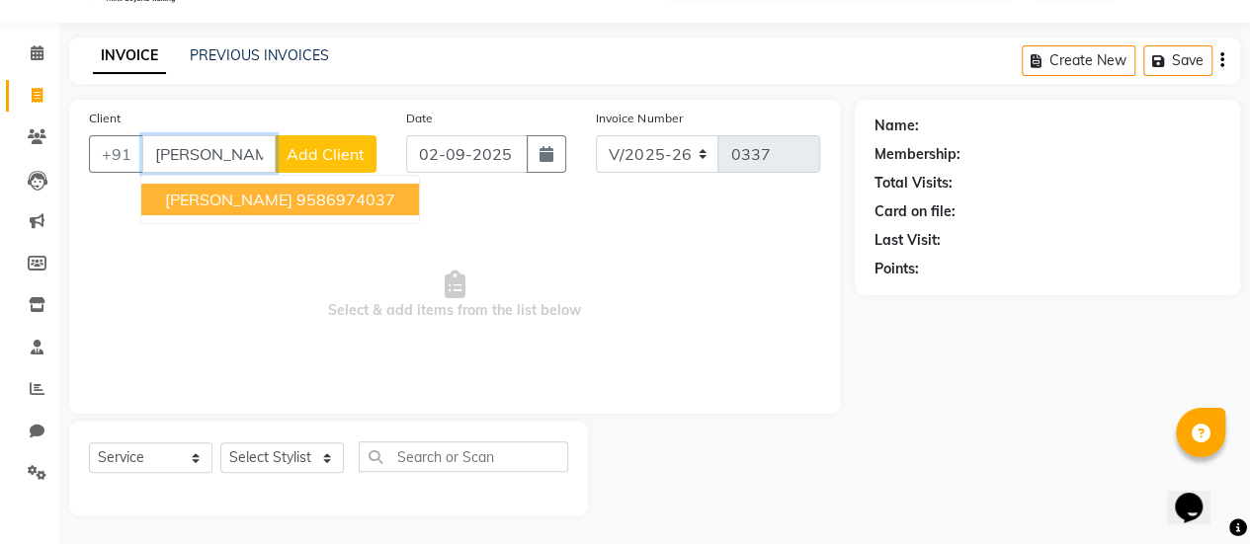
click at [268, 201] on span "[PERSON_NAME]" at bounding box center [228, 200] width 127 height 20
type input "9586974037"
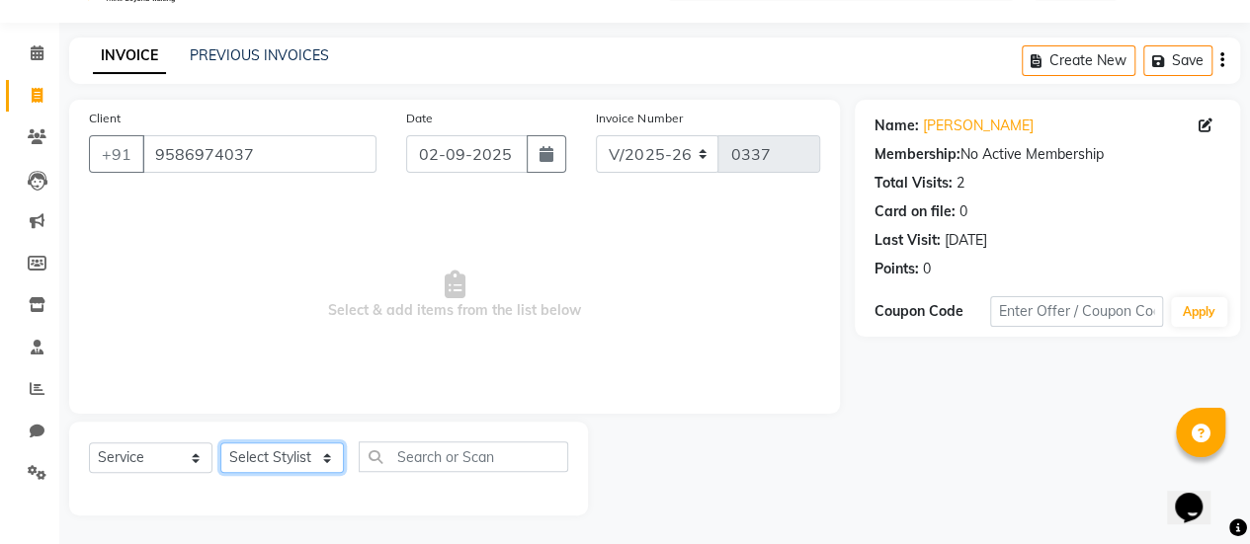
click at [261, 450] on select "Select Stylist Aum [PERSON_NAME] [PERSON_NAME] [PERSON_NAME] [PERSON_NAME] Meet…" at bounding box center [281, 458] width 123 height 31
select select "80159"
click at [220, 443] on select "Select Stylist Aum [PERSON_NAME] [PERSON_NAME] [PERSON_NAME] [PERSON_NAME] Meet…" at bounding box center [281, 458] width 123 height 31
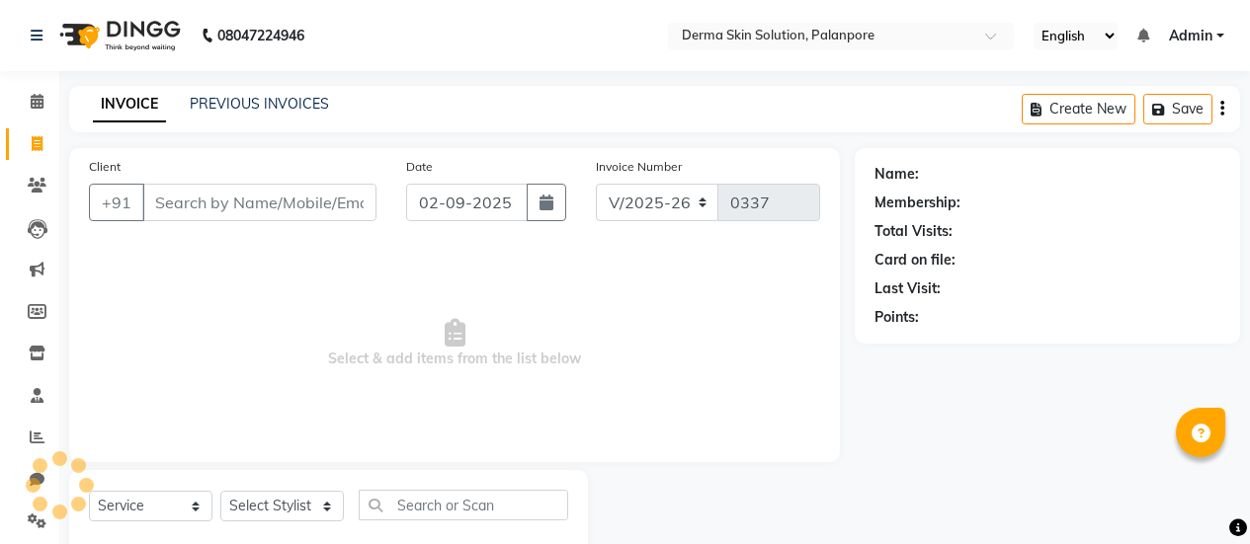
select select "8167"
select select "service"
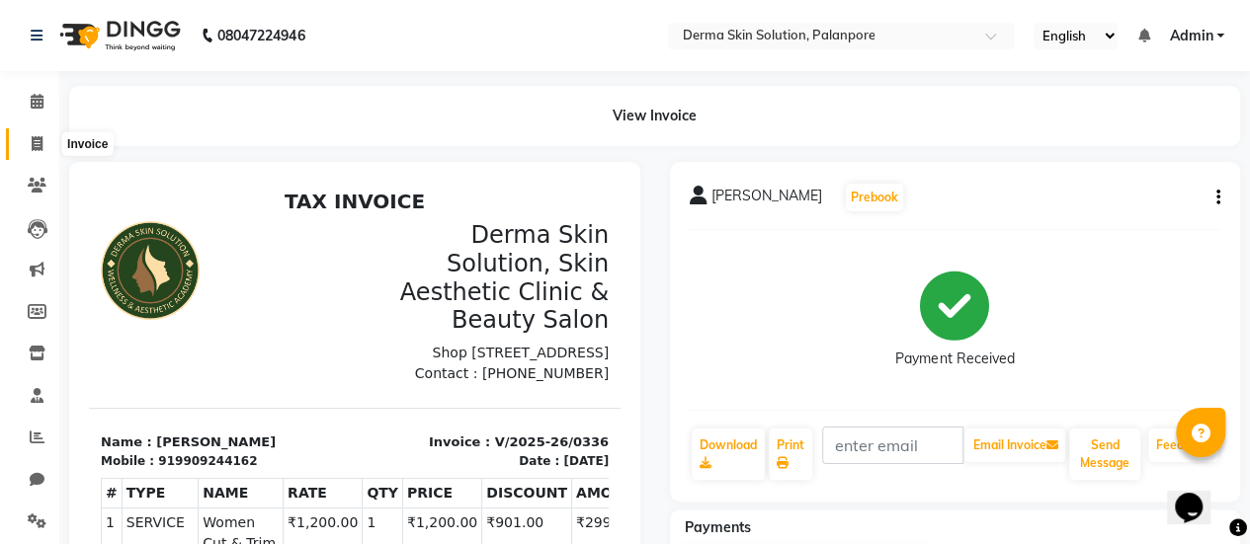
click at [49, 148] on span at bounding box center [37, 144] width 35 height 23
select select "8167"
select select "service"
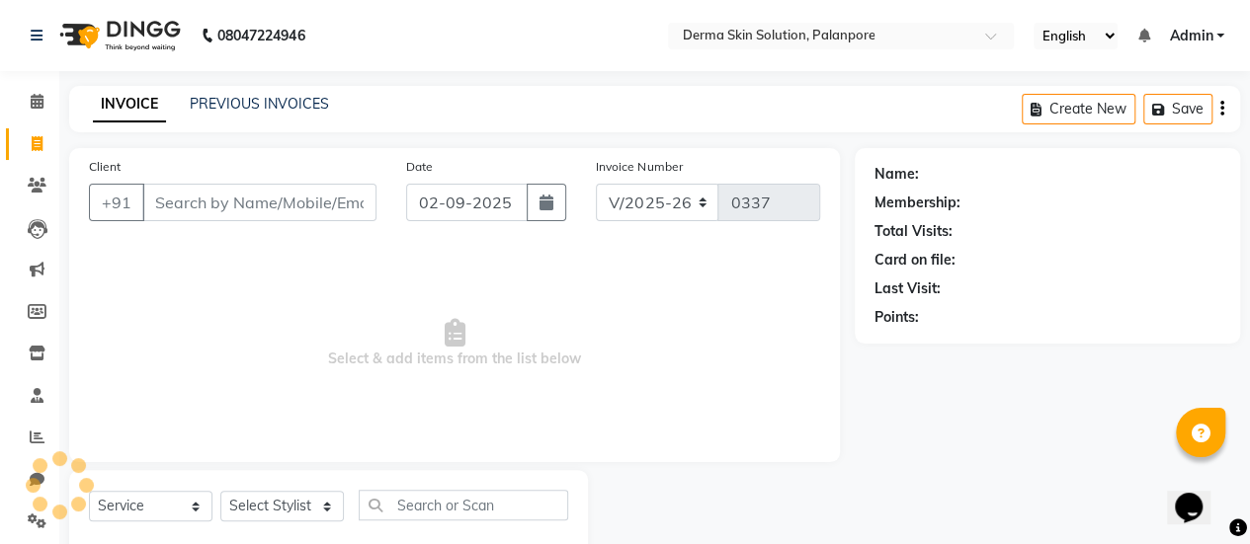
scroll to position [48, 0]
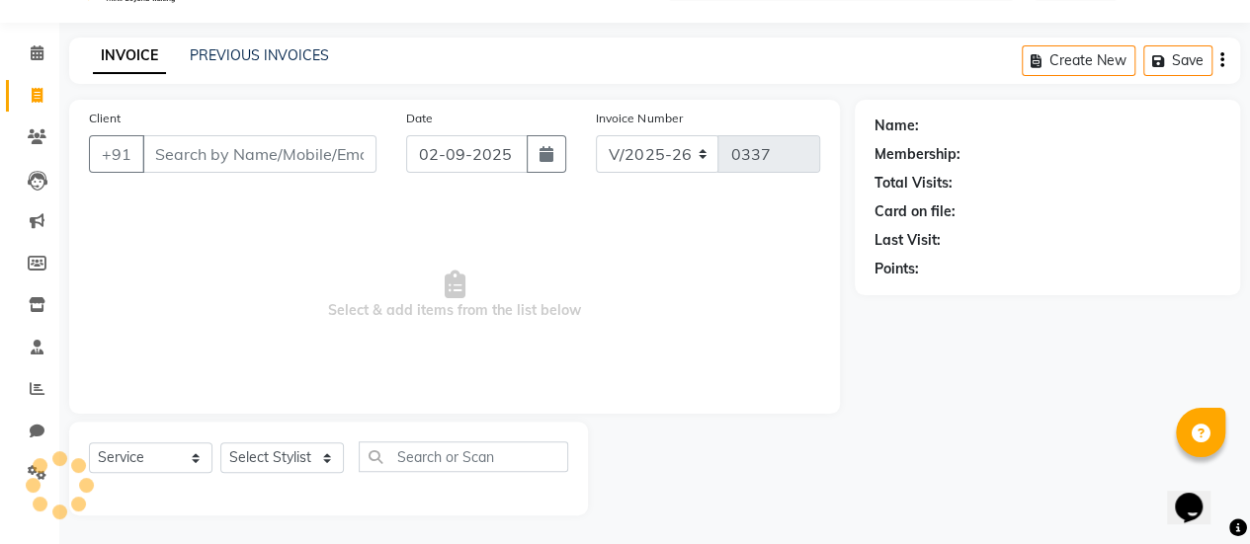
click at [191, 154] on input "Client" at bounding box center [259, 154] width 234 height 38
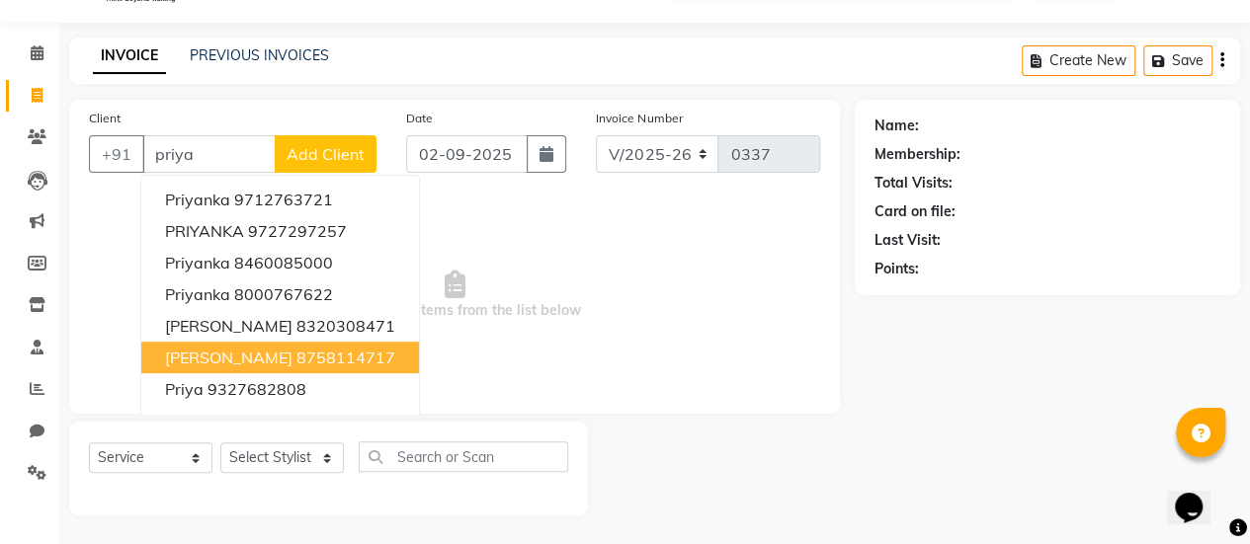
click at [203, 348] on span "Priya patel" at bounding box center [228, 358] width 127 height 20
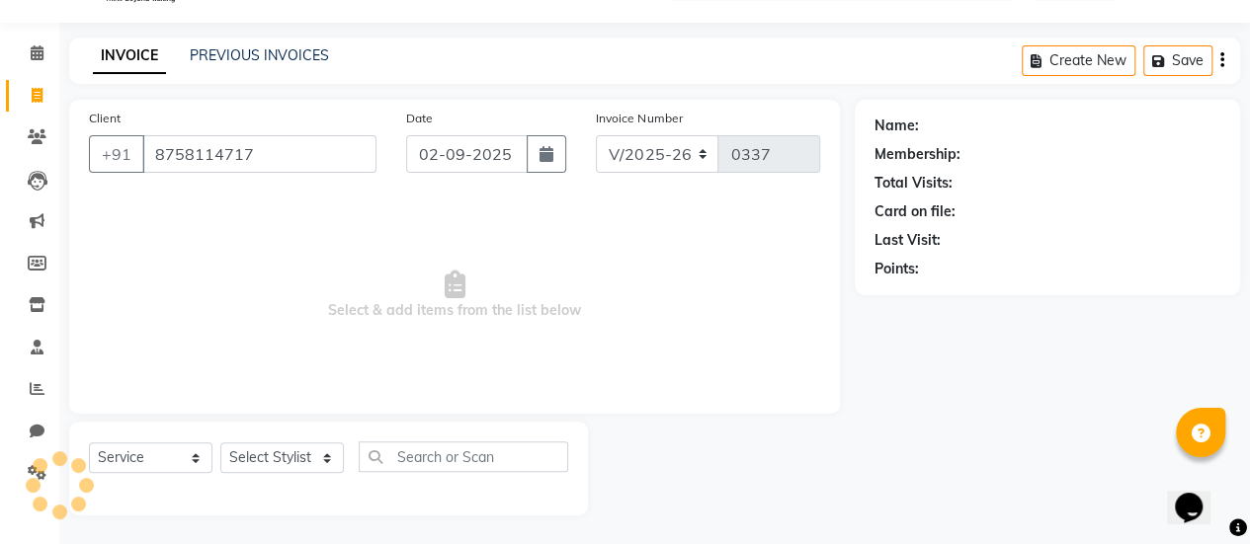
type input "8758114717"
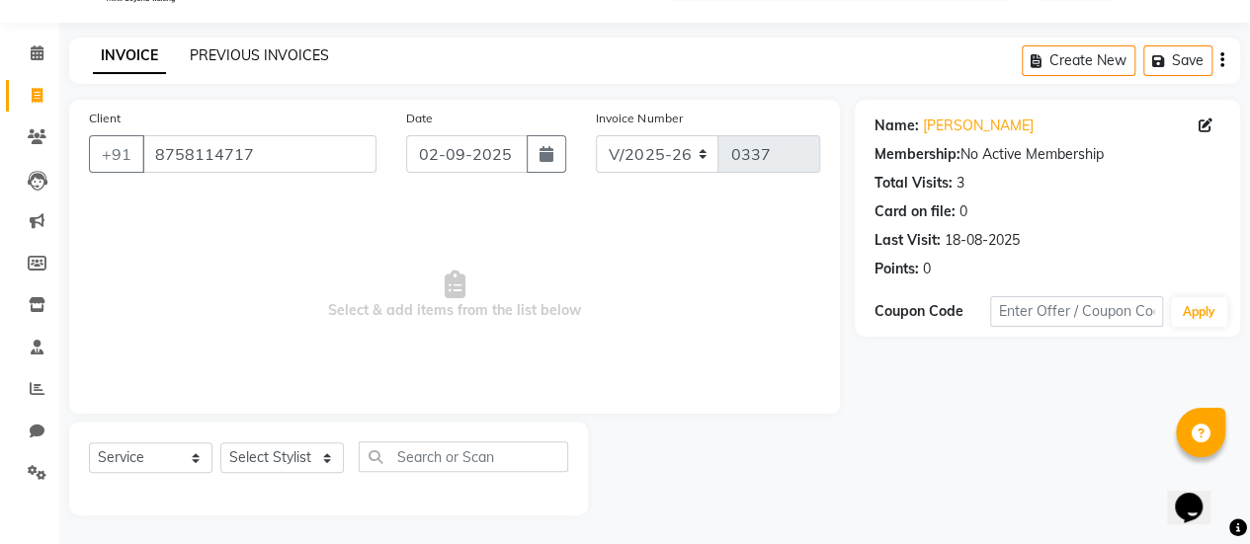
click at [273, 61] on link "PREVIOUS INVOICES" at bounding box center [259, 55] width 139 height 18
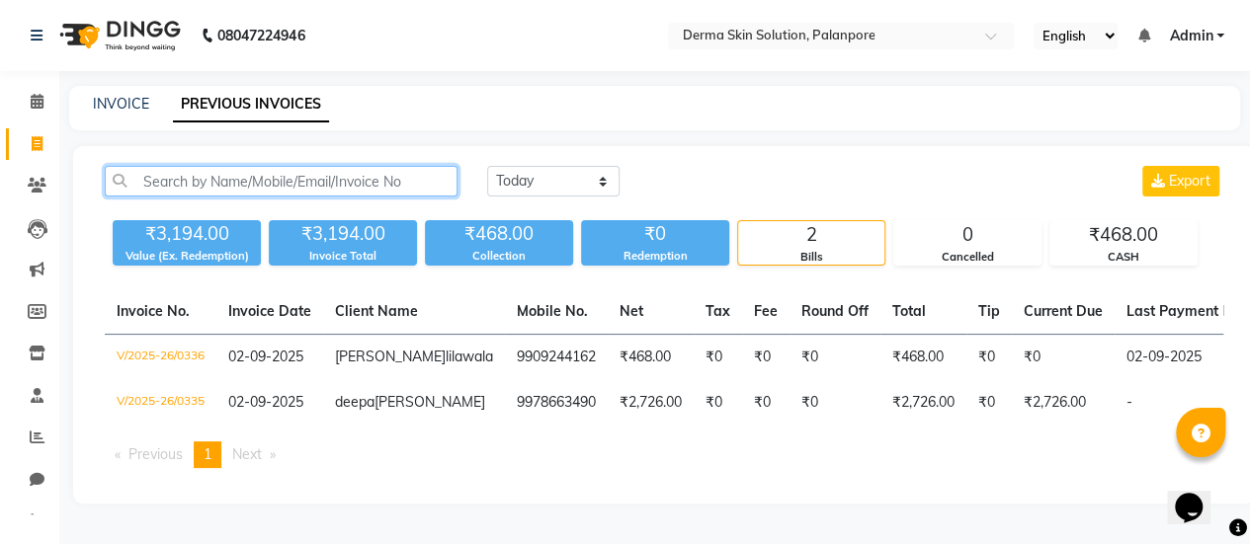
click at [344, 179] on input "text" at bounding box center [281, 181] width 353 height 31
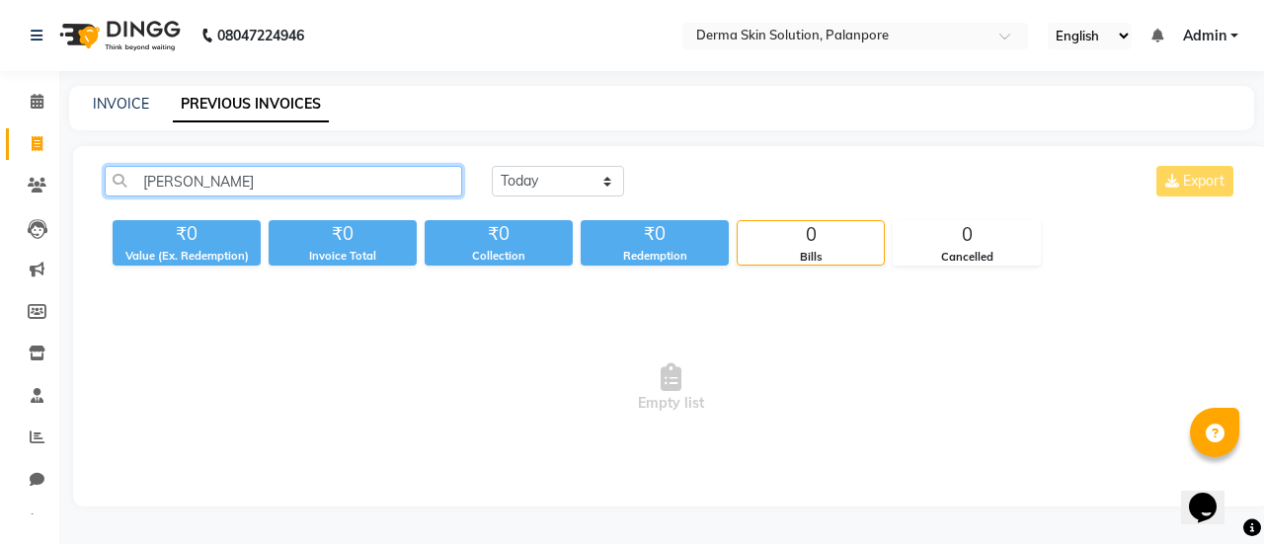
type input "priya patel"
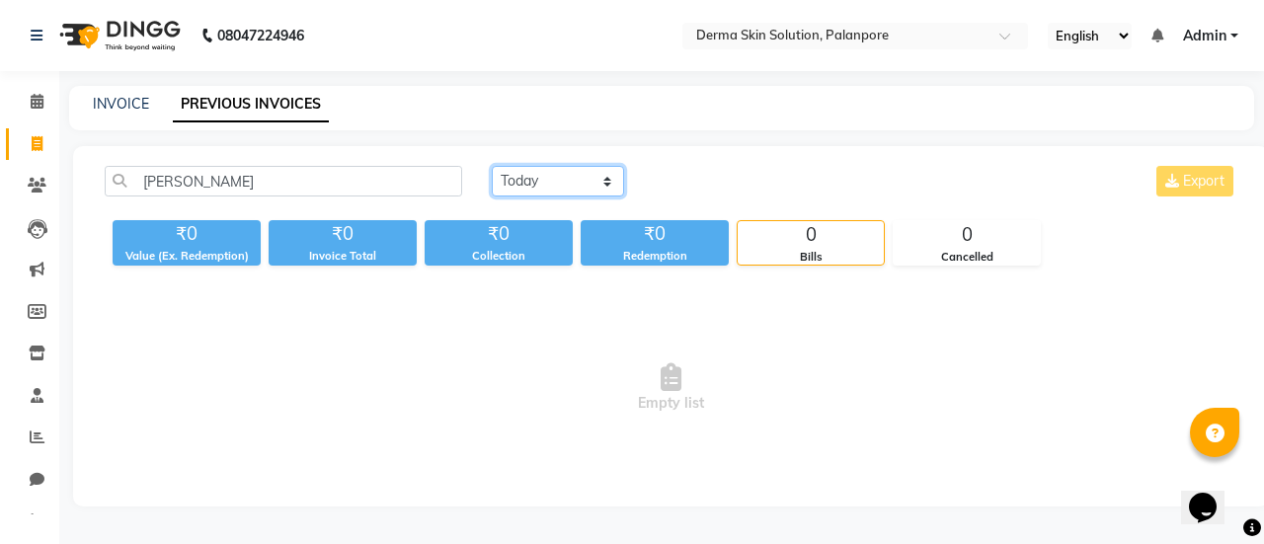
click at [569, 175] on select "Today Yesterday Custom Range" at bounding box center [558, 181] width 132 height 31
select select "range"
click at [492, 166] on select "Today Yesterday Custom Range" at bounding box center [558, 181] width 132 height 31
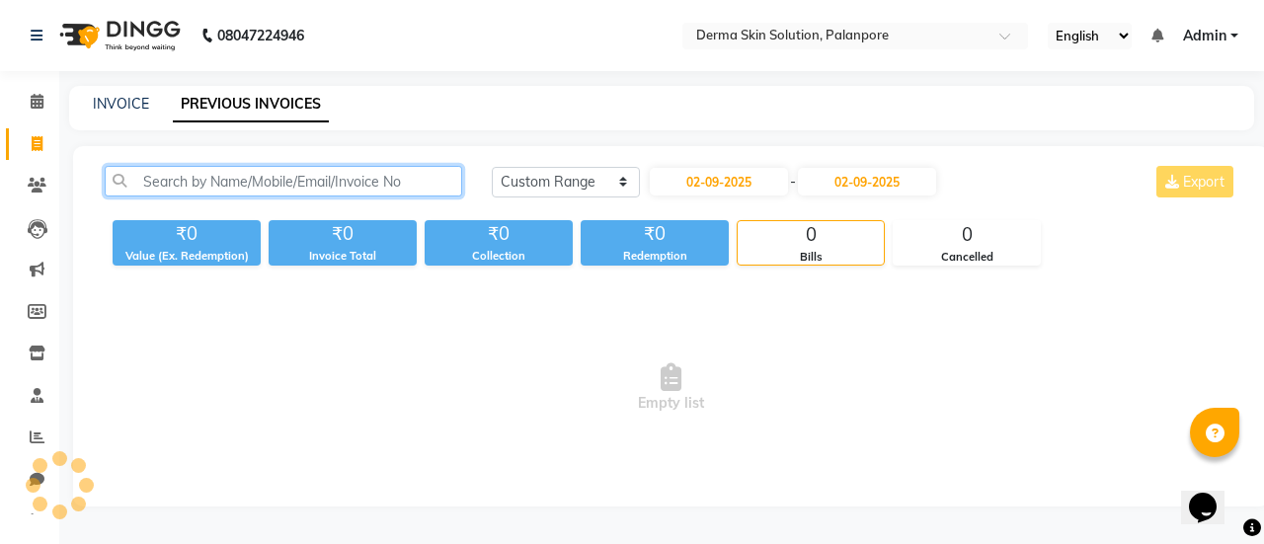
click at [397, 187] on input "text" at bounding box center [284, 181] width 358 height 31
click at [243, 196] on input "priya patel" at bounding box center [284, 181] width 358 height 31
type input "priya patel"
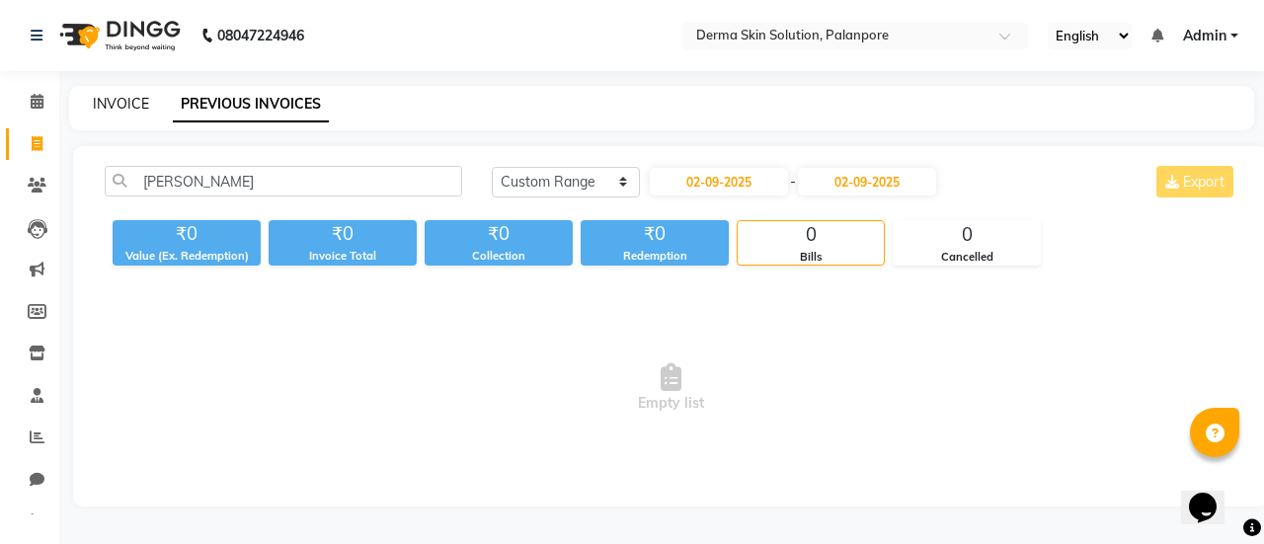
click at [144, 97] on link "INVOICE" at bounding box center [121, 104] width 56 height 18
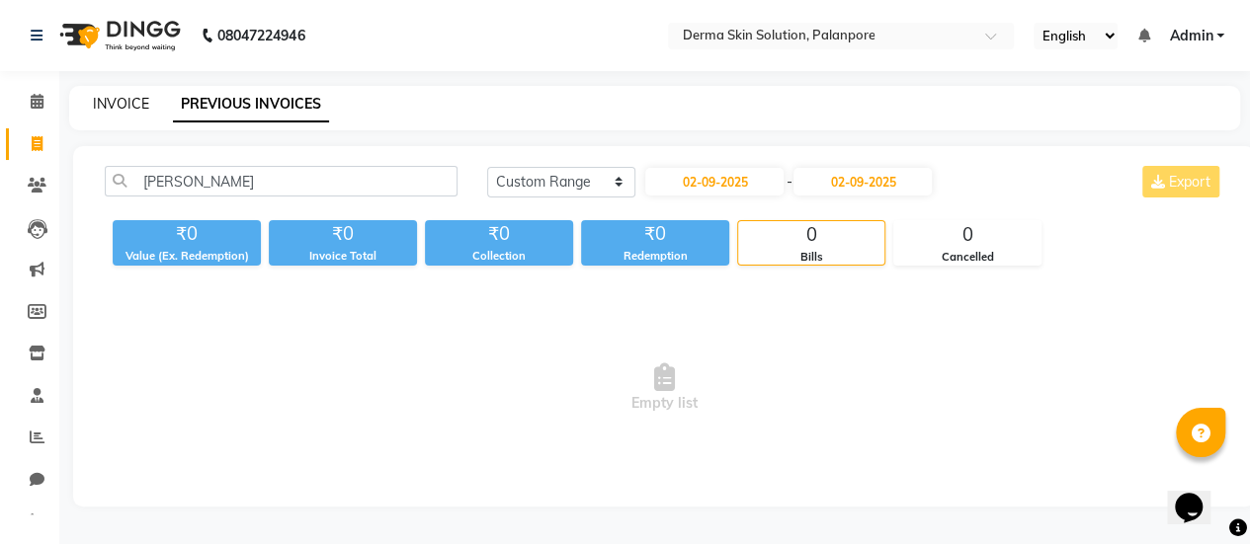
scroll to position [48, 0]
select select "service"
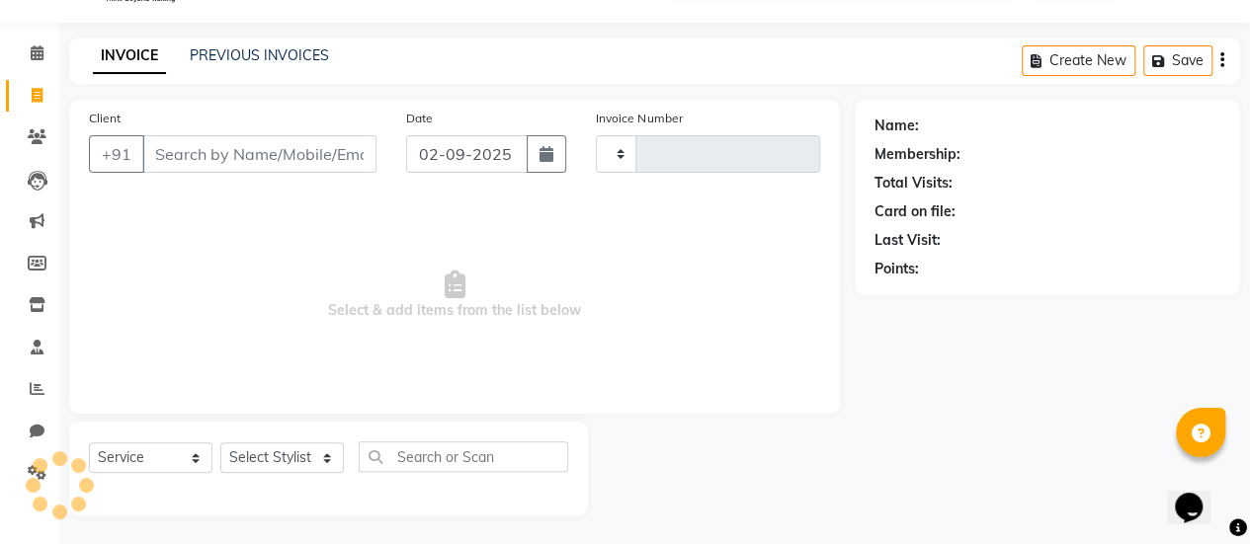
type input "0337"
select select "8167"
click at [190, 148] on input "Client" at bounding box center [259, 154] width 234 height 38
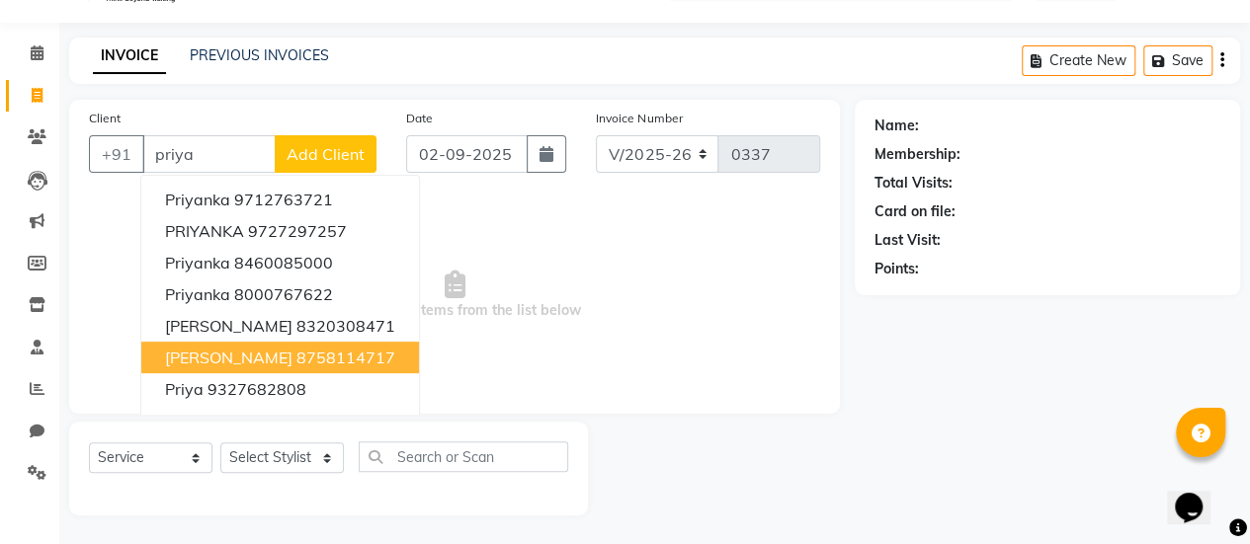
click at [230, 358] on span "Priya patel" at bounding box center [228, 358] width 127 height 20
type input "8758114717"
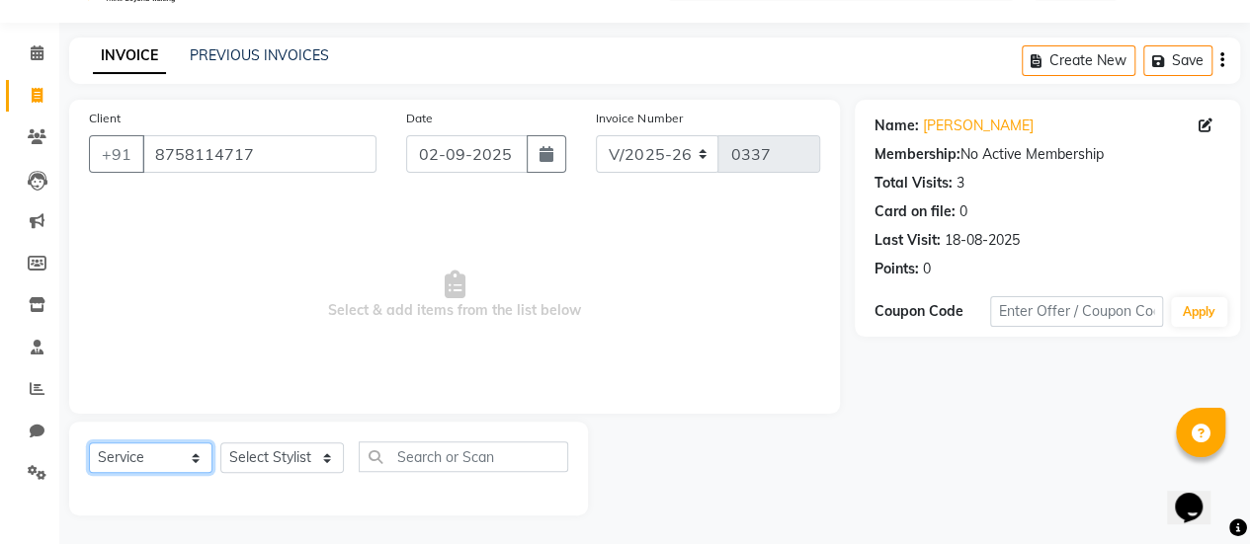
click at [152, 467] on select "Select Service Product Membership Package Voucher Prepaid Gift Card" at bounding box center [150, 458] width 123 height 31
select select "product"
click at [89, 443] on select "Select Service Product Membership Package Voucher Prepaid Gift Card" at bounding box center [150, 458] width 123 height 31
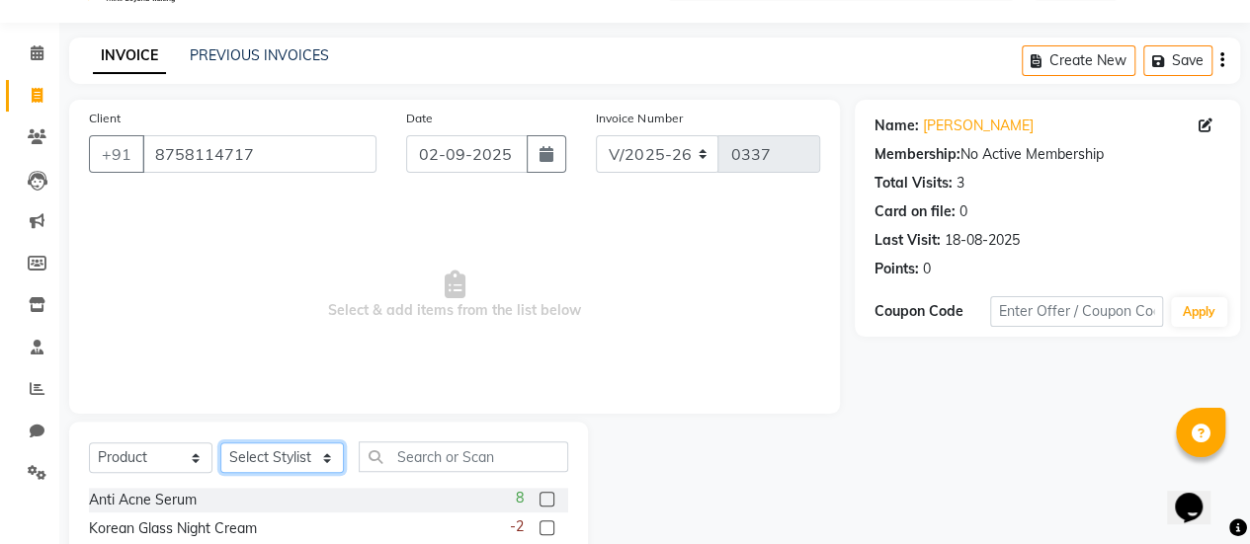
click at [265, 457] on select "Select Stylist Aum [PERSON_NAME] [PERSON_NAME] [PERSON_NAME] [PERSON_NAME] Meet…" at bounding box center [281, 458] width 123 height 31
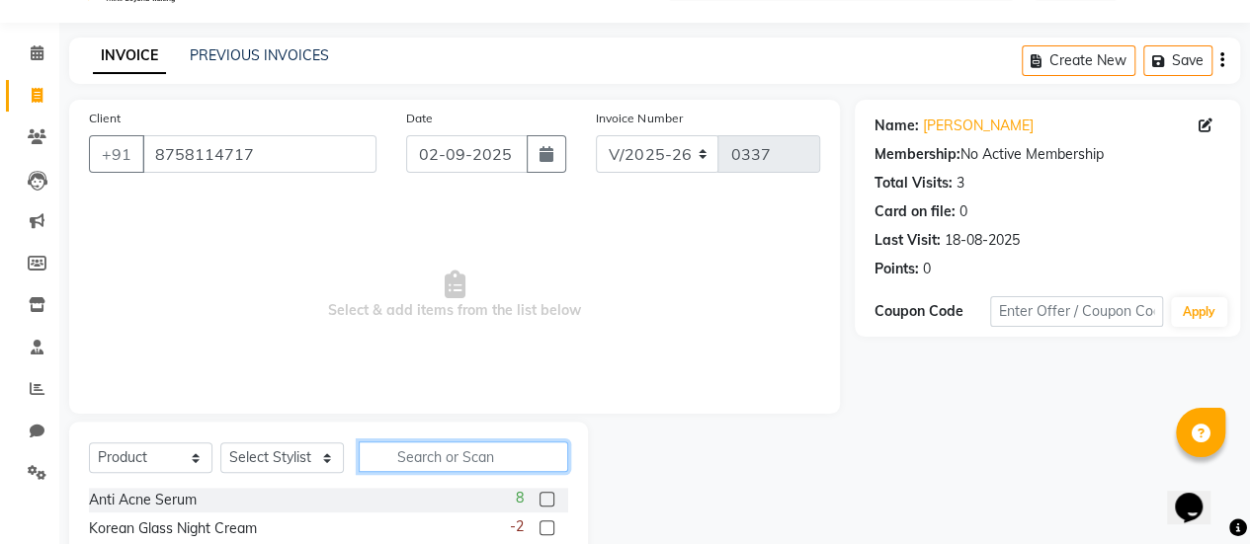
click at [467, 455] on input "text" at bounding box center [463, 457] width 209 height 31
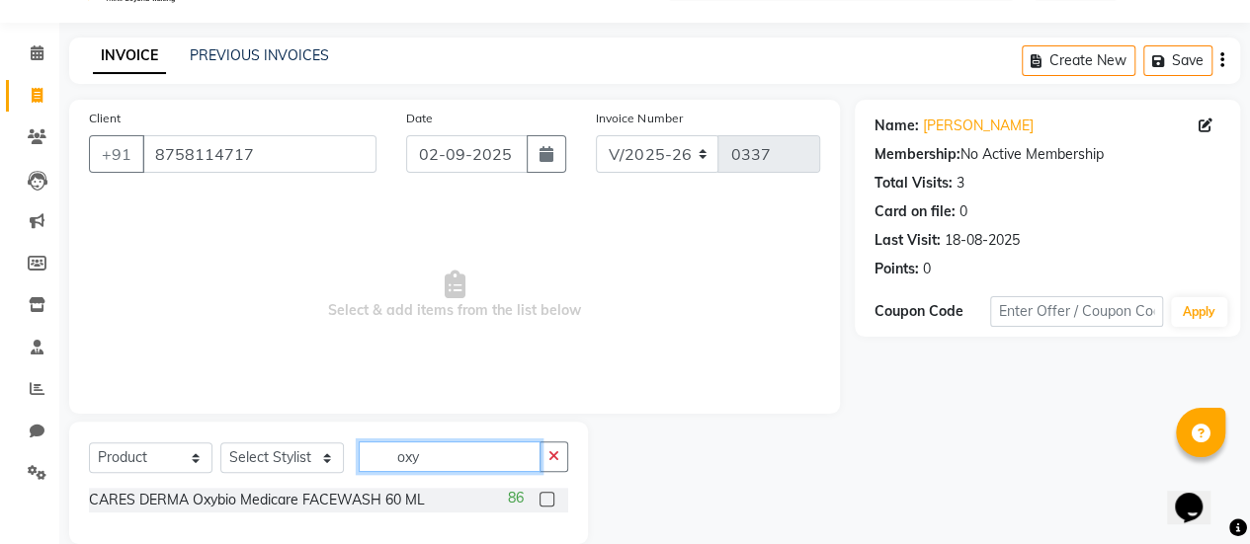
type input "oxy"
click at [543, 499] on label at bounding box center [546, 499] width 15 height 15
click at [543, 499] on input "checkbox" at bounding box center [545, 500] width 13 height 13
checkbox input "false"
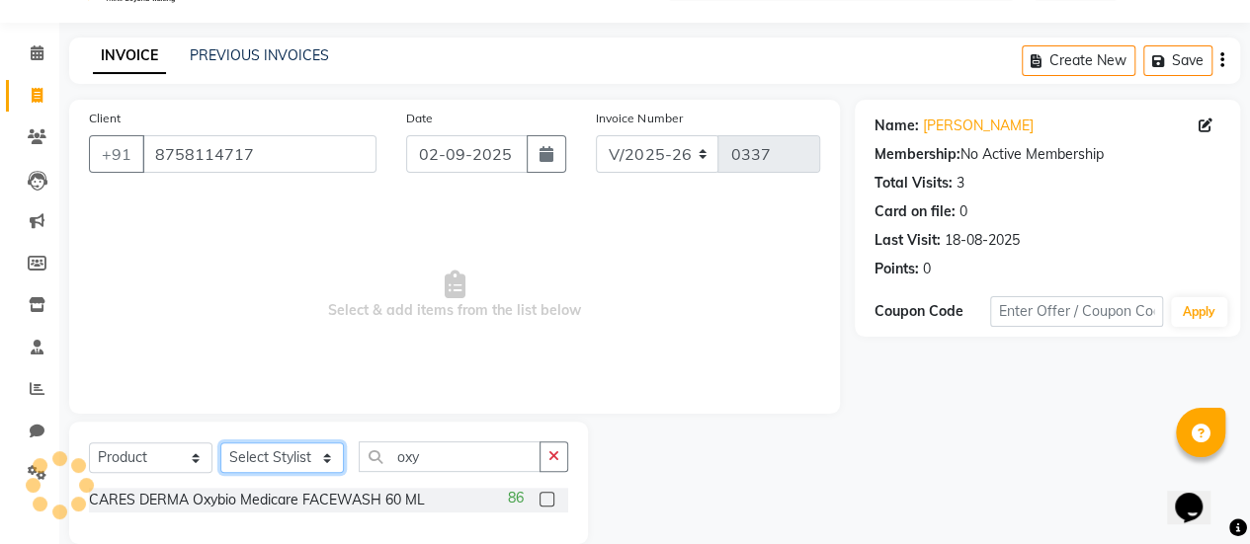
click at [285, 463] on select "Select Stylist Aum [PERSON_NAME] [PERSON_NAME] [PERSON_NAME] [PERSON_NAME] Meet…" at bounding box center [281, 458] width 123 height 31
select select "77004"
click at [220, 443] on select "Select Stylist Aum [PERSON_NAME] [PERSON_NAME] [PERSON_NAME] [PERSON_NAME] Meet…" at bounding box center [281, 458] width 123 height 31
click at [542, 498] on label at bounding box center [546, 499] width 15 height 15
click at [542, 498] on input "checkbox" at bounding box center [545, 500] width 13 height 13
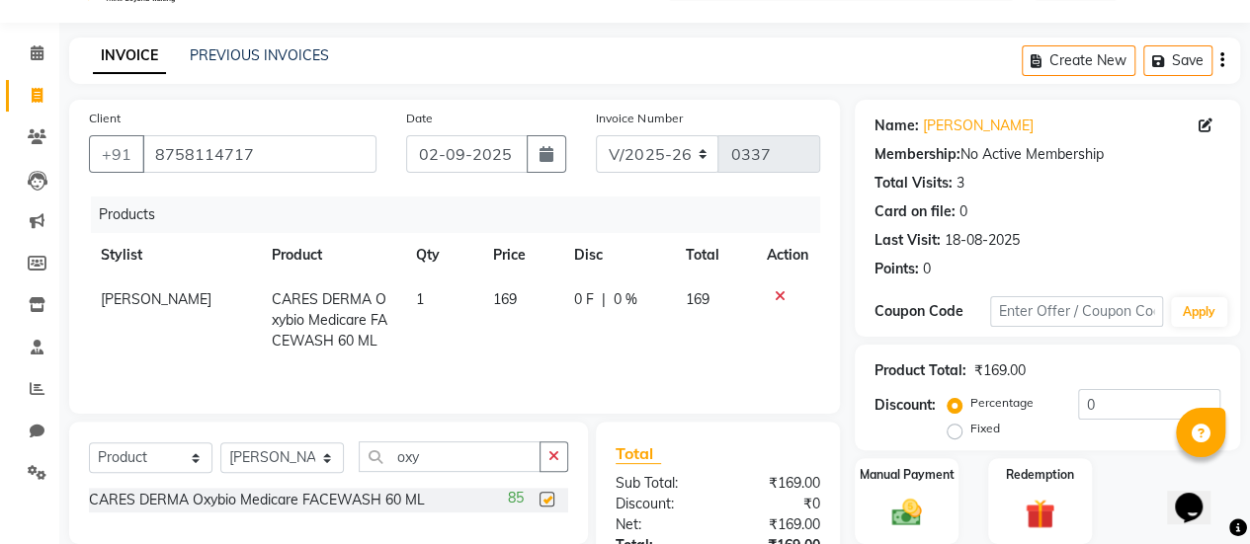
checkbox input "false"
click at [484, 460] on input "oxy" at bounding box center [450, 457] width 182 height 31
type input "o"
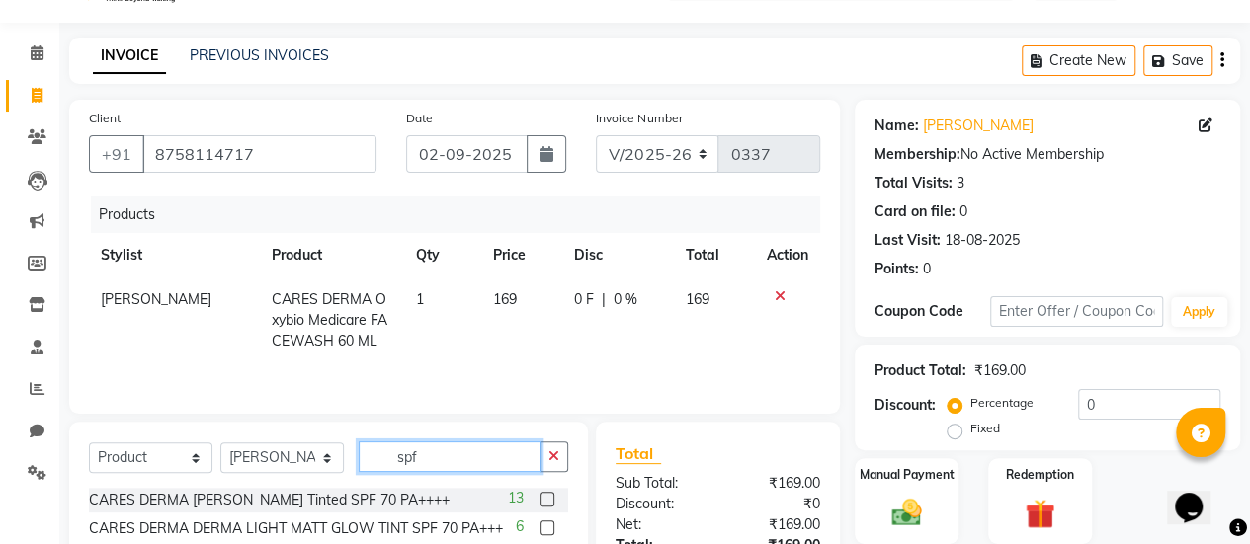
scroll to position [102, 0]
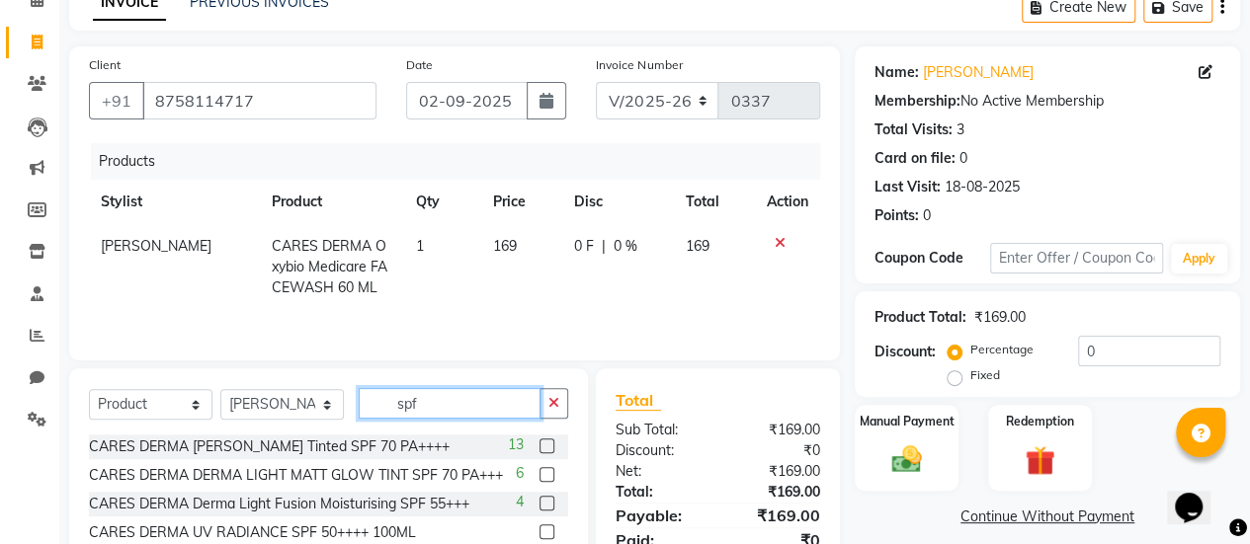
type input "spf"
click at [543, 448] on label at bounding box center [546, 446] width 15 height 15
click at [543, 448] on input "checkbox" at bounding box center [545, 447] width 13 height 13
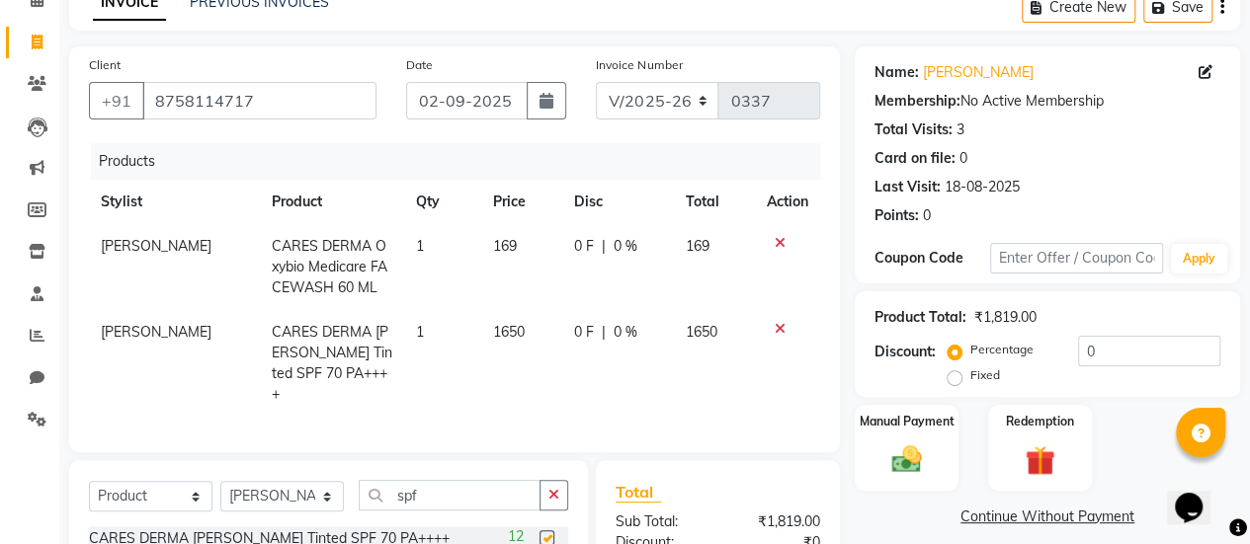
checkbox input "false"
click at [411, 332] on td "1" at bounding box center [442, 363] width 77 height 107
select select "77004"
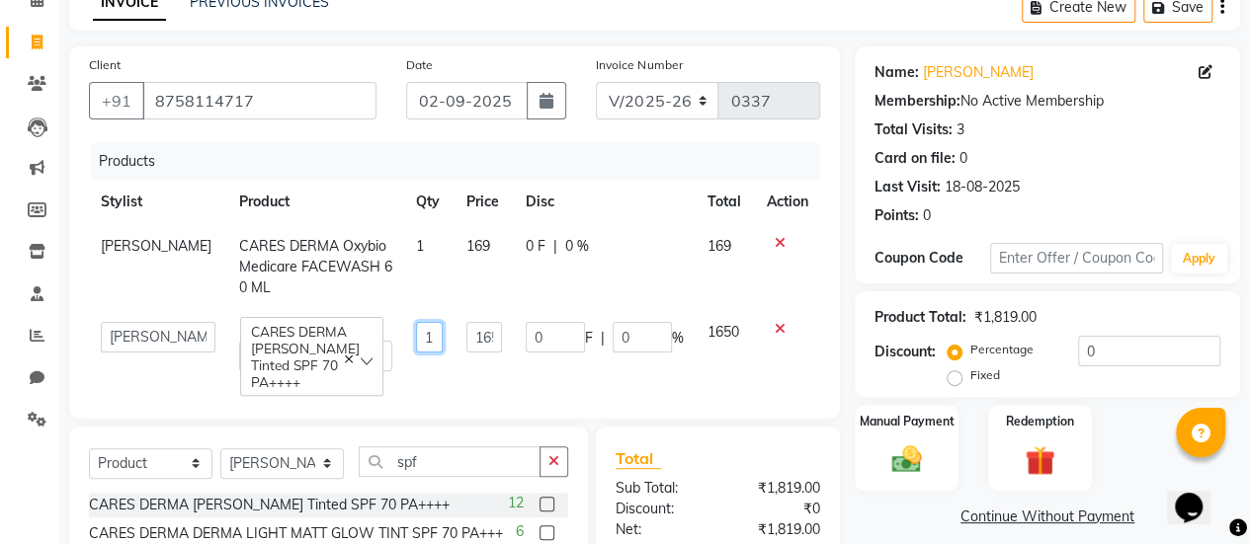
click at [416, 337] on input "1" at bounding box center [429, 337] width 27 height 31
type input "2"
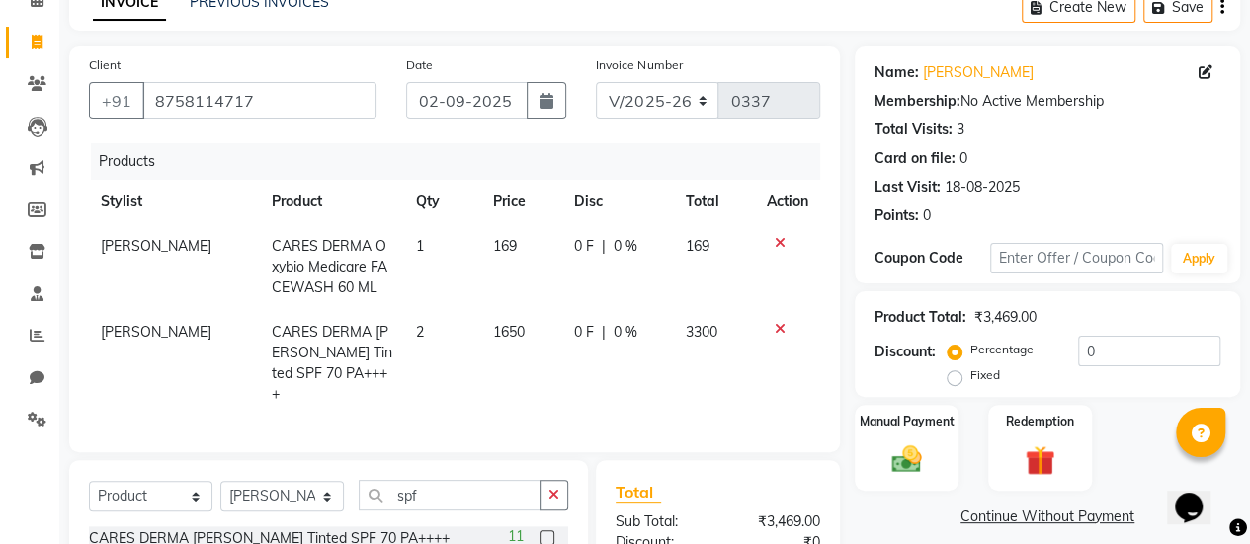
click at [404, 368] on td "2" at bounding box center [442, 363] width 77 height 107
select select "77004"
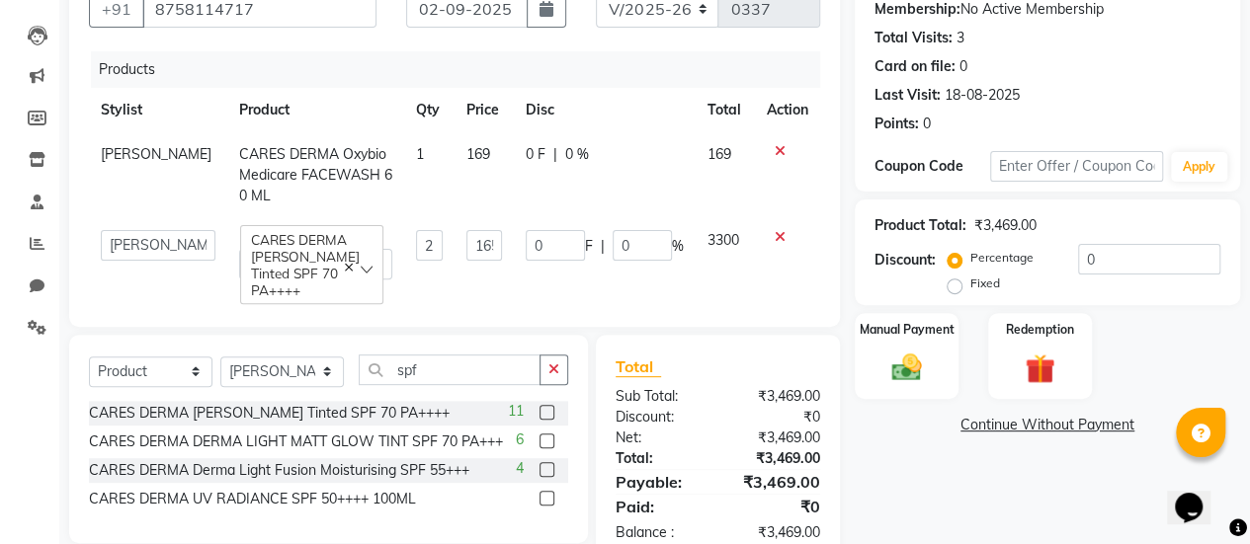
scroll to position [195, 0]
click at [445, 384] on input "spf" at bounding box center [450, 369] width 182 height 31
type input "s"
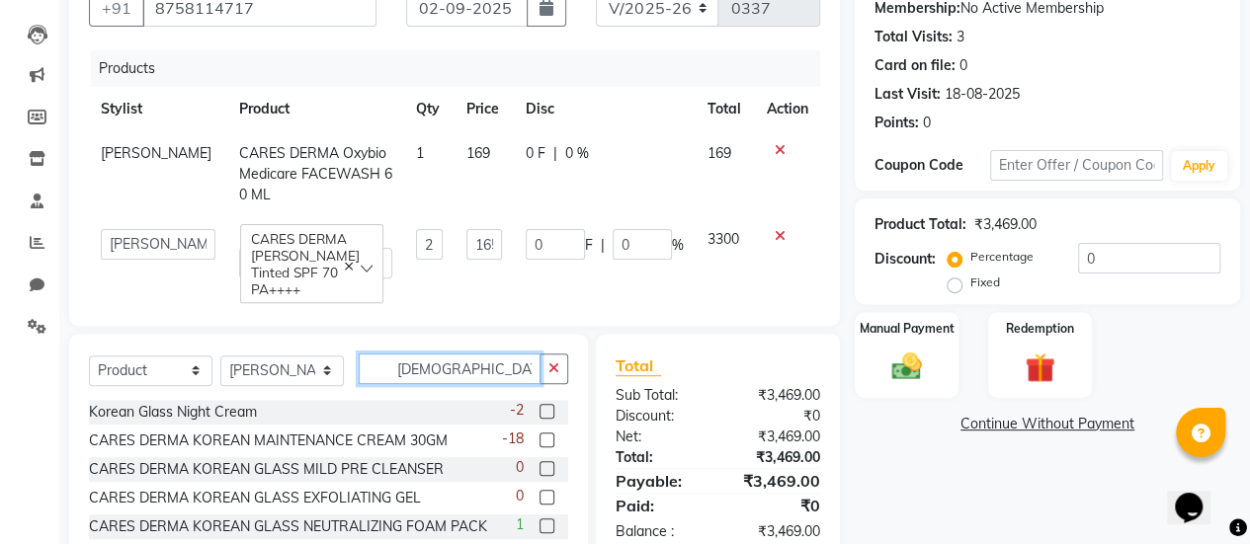
type input "korean"
click at [539, 445] on label at bounding box center [546, 440] width 15 height 15
click at [539, 445] on input "checkbox" at bounding box center [545, 441] width 13 height 13
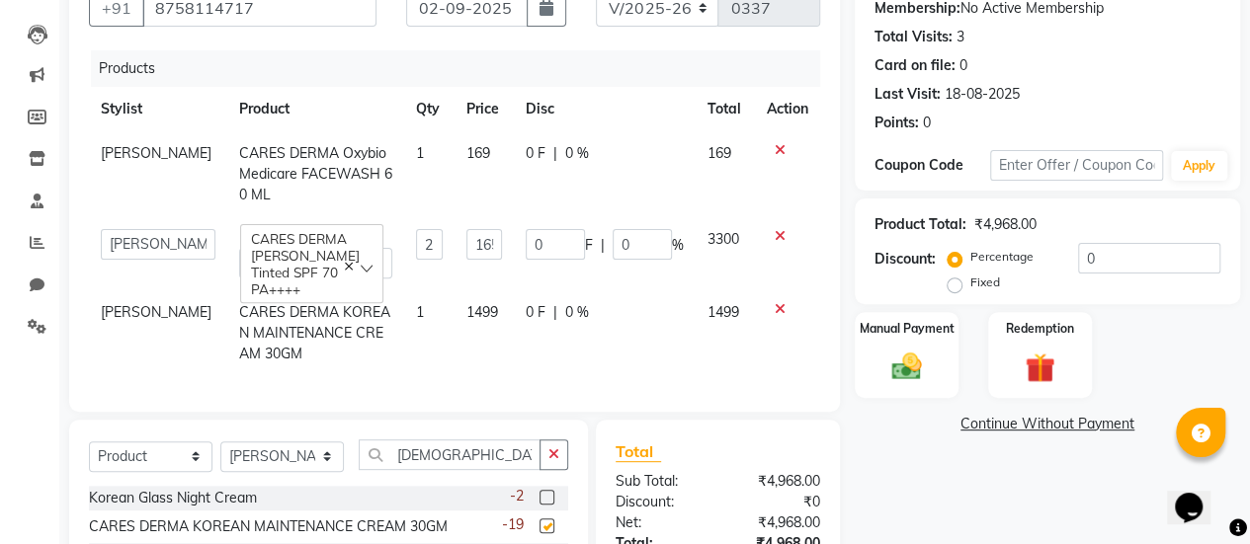
checkbox input "false"
click at [465, 470] on input "korean" at bounding box center [450, 455] width 182 height 31
type input "k"
click at [525, 321] on span "0 F" at bounding box center [535, 312] width 20 height 21
select select "77004"
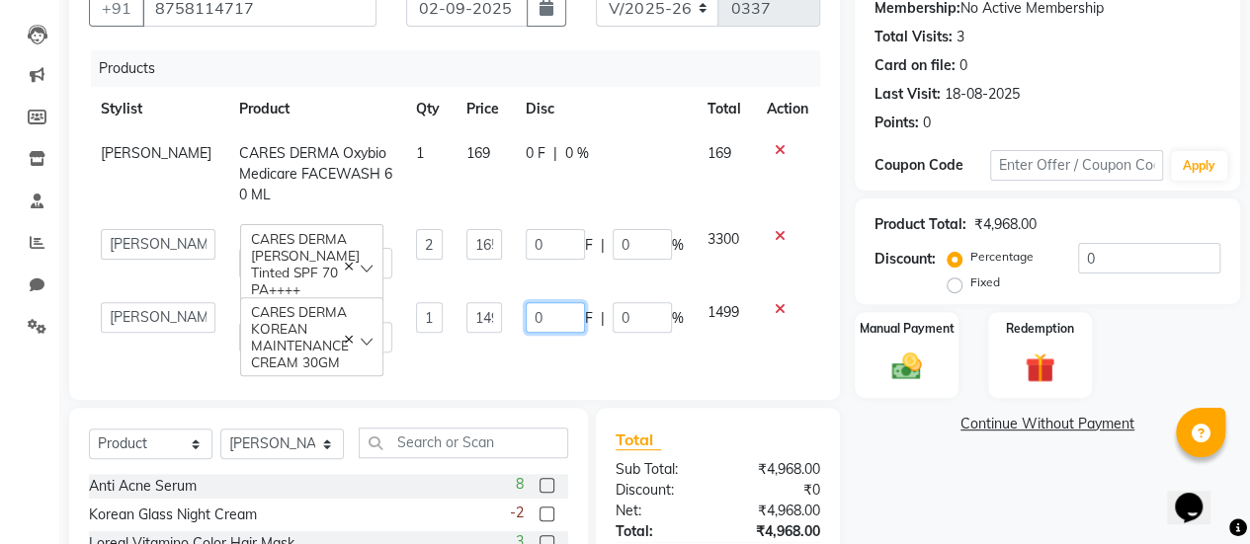
click at [547, 317] on input "0" at bounding box center [554, 317] width 59 height 31
type input "0249"
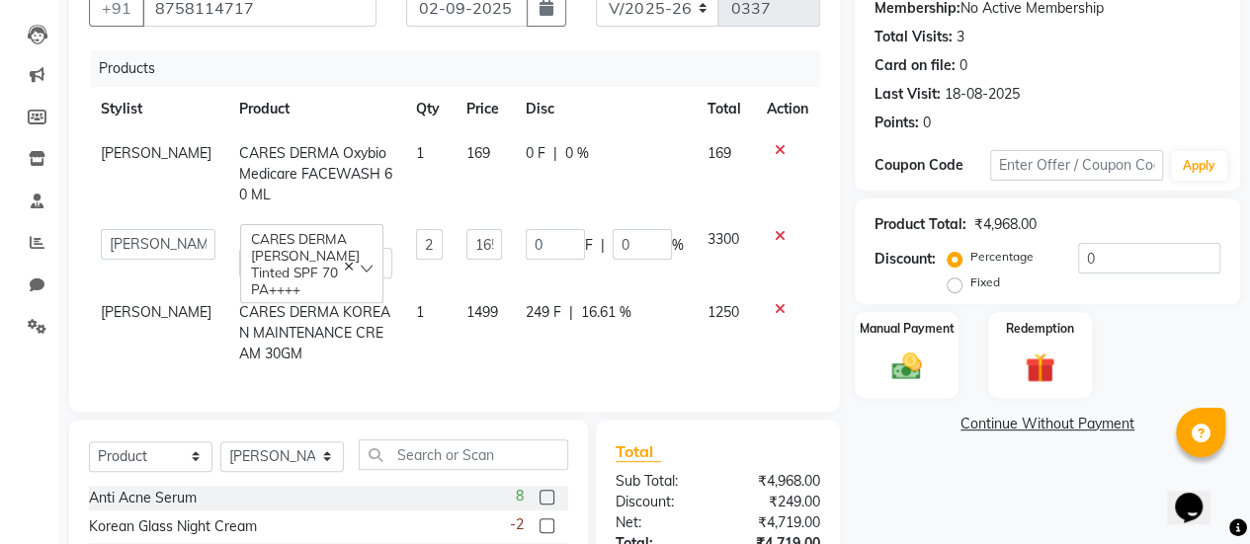
click at [540, 334] on td "249 F | 16.61 %" at bounding box center [605, 333] width 182 height 86
select select "77004"
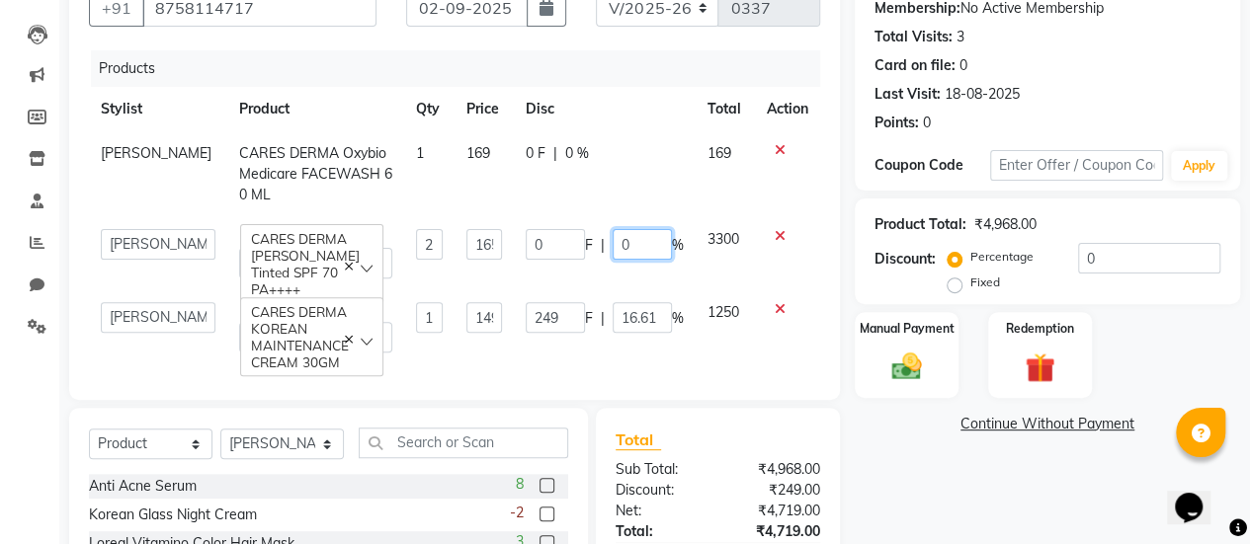
click at [622, 246] on input "0" at bounding box center [641, 244] width 59 height 31
type input "015"
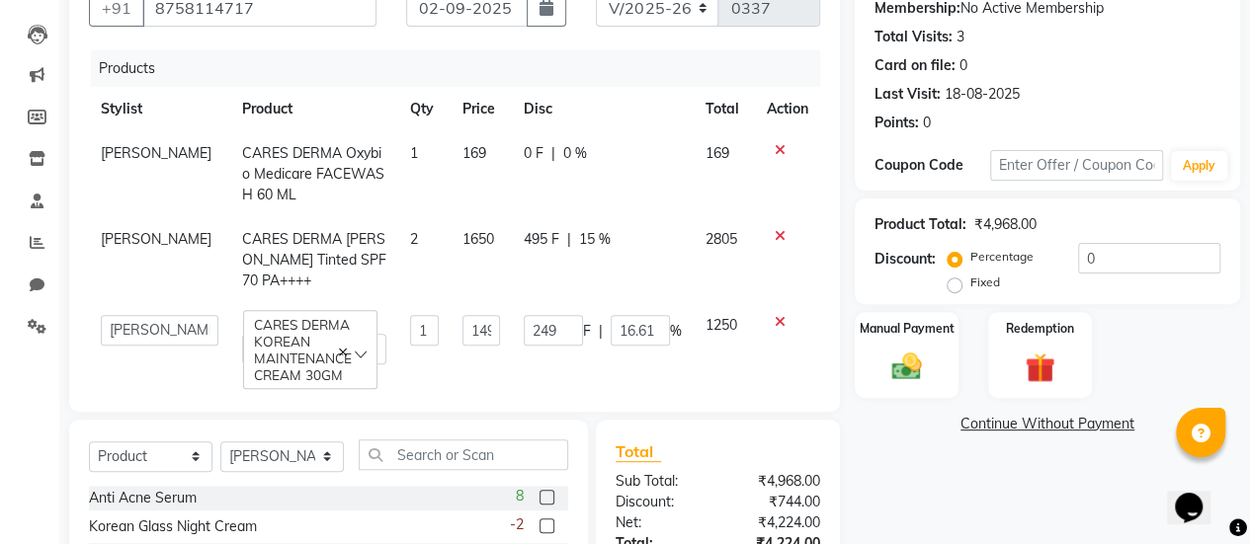
click at [563, 143] on span "0 %" at bounding box center [575, 153] width 24 height 21
select select "77004"
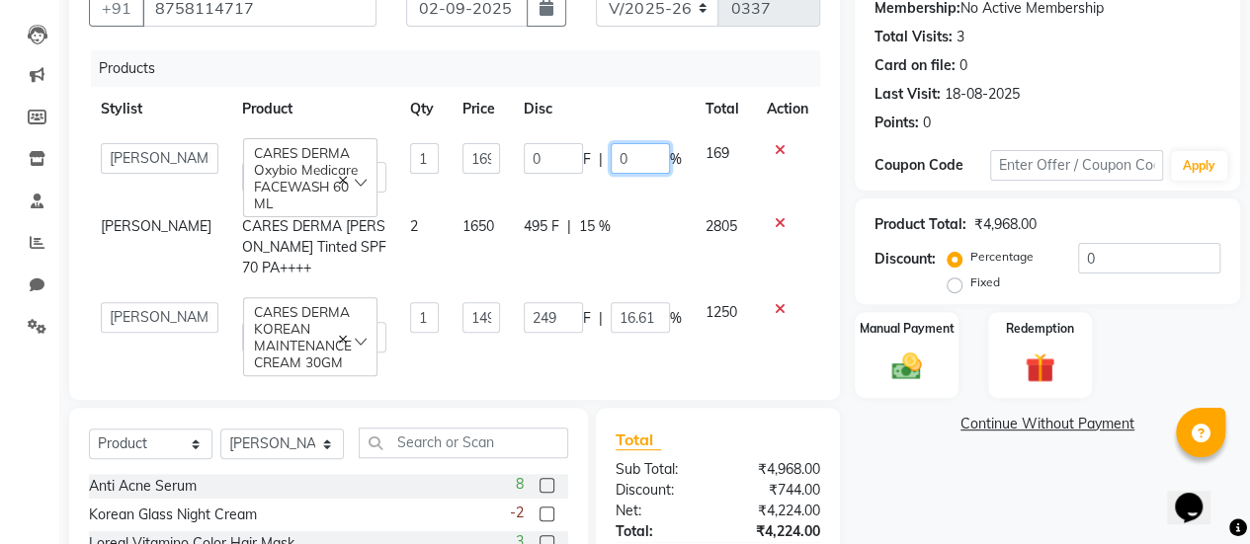
click at [634, 149] on input "0" at bounding box center [639, 158] width 59 height 31
type input "015"
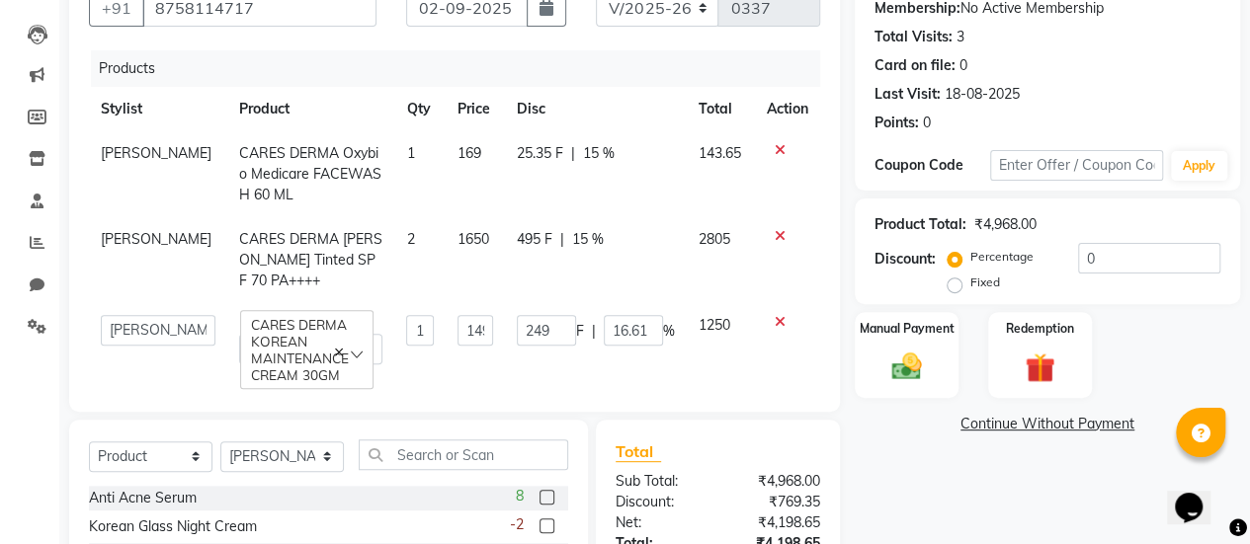
click at [632, 217] on td "495 F | 15 %" at bounding box center [596, 260] width 182 height 86
select select "77004"
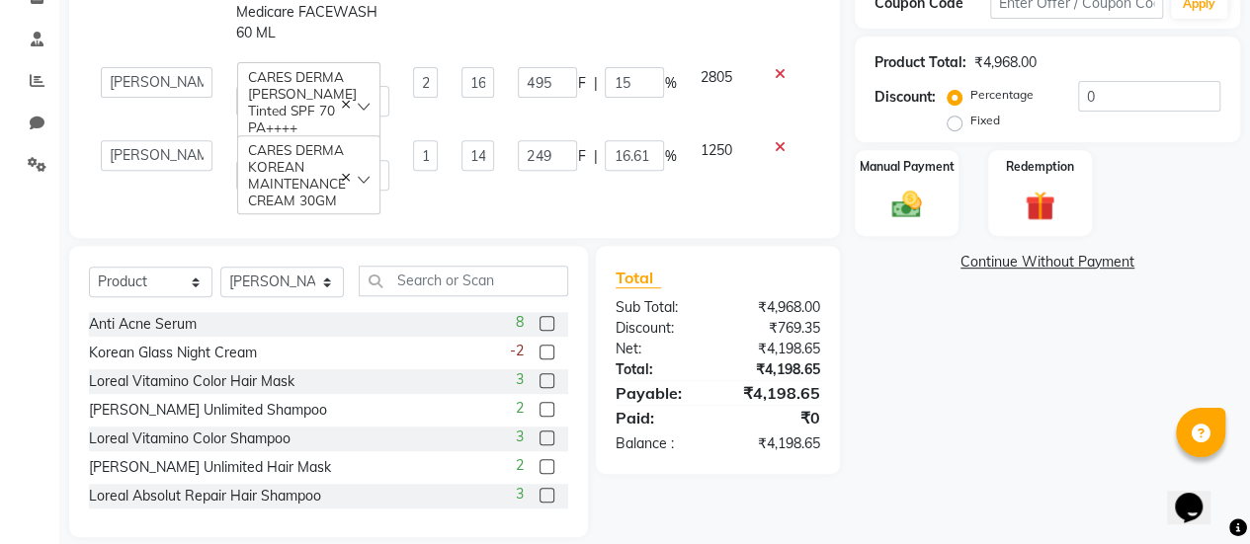
scroll to position [358, 0]
click at [628, 71] on input "15" at bounding box center [634, 81] width 59 height 31
type input "1"
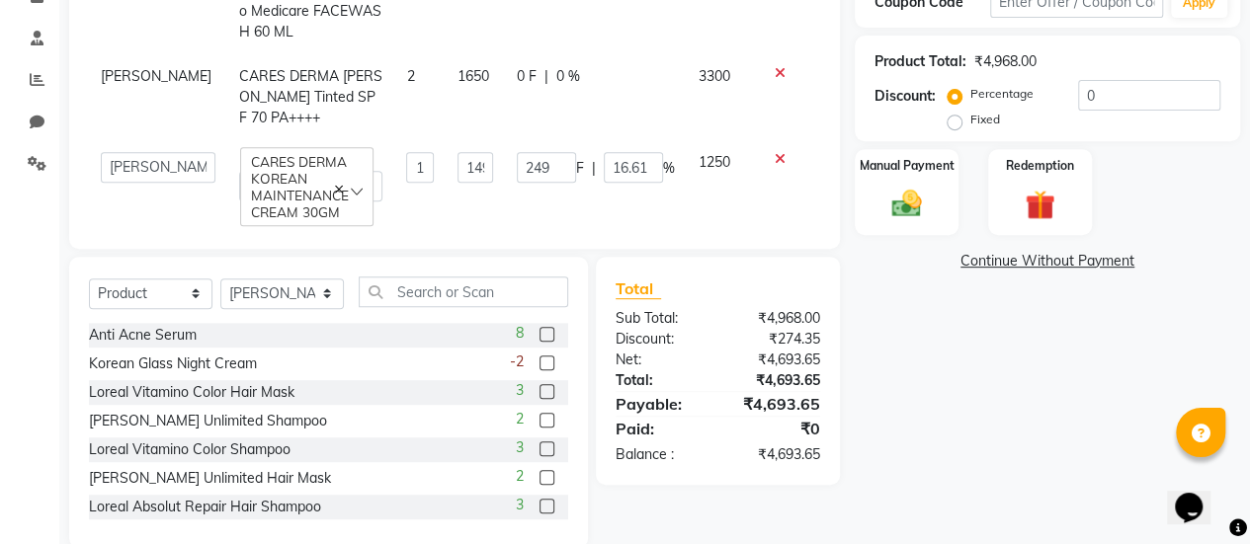
click at [406, 75] on span "2" at bounding box center [410, 76] width 8 height 18
select select "77004"
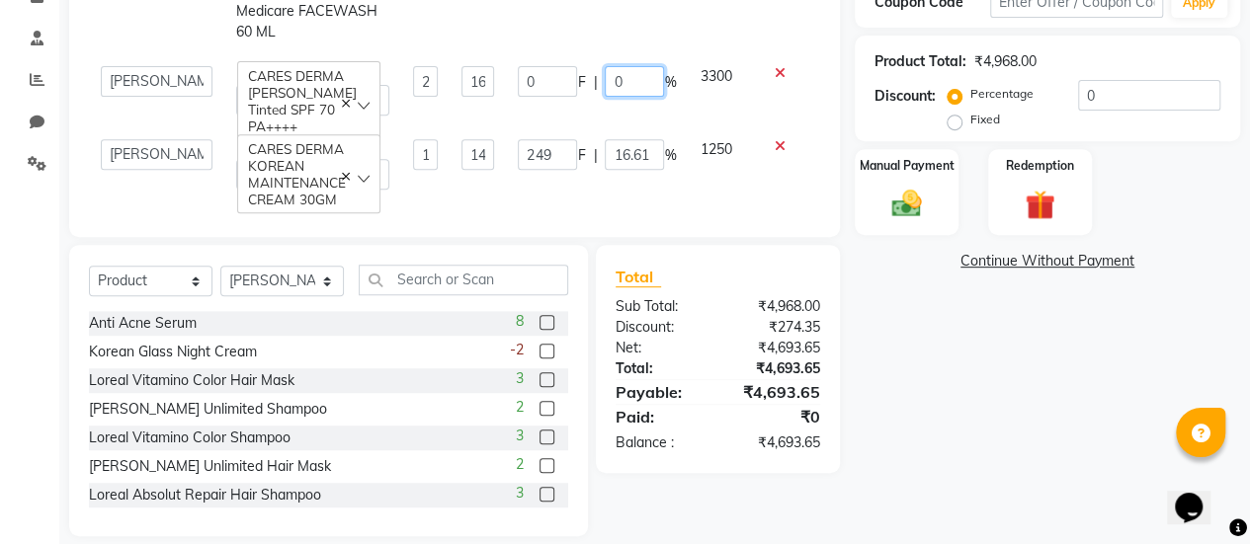
click at [629, 81] on input "0" at bounding box center [634, 81] width 59 height 31
type input "035"
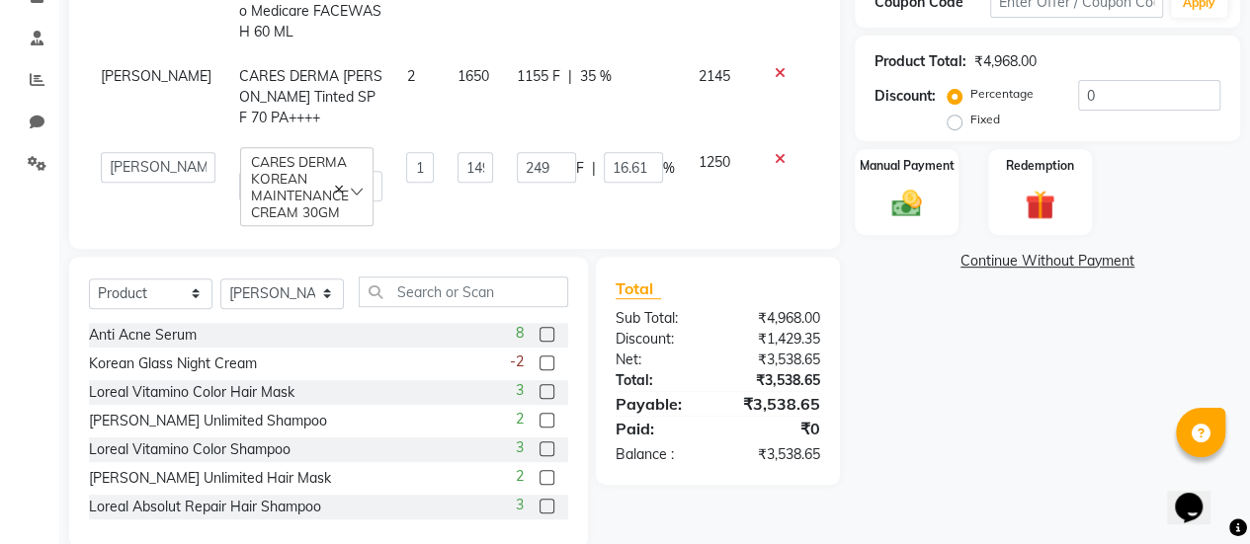
click at [687, 185] on td "1250" at bounding box center [720, 176] width 68 height 73
click at [583, 78] on span "35 %" at bounding box center [596, 76] width 32 height 21
select select "77004"
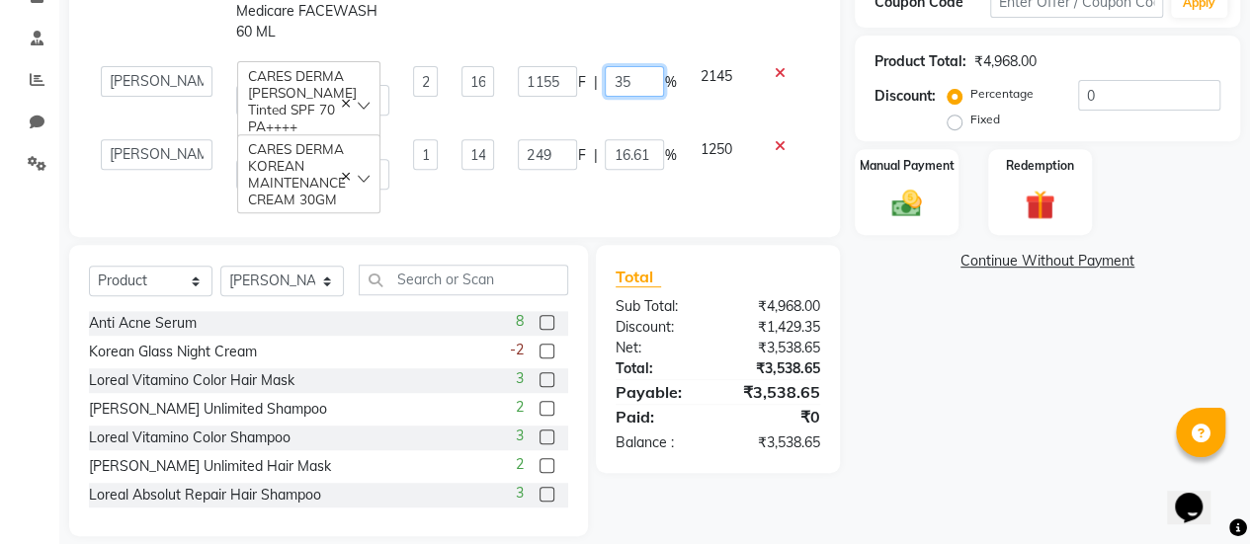
click at [623, 79] on input "35" at bounding box center [634, 81] width 59 height 31
type input "3"
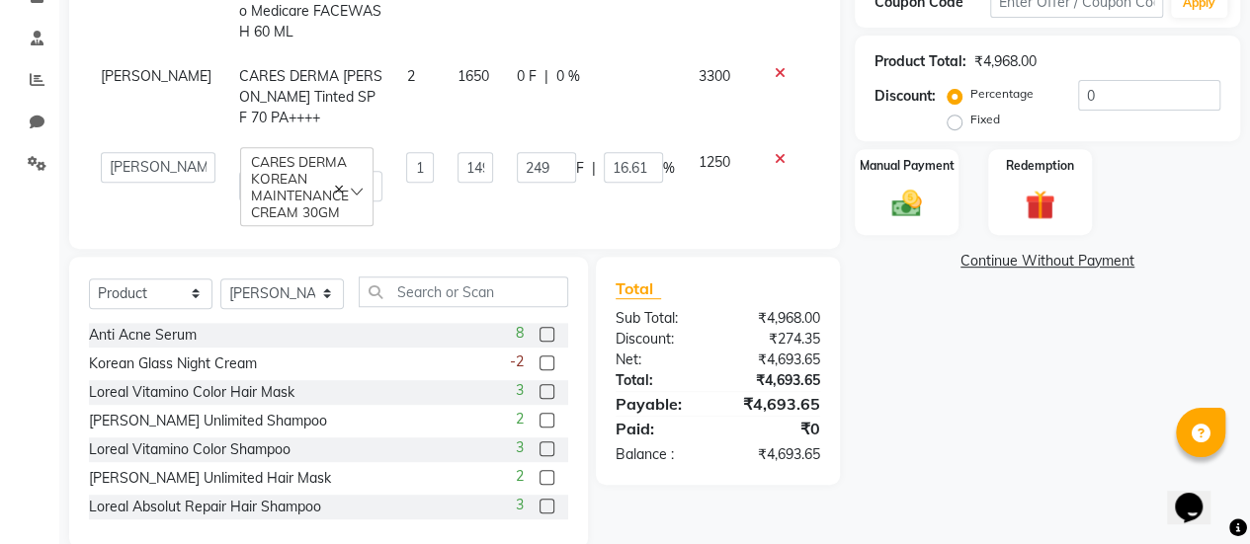
click at [406, 80] on span "2" at bounding box center [410, 76] width 8 height 18
select select "77004"
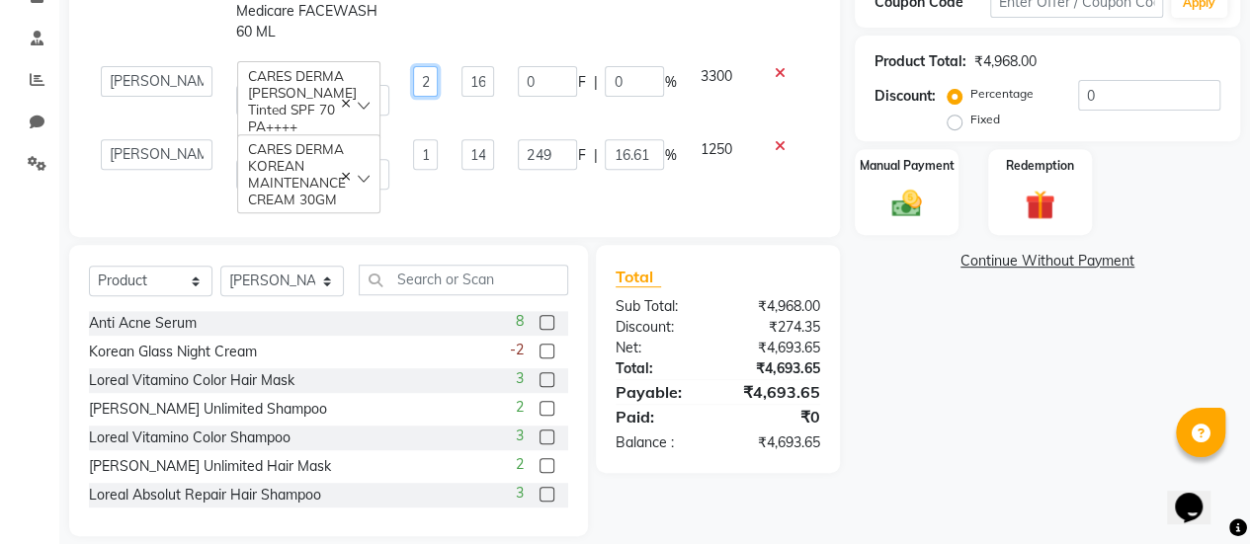
click at [413, 80] on input "2" at bounding box center [425, 81] width 25 height 31
type input "1"
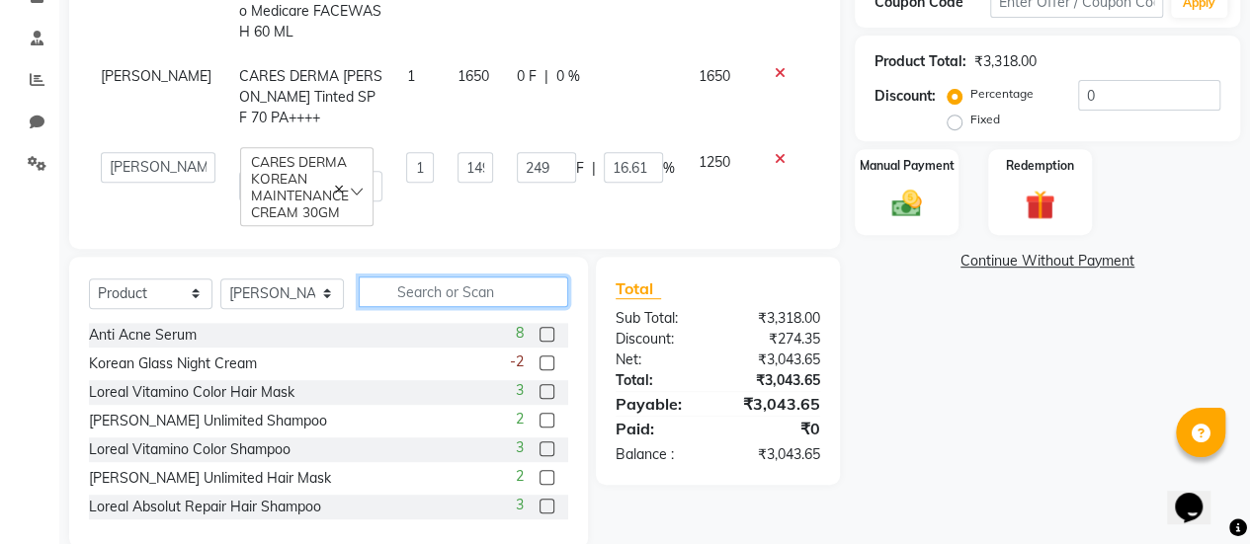
click at [429, 290] on div "Select Service Product Membership Package Voucher Prepaid Gift Card Select Styl…" at bounding box center [328, 402] width 519 height 291
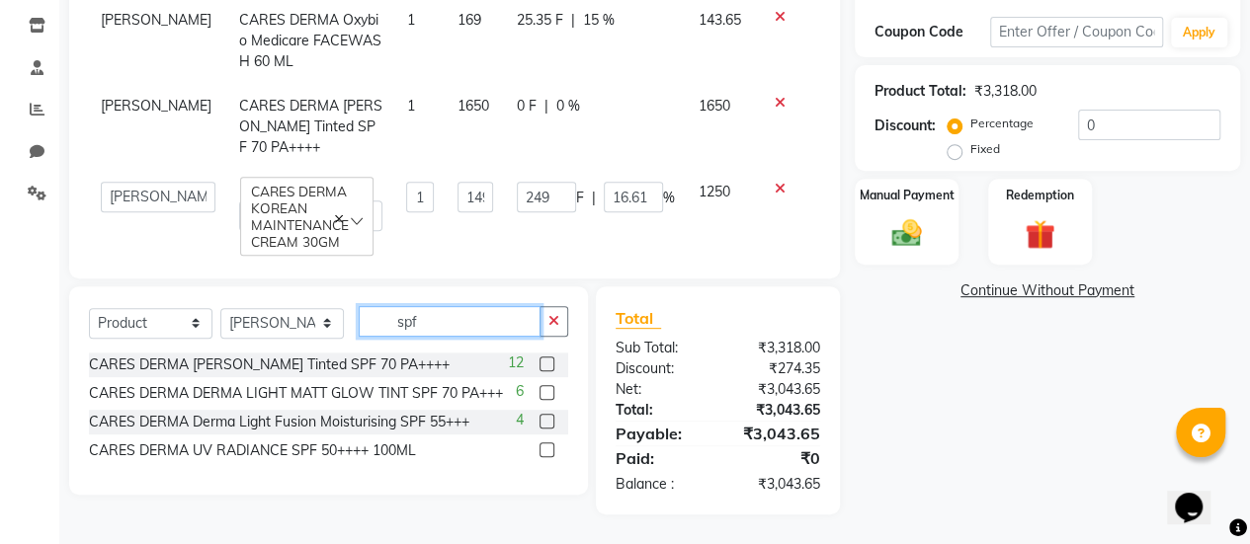
type input "spf"
click at [545, 368] on label at bounding box center [546, 364] width 15 height 15
click at [545, 368] on input "checkbox" at bounding box center [545, 365] width 13 height 13
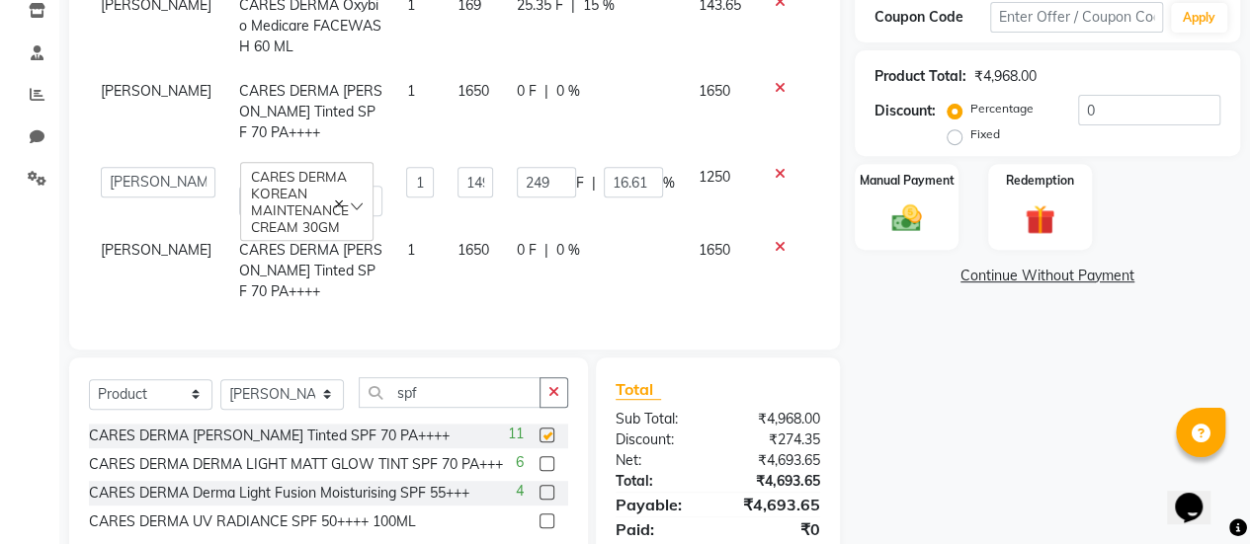
checkbox input "false"
click at [556, 89] on span "0 %" at bounding box center [568, 91] width 24 height 21
select select "77004"
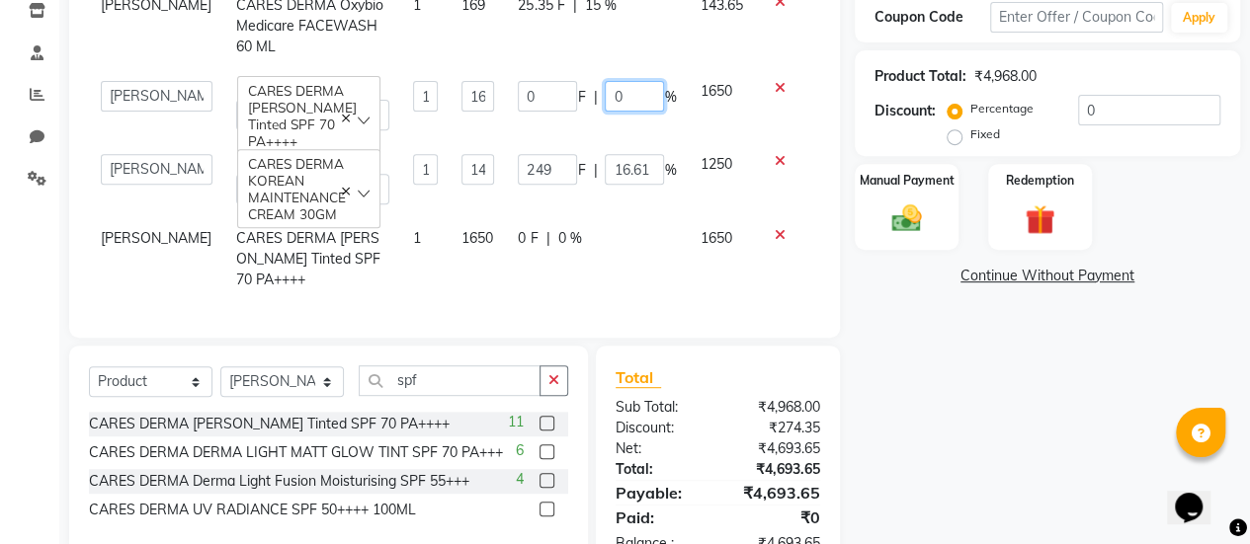
click at [639, 84] on input "0" at bounding box center [634, 96] width 59 height 31
type input "015"
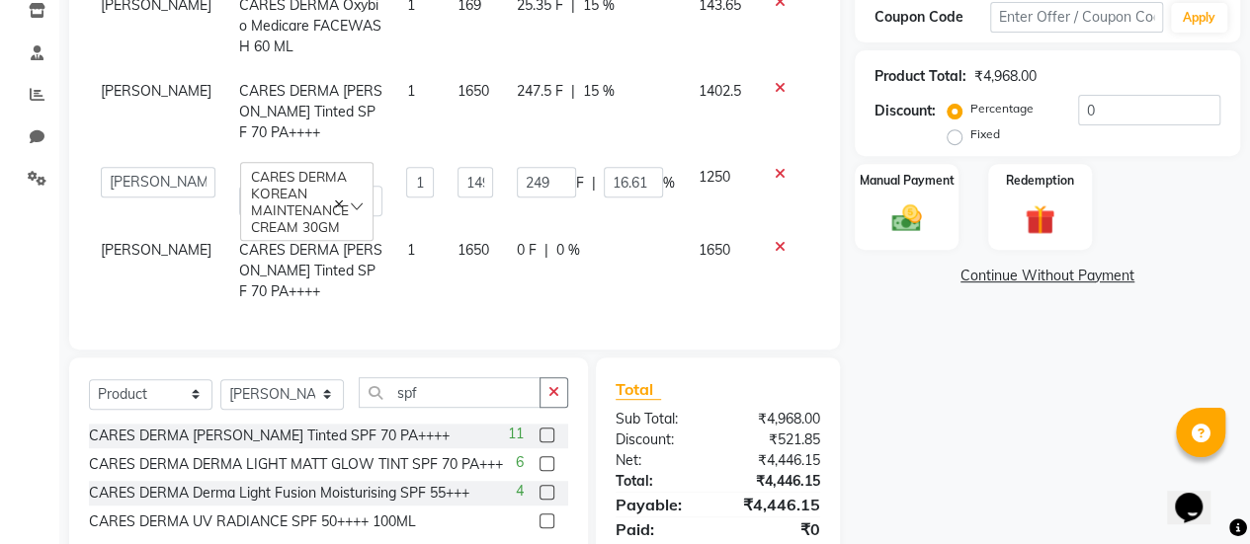
click at [630, 204] on td "249 F | 16.61 %" at bounding box center [596, 191] width 182 height 73
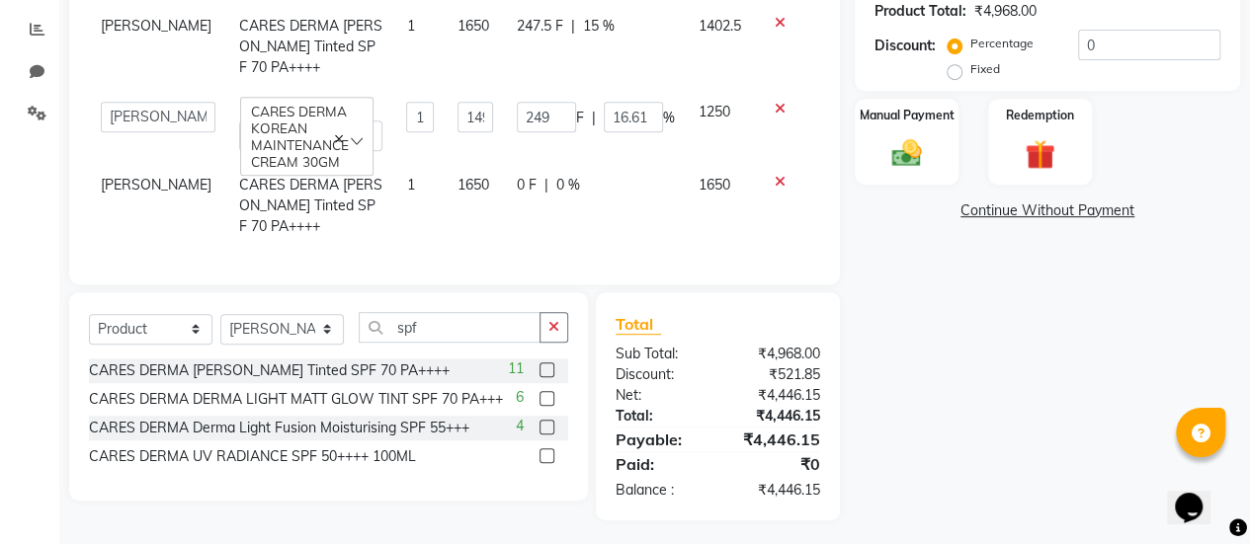
scroll to position [415, 0]
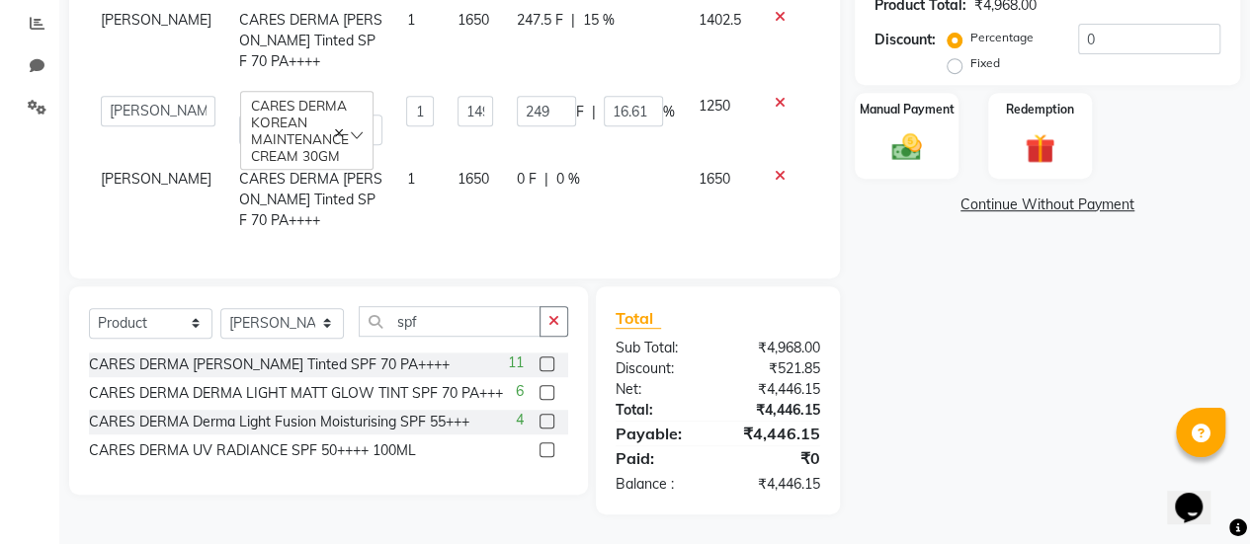
click at [556, 181] on span "0 %" at bounding box center [568, 179] width 24 height 21
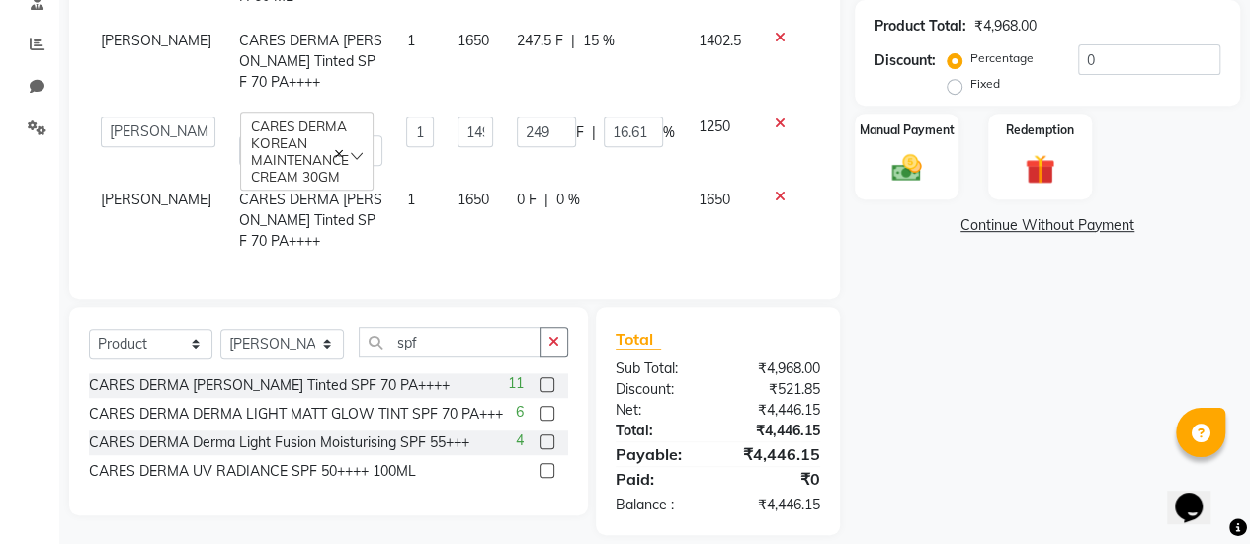
select select "77004"
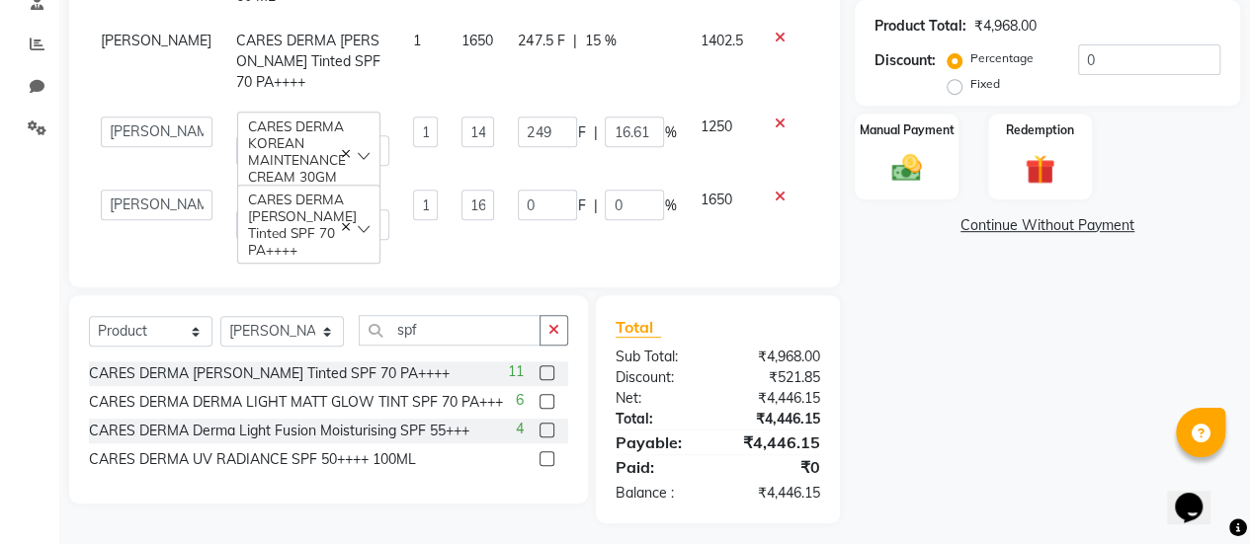
scroll to position [409, 0]
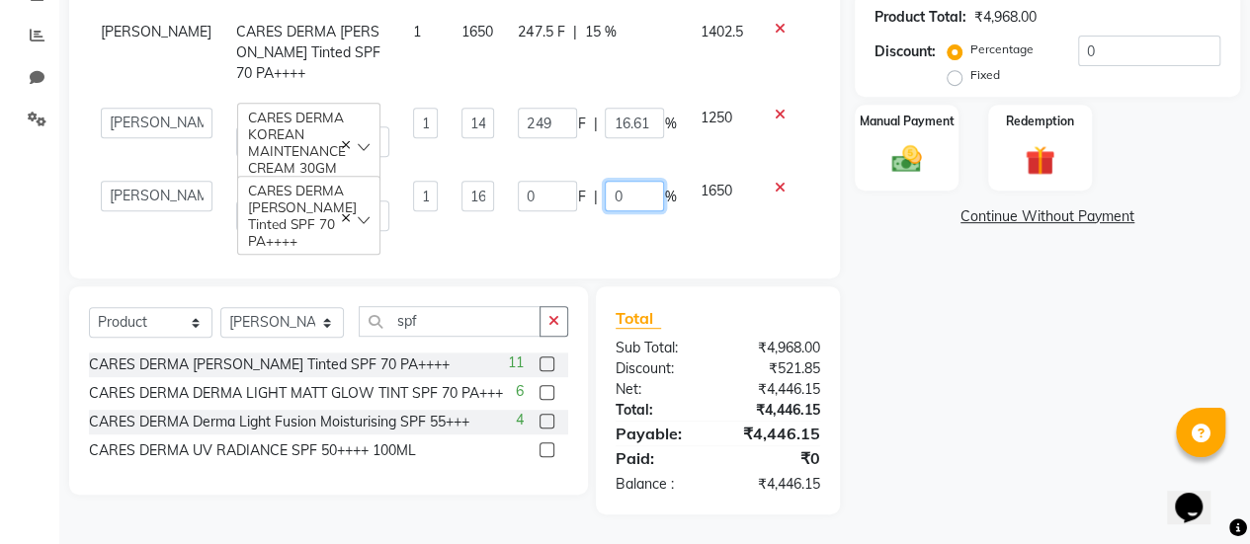
click at [631, 202] on input "0" at bounding box center [634, 196] width 59 height 31
type input "015"
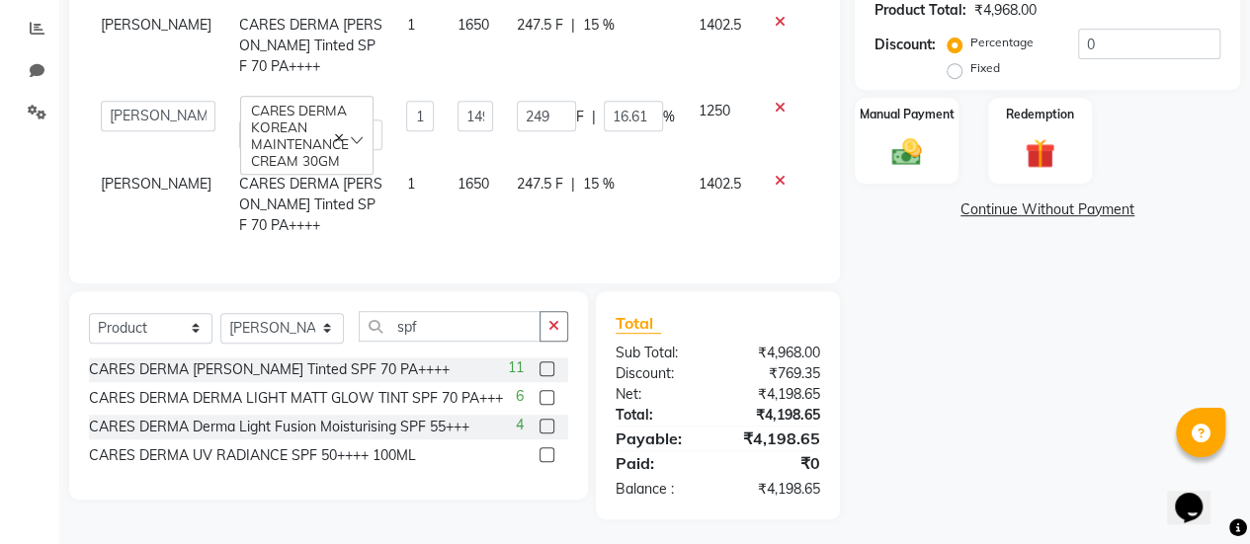
click at [585, 232] on div "Products Stylist Product Qty Price Disc Total Action Sujata Sethy CARES DERMA O…" at bounding box center [454, 50] width 731 height 428
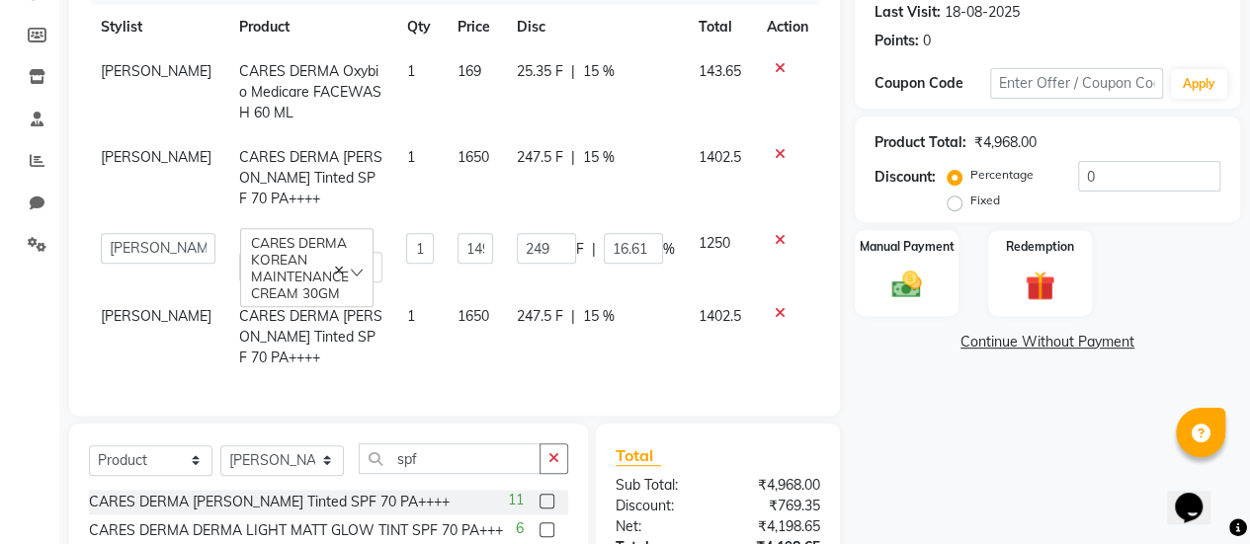
scroll to position [278, 0]
click at [543, 313] on span "247.5 F" at bounding box center [540, 315] width 46 height 21
select select "77004"
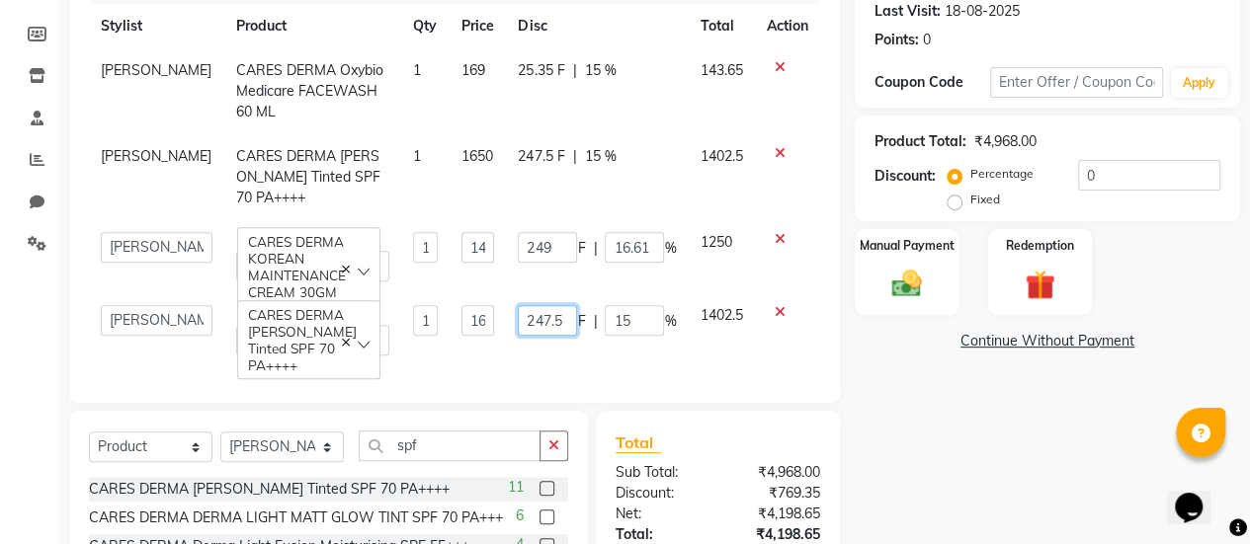
click at [549, 321] on input "247.5" at bounding box center [547, 320] width 59 height 31
type input "247"
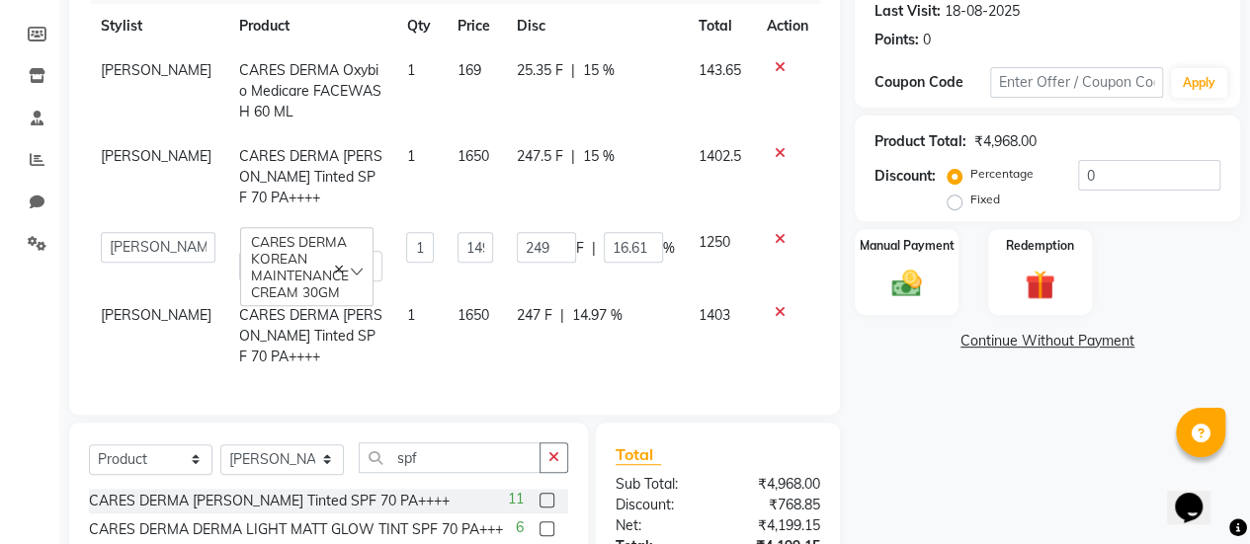
click at [555, 368] on div "Products Stylist Product Qty Price Disc Total Action Sujata Sethy CARES DERMA O…" at bounding box center [454, 181] width 731 height 428
click at [524, 319] on span "247 F" at bounding box center [535, 315] width 36 height 21
select select "77004"
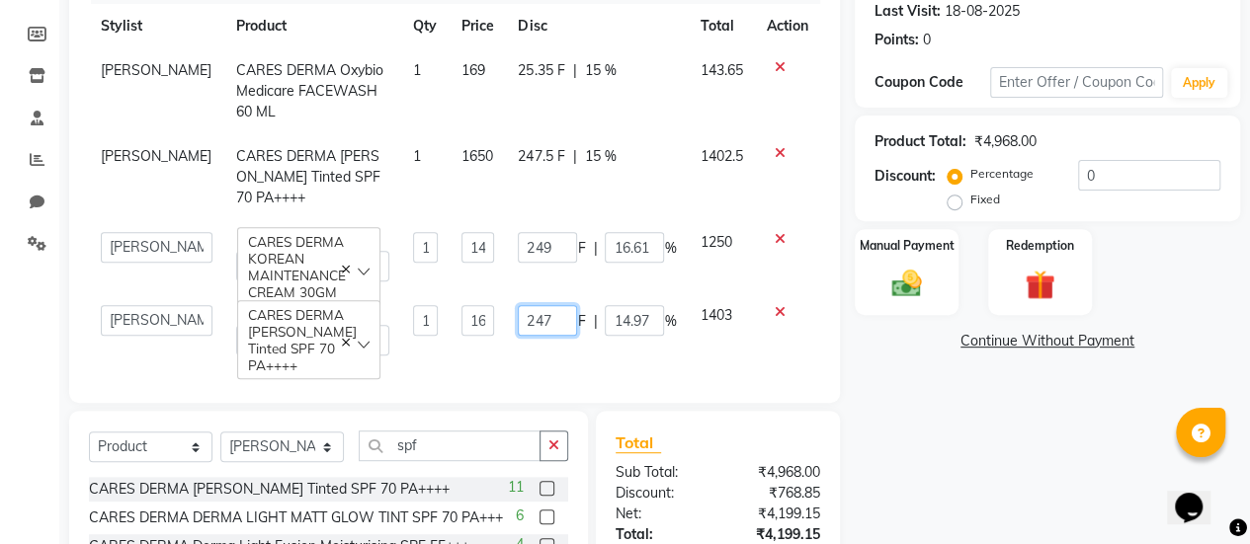
click at [543, 319] on input "247" at bounding box center [547, 320] width 59 height 31
type input "248"
click at [543, 152] on span "247.5 F" at bounding box center [541, 156] width 46 height 21
select select "77004"
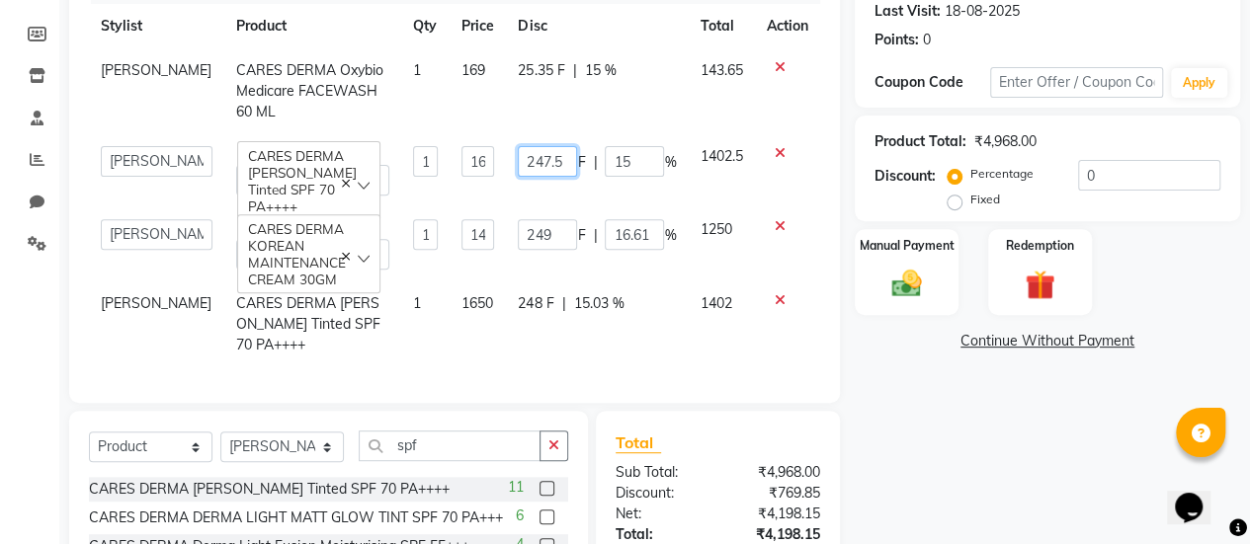
click at [557, 161] on input "247.5" at bounding box center [547, 161] width 59 height 31
type input "248"
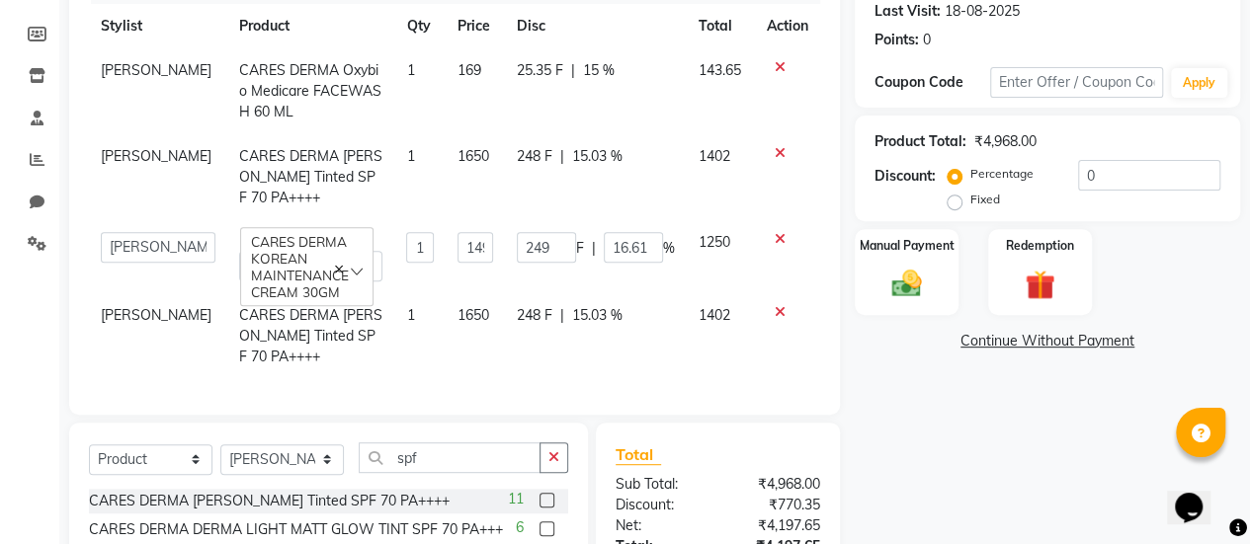
click at [526, 344] on td "248 F | 15.03 %" at bounding box center [596, 336] width 182 height 86
select select "77004"
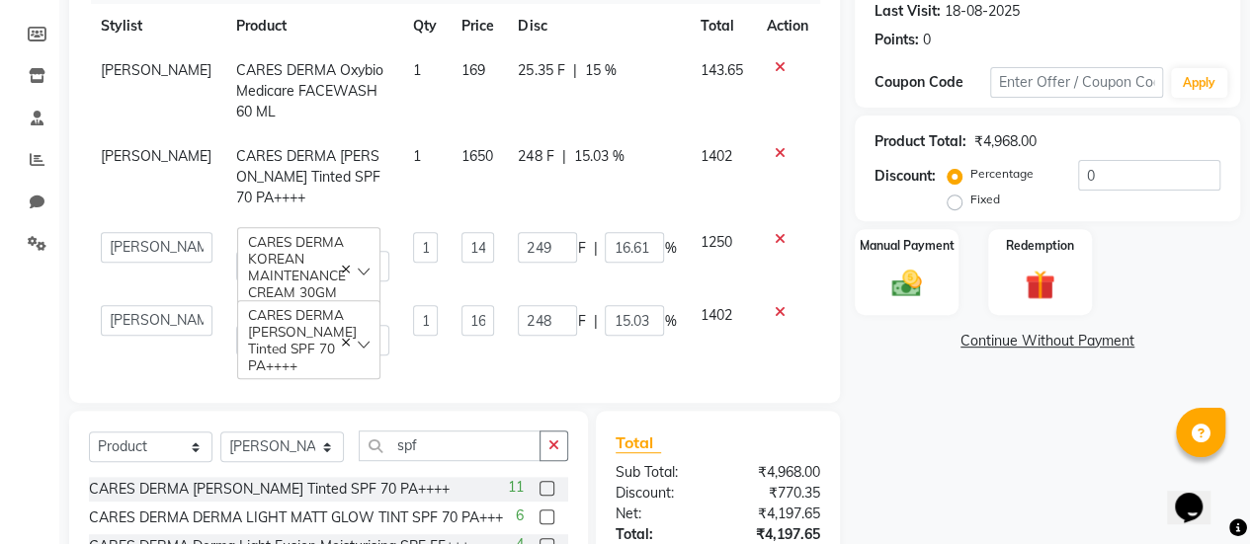
click at [1014, 334] on link "Continue Without Payment" at bounding box center [1046, 341] width 377 height 21
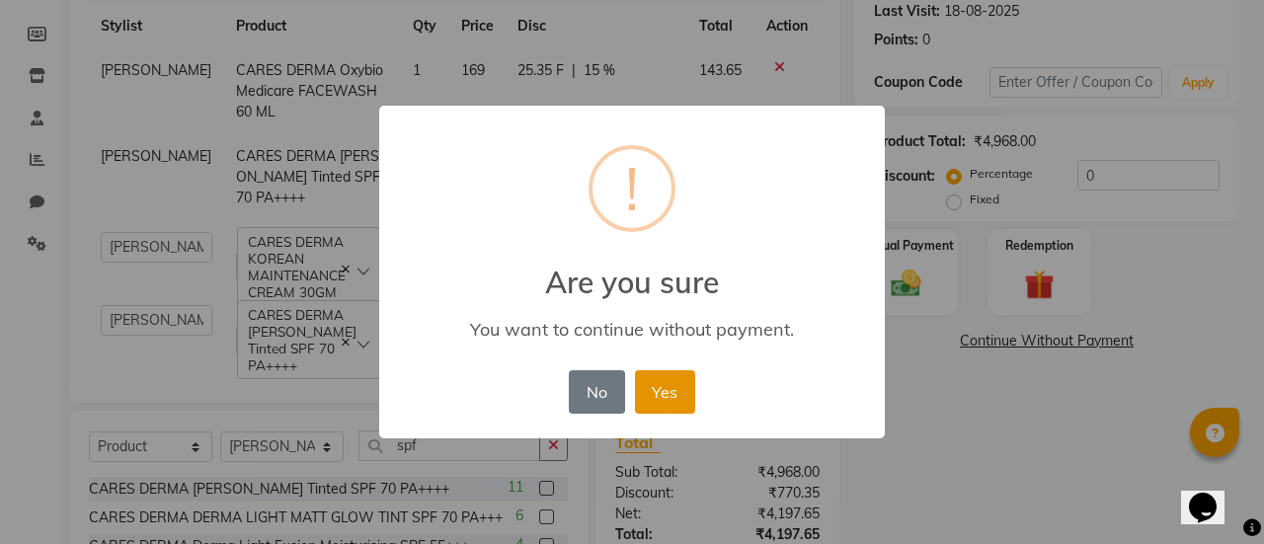
click at [661, 393] on button "Yes" at bounding box center [665, 391] width 60 height 43
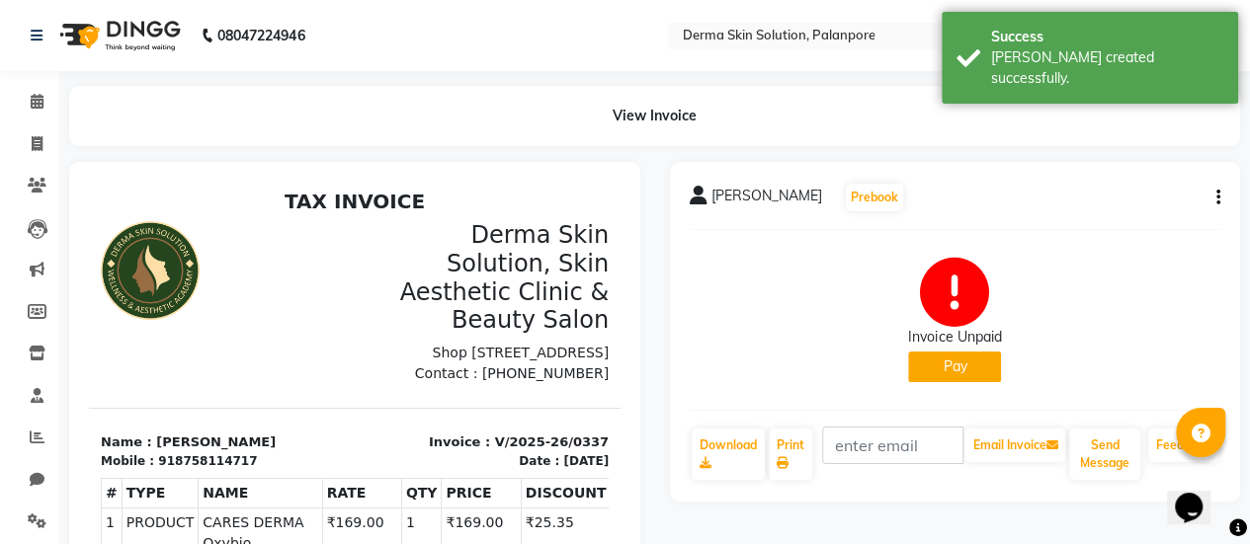
click at [936, 363] on button "Pay" at bounding box center [954, 367] width 93 height 31
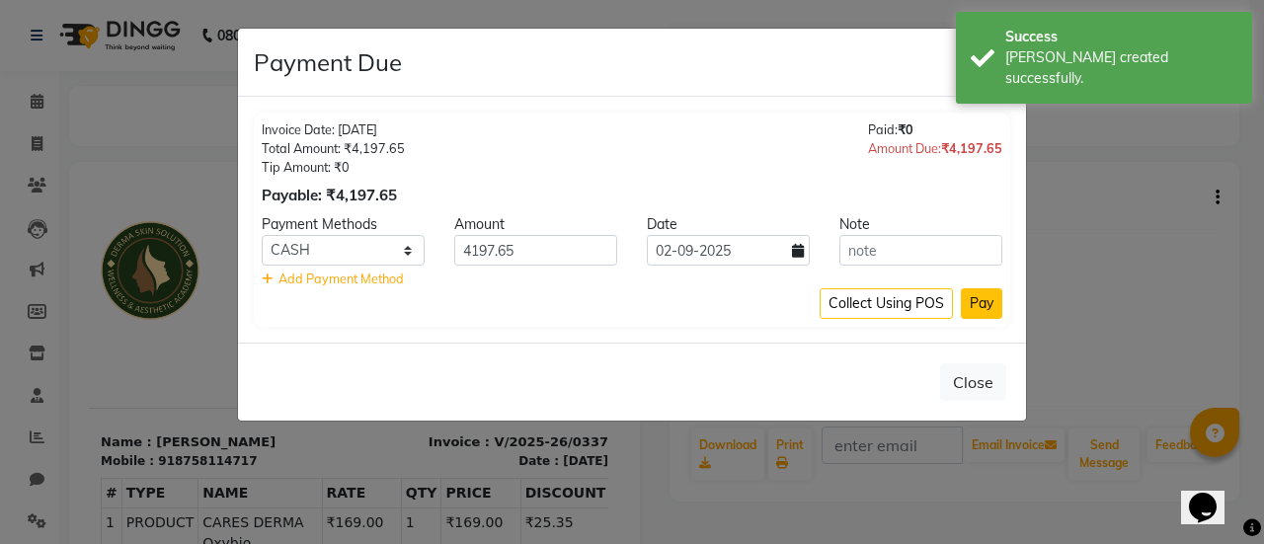
click at [973, 311] on button "Pay" at bounding box center [981, 303] width 41 height 31
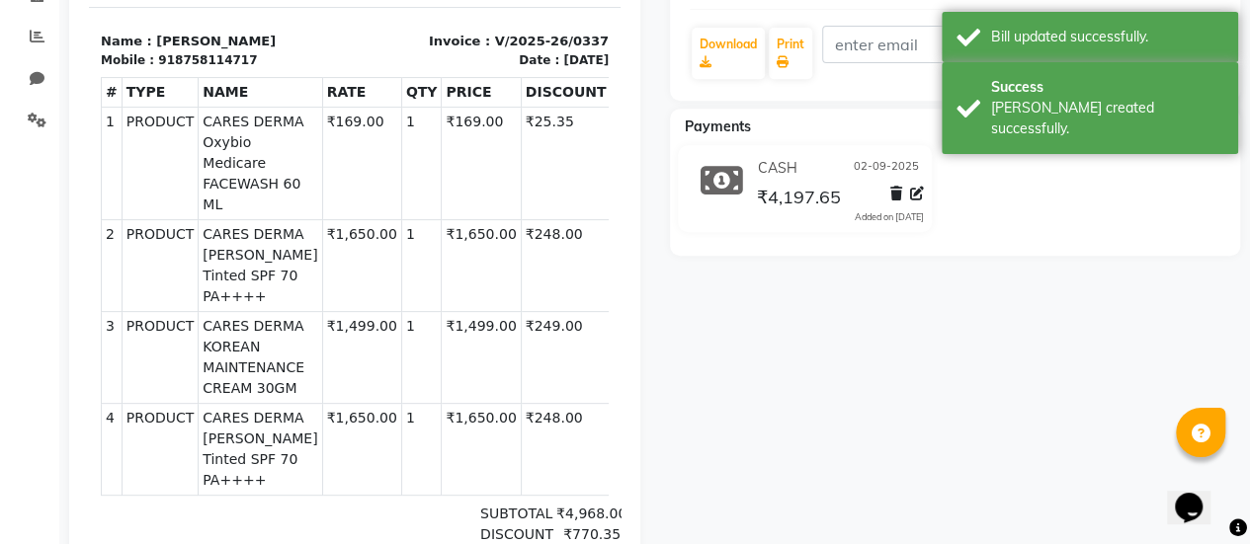
scroll to position [402, 0]
